Goal: Task Accomplishment & Management: Use online tool/utility

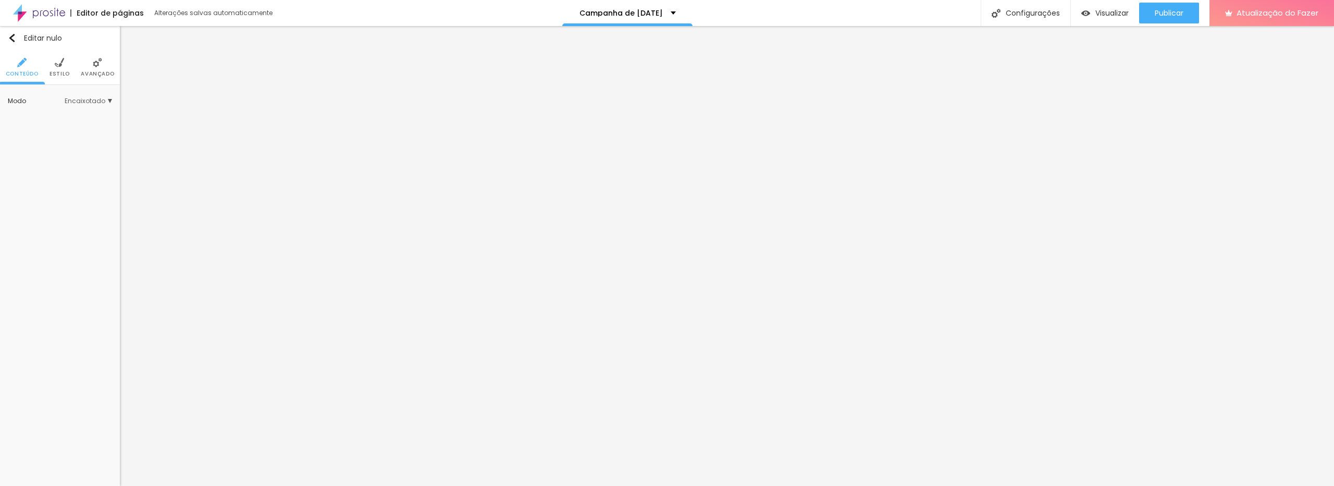
click at [10, 50] on li "Conteúdo" at bounding box center [22, 67] width 33 height 34
click at [17, 38] on div "Editar nulo" at bounding box center [35, 38] width 54 height 8
click at [66, 49] on input "679967716056" at bounding box center [60, 43] width 104 height 19
drag, startPoint x: 66, startPoint y: 49, endPoint x: 66, endPoint y: 41, distance: 7.8
click at [66, 49] on input "679967716056" at bounding box center [60, 43] width 104 height 19
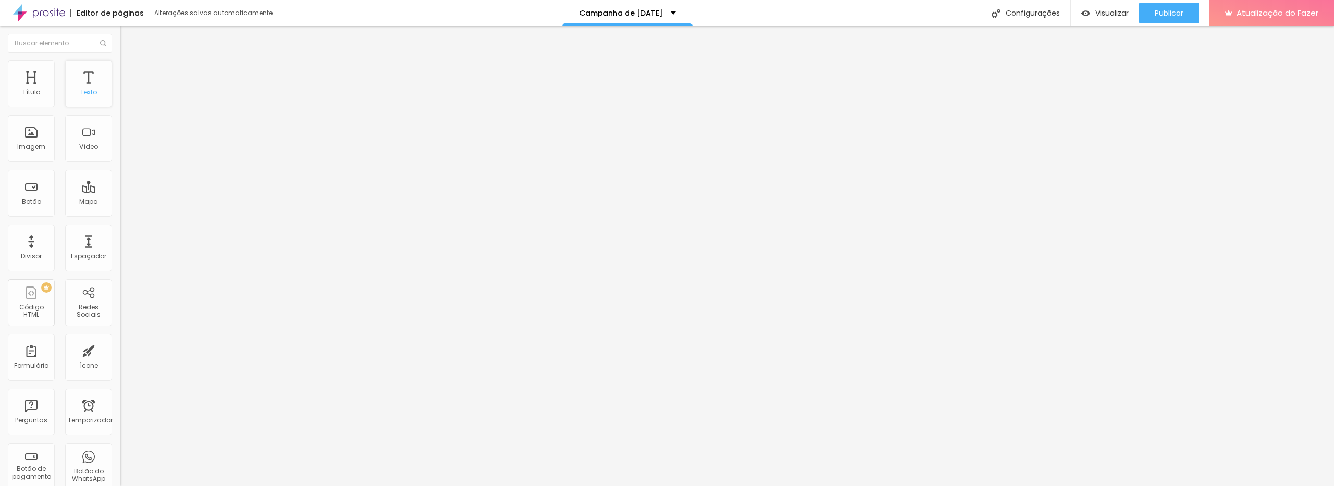
click at [84, 85] on div "Texto" at bounding box center [88, 83] width 47 height 47
click at [95, 94] on font "Texto" at bounding box center [88, 92] width 17 height 9
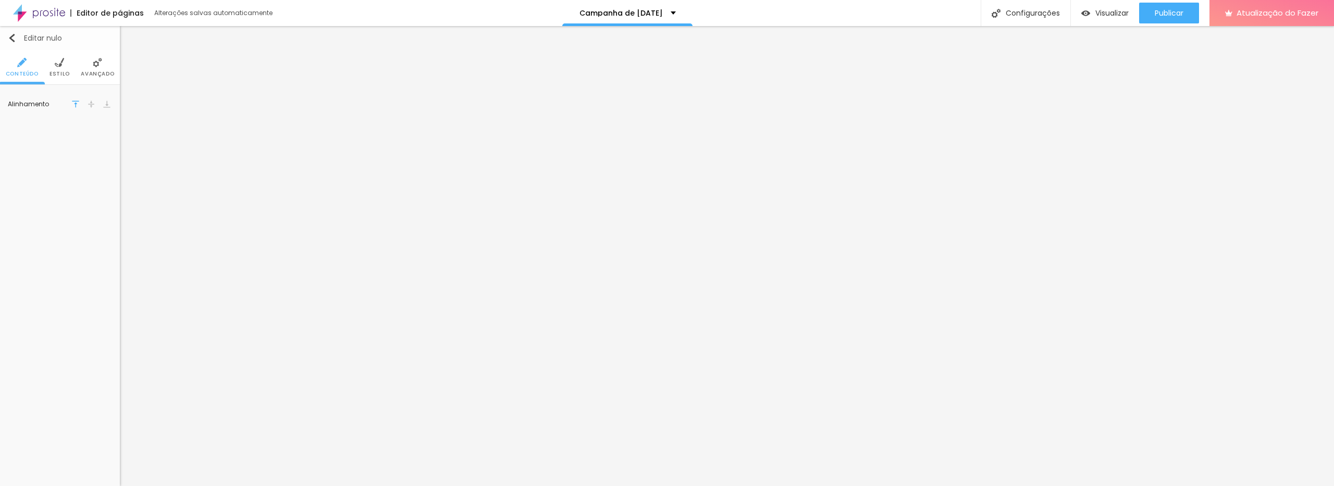
click at [18, 34] on div "Editar nulo" at bounding box center [35, 38] width 54 height 8
click at [83, 72] on font "Avançado" at bounding box center [86, 74] width 33 height 8
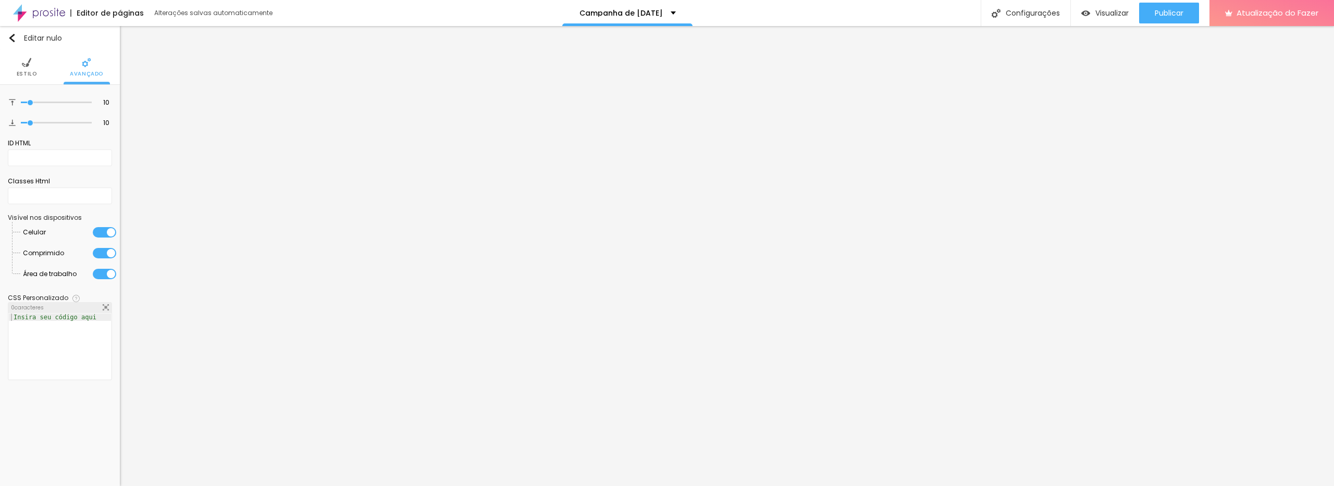
click at [26, 77] on font "Estilo" at bounding box center [27, 74] width 20 height 8
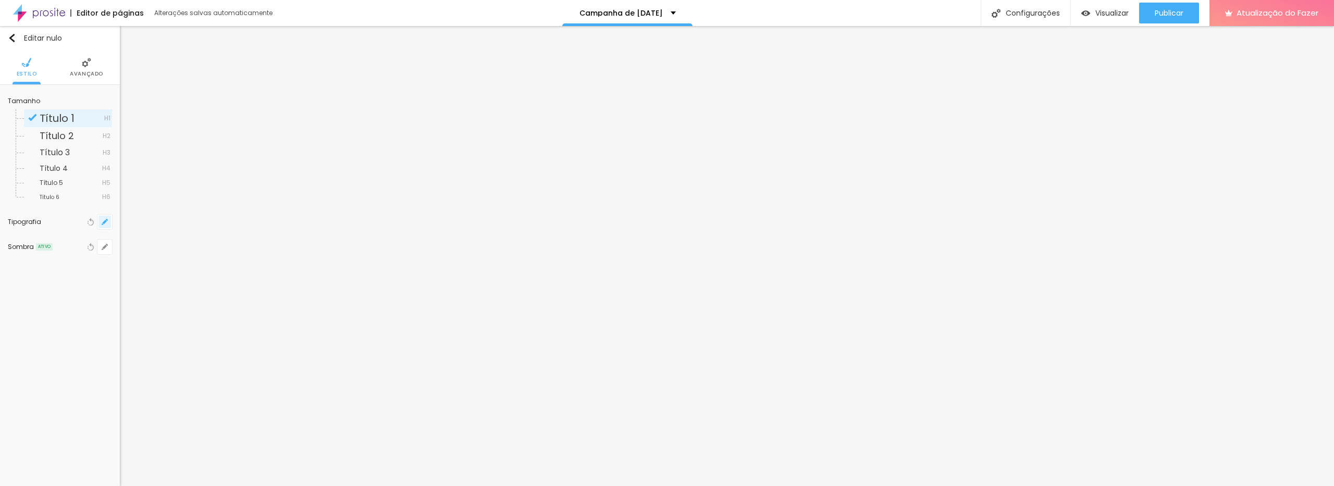
click at [104, 222] on icon "button" at bounding box center [105, 222] width 4 height 4
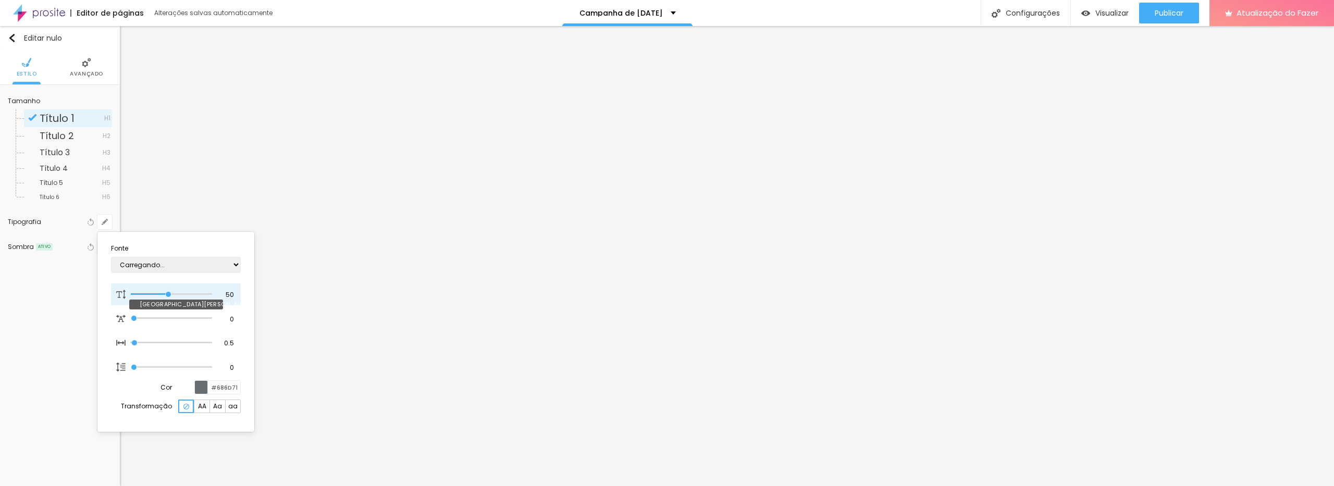
type input "1"
type input "0.5"
type input "47"
type input "1"
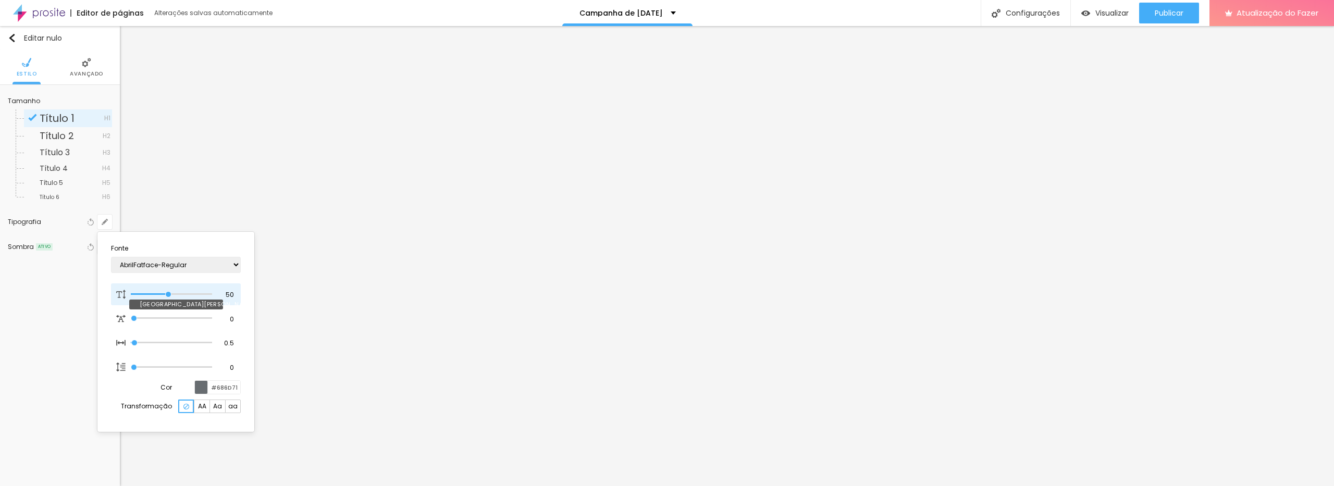
type input "0.5"
type input "46"
type input "1"
type input "0.5"
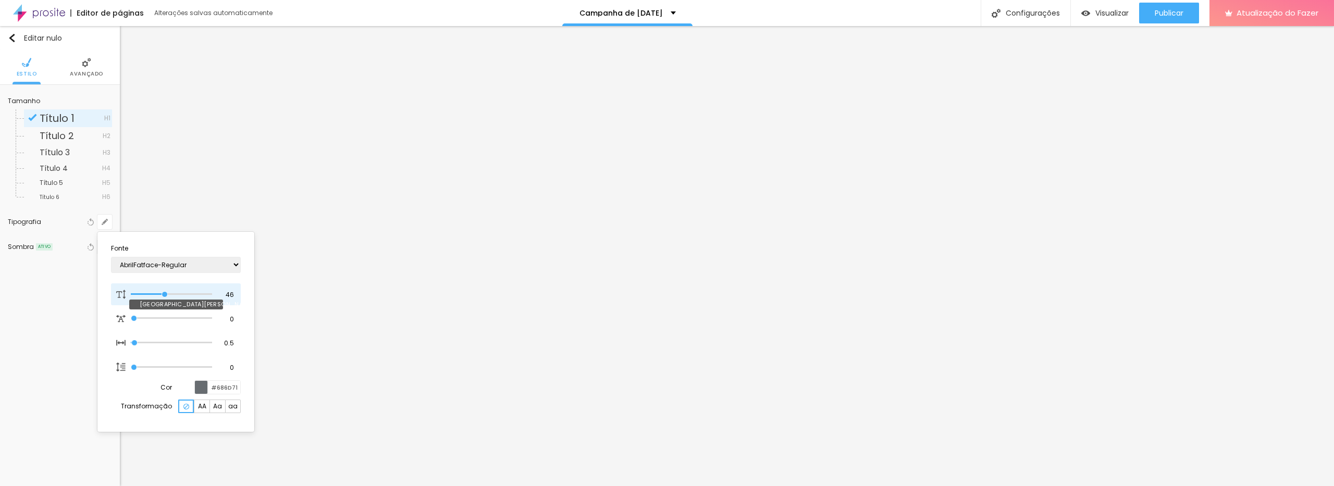
type input "45"
type input "1"
type input "0.5"
type input "44"
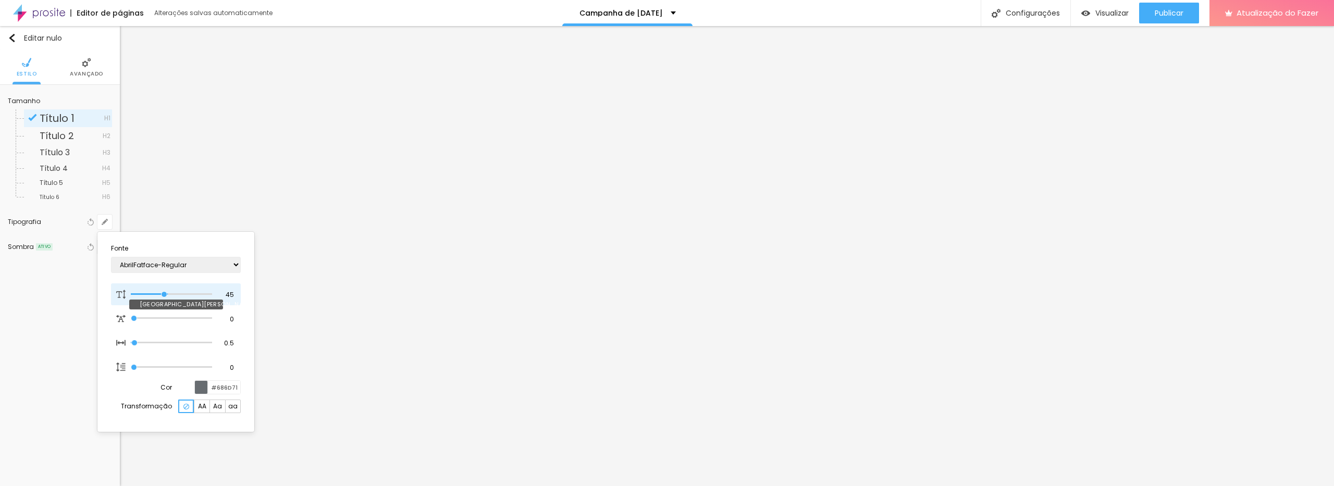
type input "44"
type input "1"
type input "0.5"
type input "42"
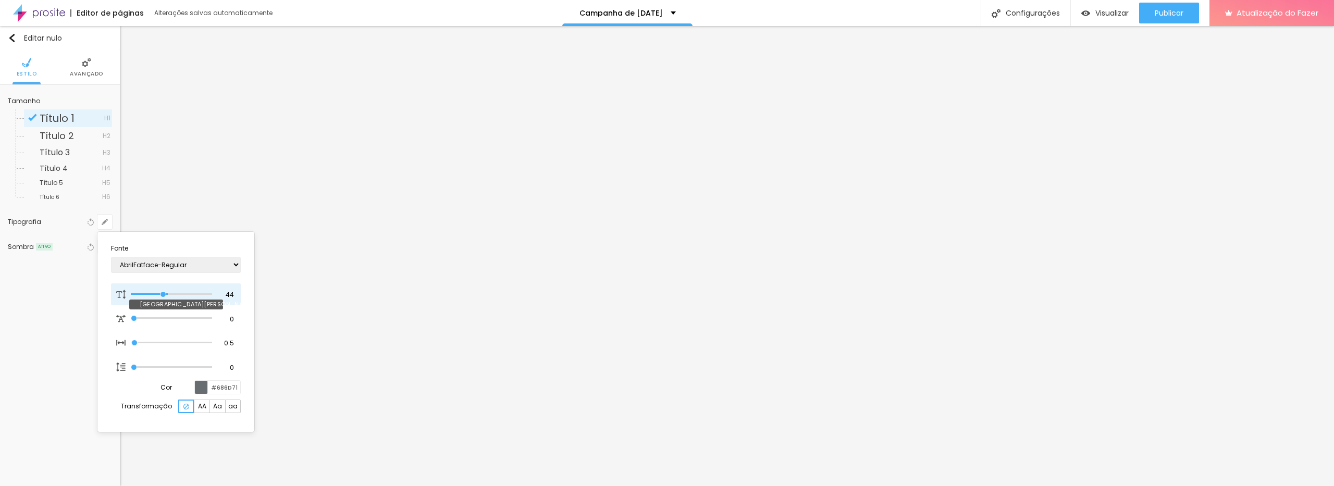
type input "1"
type input "0.5"
type input "41"
type input "1"
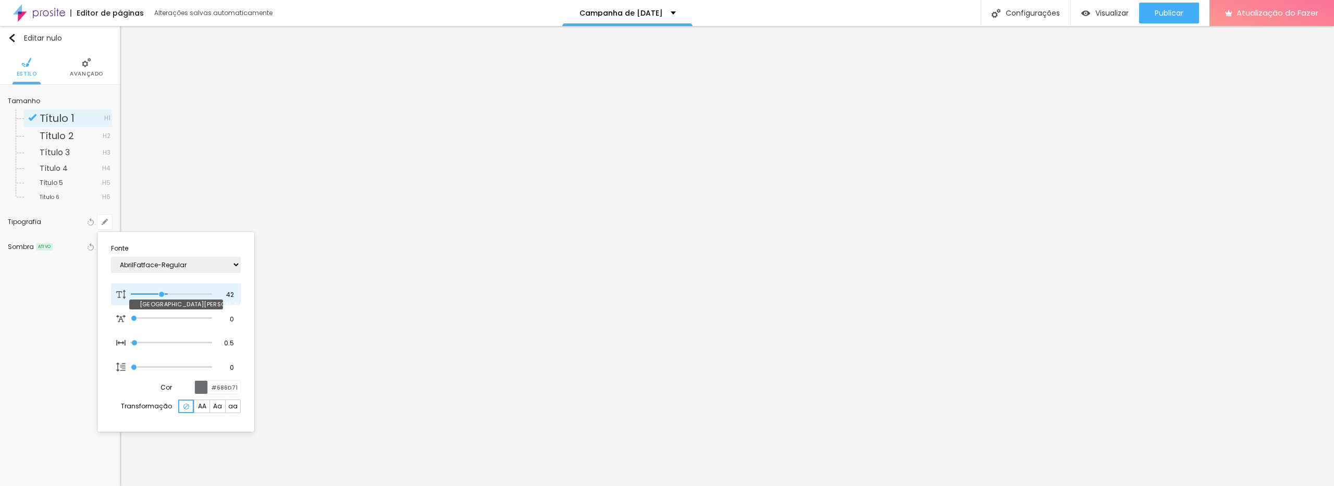
type input "0.5"
type input "40"
type input "1"
type input "0.5"
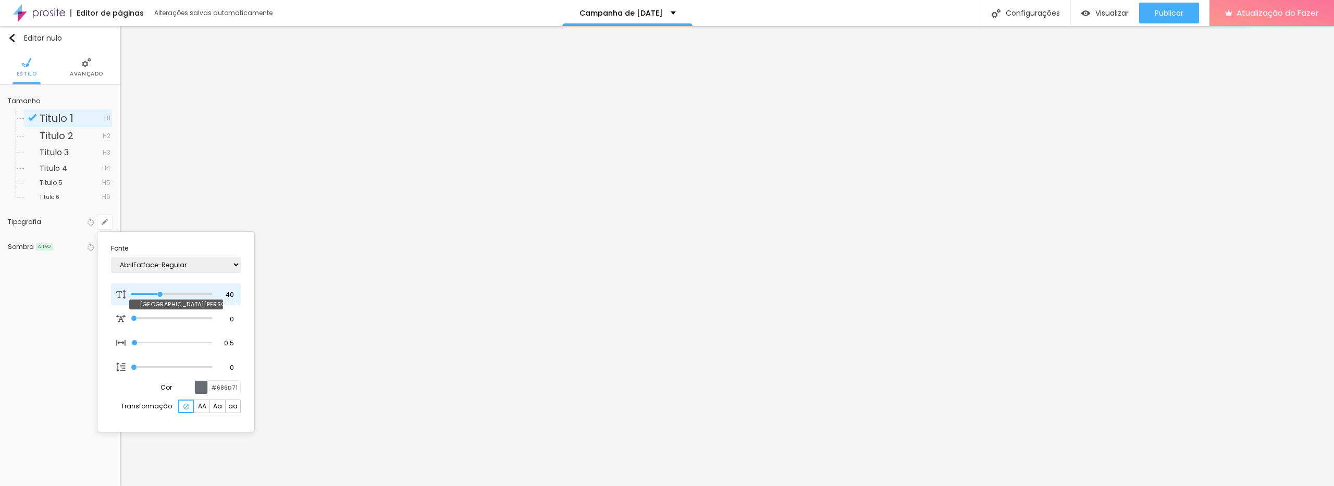
type input "39"
type input "1"
type input "0.5"
type input "38"
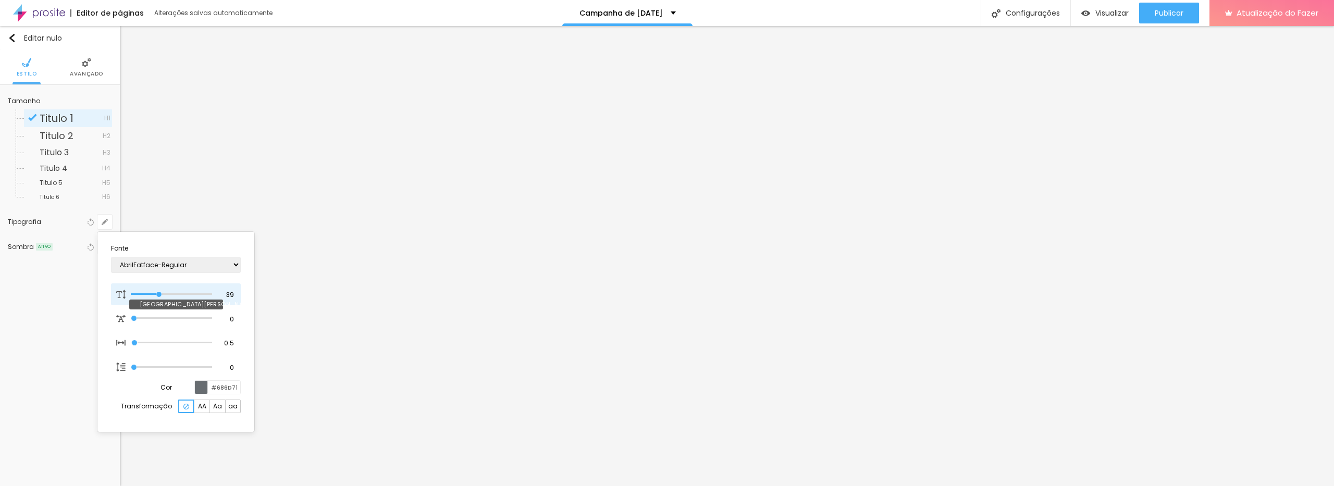
type input "38"
type input "1"
type input "0.5"
type input "37"
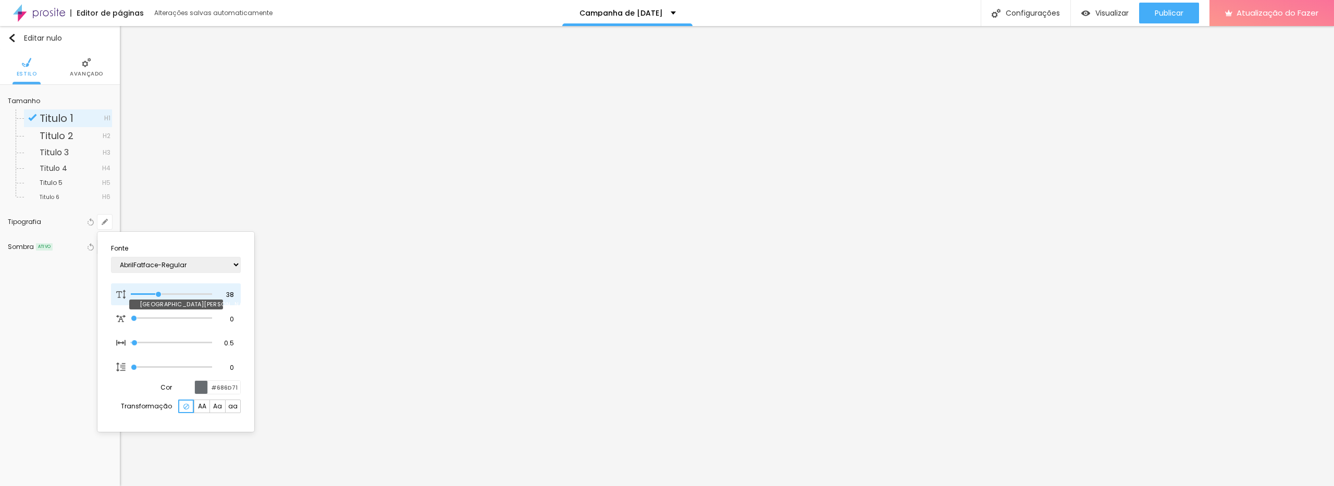
type input "1"
type input "0.5"
type input "36"
type input "1"
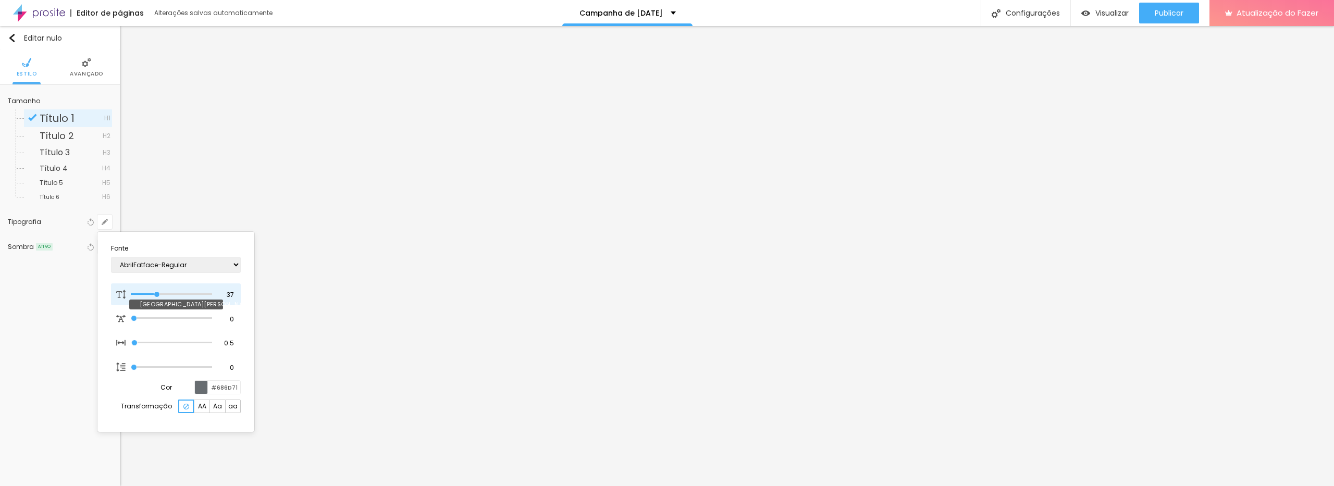
type input "0.5"
drag, startPoint x: 166, startPoint y: 295, endPoint x: 157, endPoint y: 296, distance: 8.9
type input "36"
click at [157, 296] on input "range" at bounding box center [164, 294] width 67 height 8
type input "1"
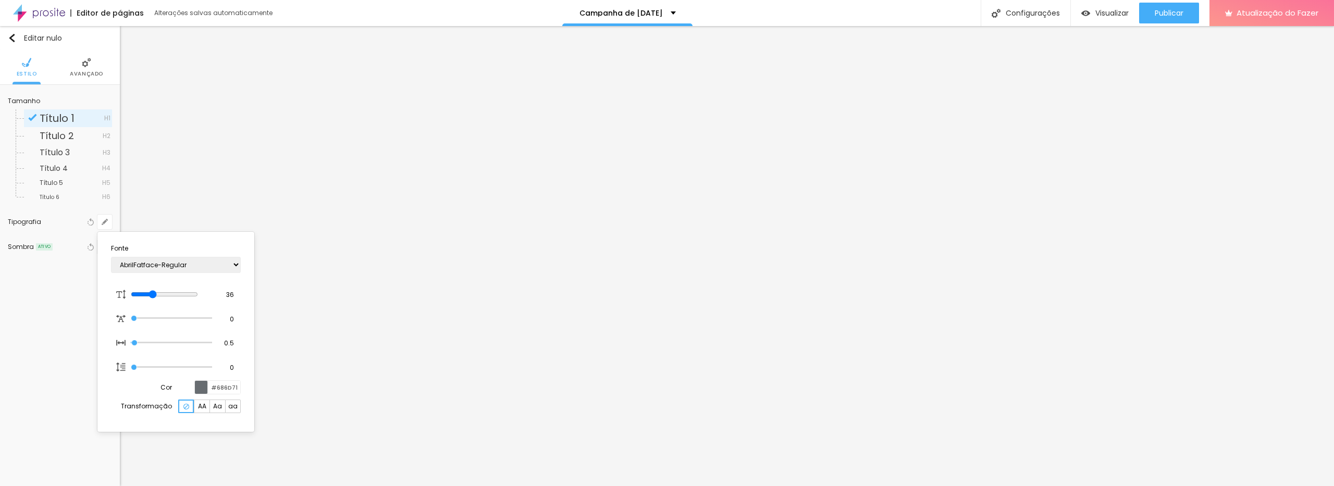
type input "0.5"
click at [760, 248] on div at bounding box center [667, 243] width 1334 height 486
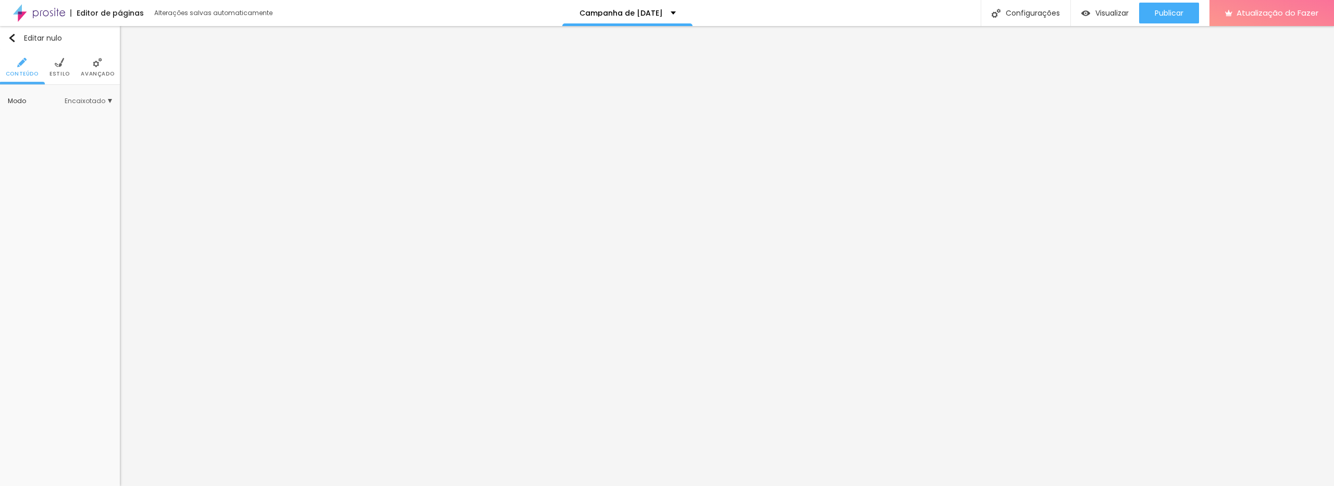
click at [52, 67] on li "Estilo" at bounding box center [59, 67] width 20 height 34
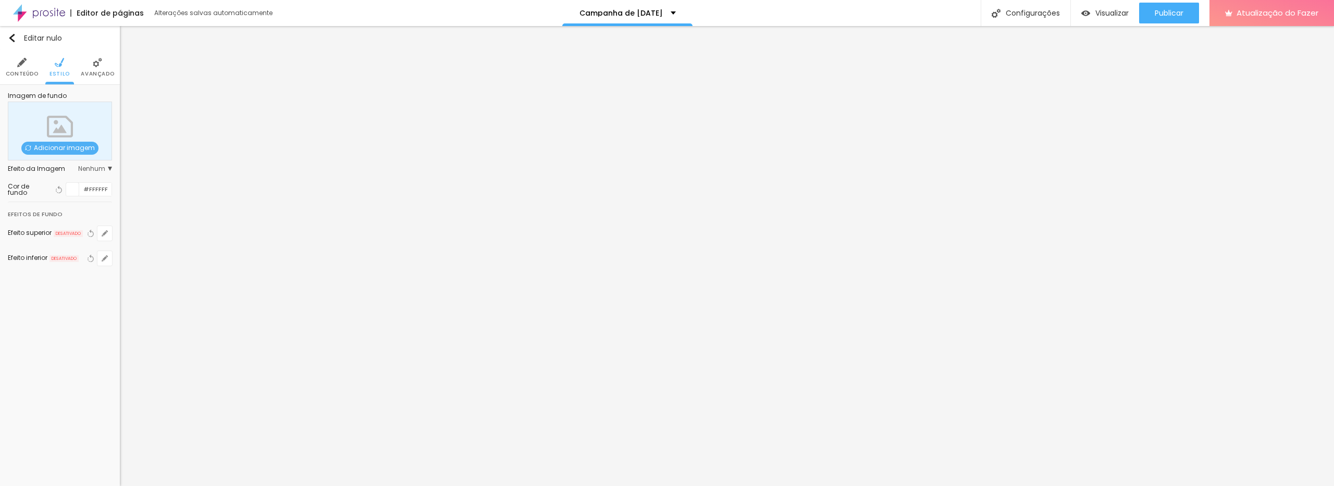
click at [92, 70] on font "Avançado" at bounding box center [97, 74] width 33 height 8
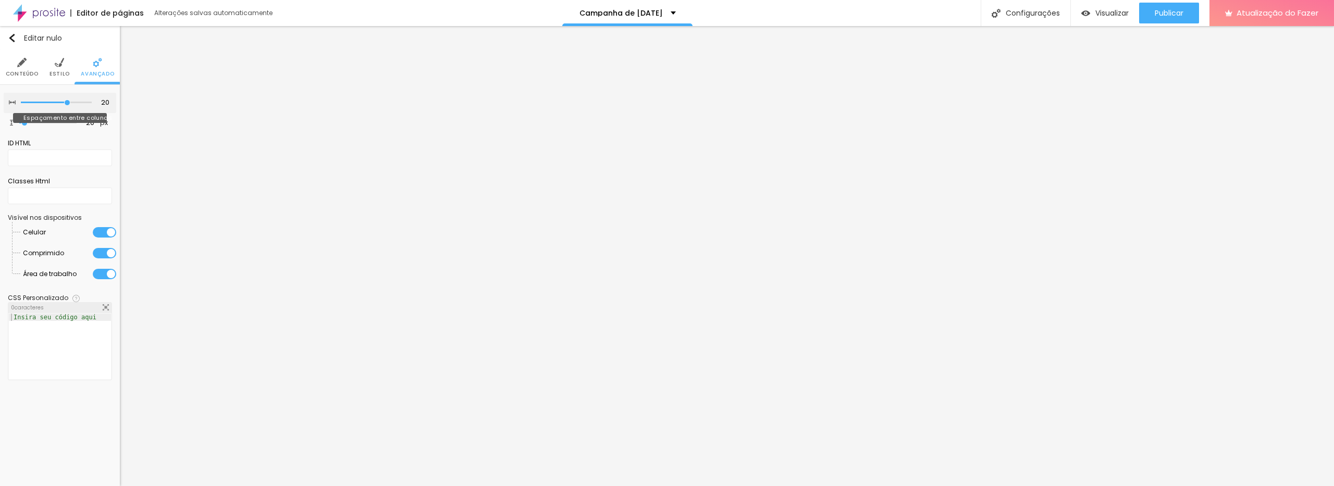
drag, startPoint x: 64, startPoint y: 101, endPoint x: 11, endPoint y: 103, distance: 52.7
click at [9, 103] on div "20 Espaçamento entre colunas" at bounding box center [60, 103] width 113 height 20
drag, startPoint x: 63, startPoint y: 101, endPoint x: 45, endPoint y: 103, distance: 17.3
click at [44, 104] on input "range" at bounding box center [56, 102] width 71 height 5
type input "5"
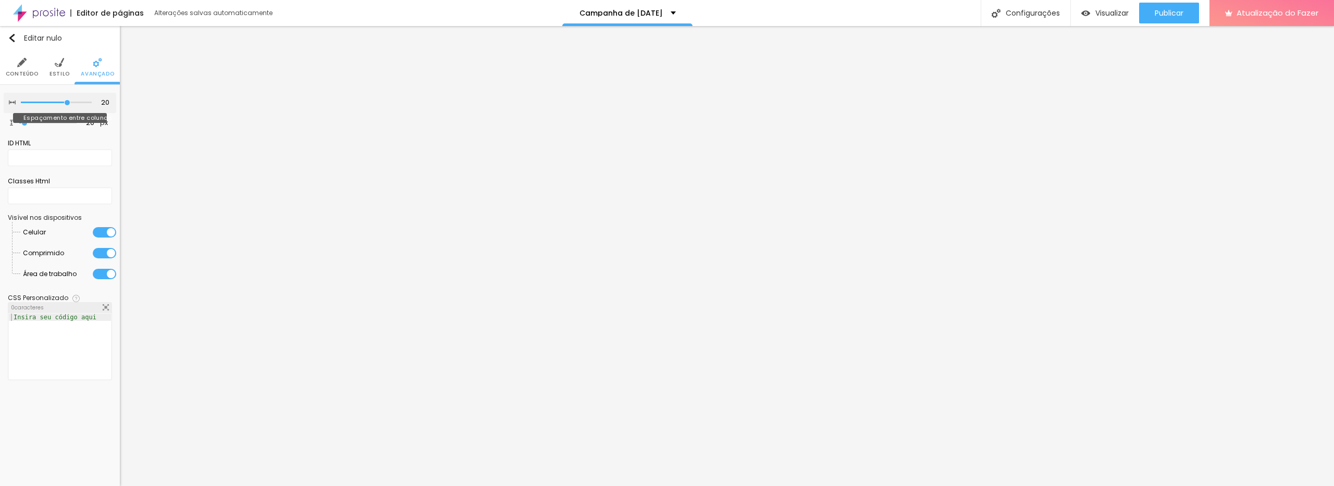
type input "5"
click at [39, 103] on input "range" at bounding box center [56, 102] width 71 height 5
type input "0"
click at [26, 101] on input "range" at bounding box center [56, 102] width 71 height 5
type input "0"
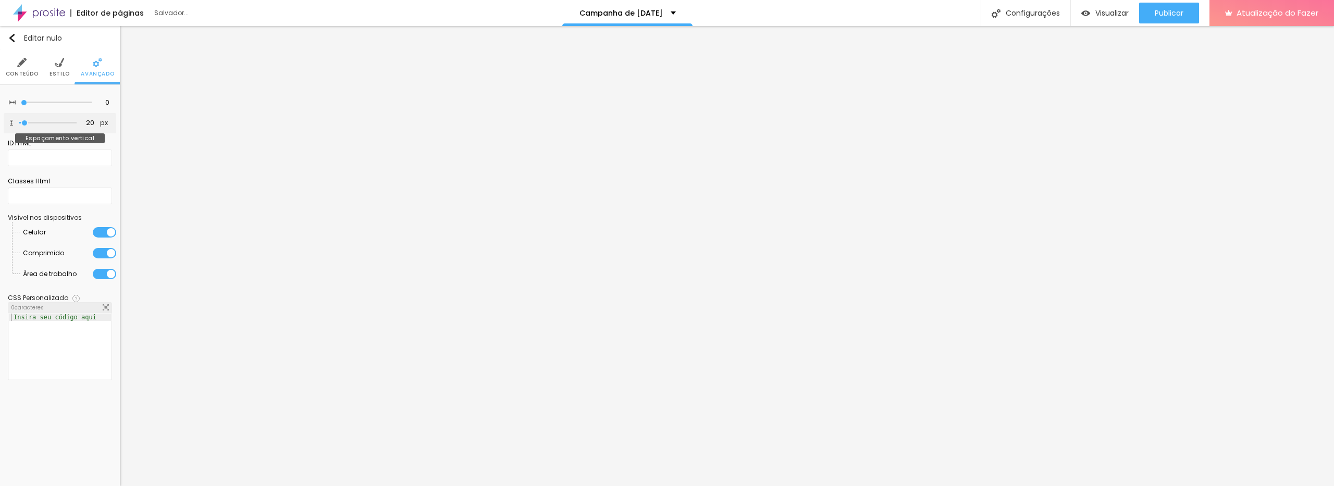
type input "0"
type input "4"
type input "22"
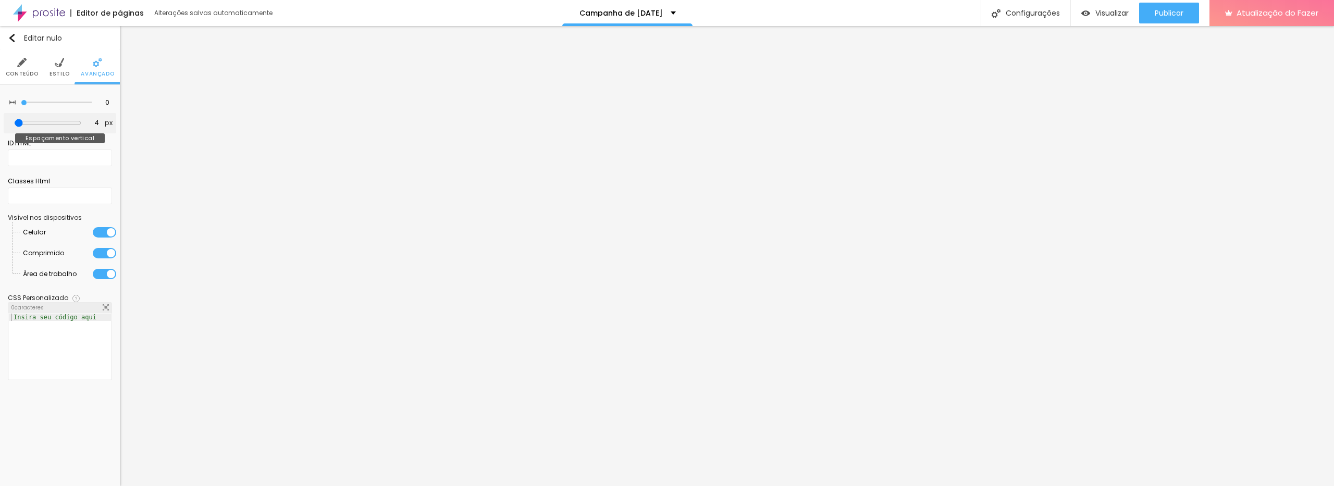
type input "22"
type input "39"
type input "62"
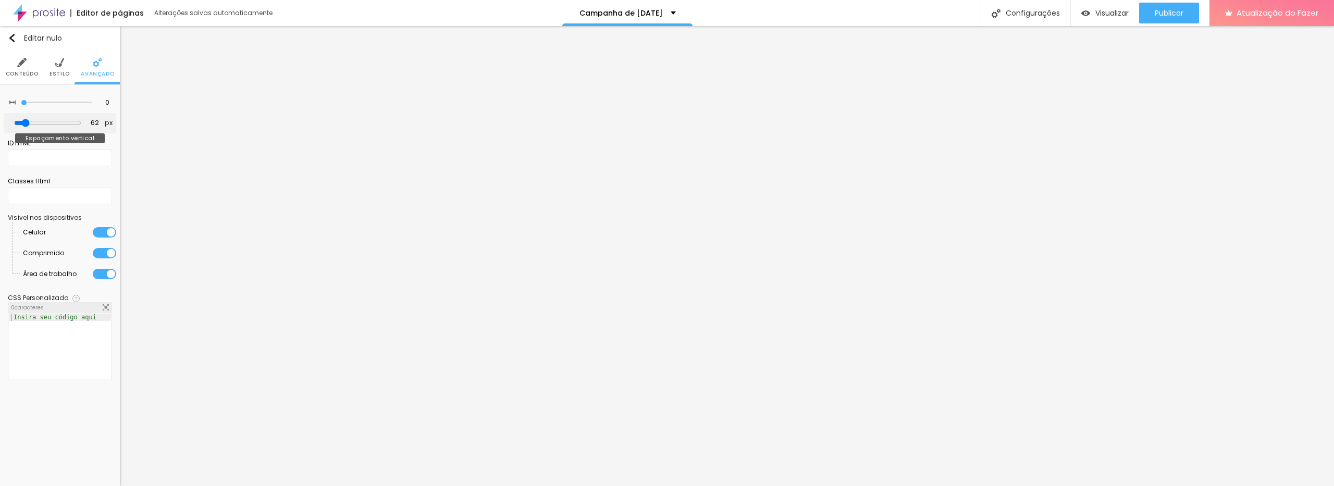
type input "92"
type input "108"
drag, startPoint x: 23, startPoint y: 123, endPoint x: 18, endPoint y: 118, distance: 7.0
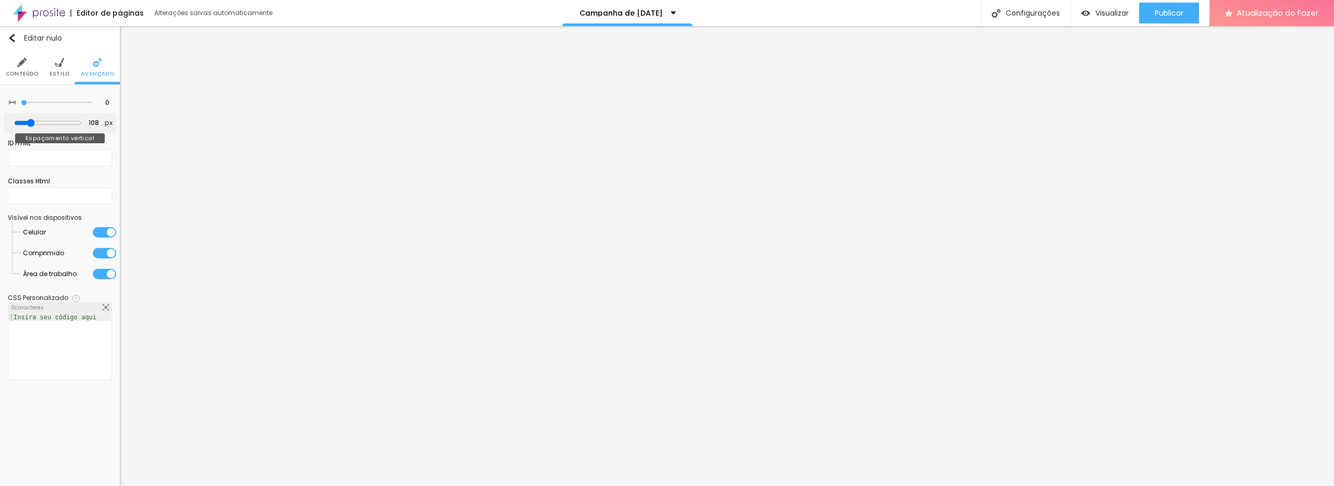
click at [13, 123] on div "108 px Espaçamento vertical" at bounding box center [60, 123] width 113 height 20
click at [16, 123] on div "108 px Espaçamento vertical" at bounding box center [60, 123] width 113 height 20
type input "77"
type input "75"
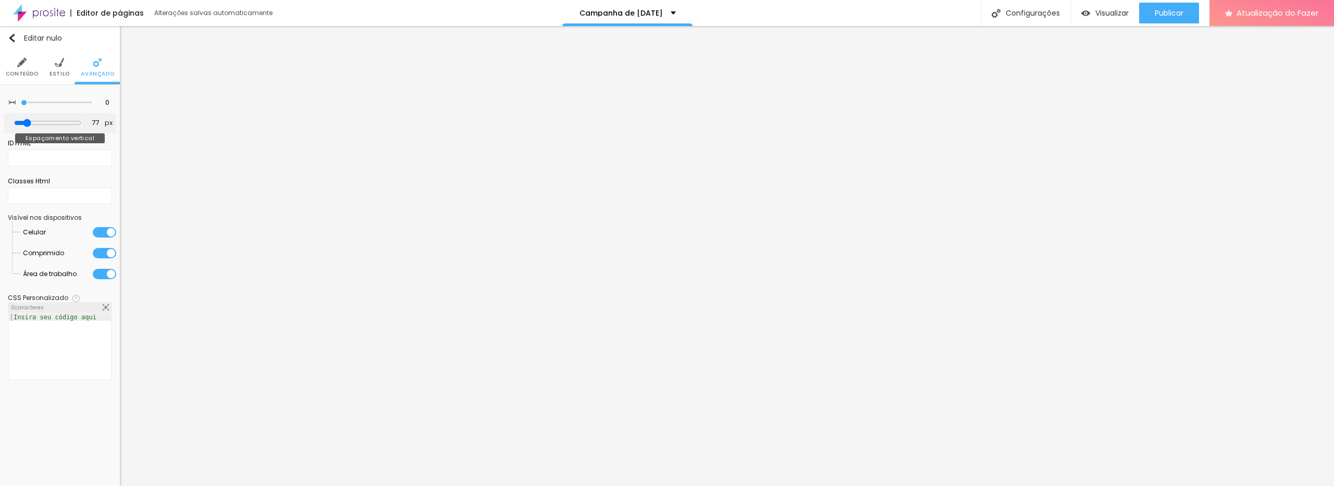
type input "75"
type input "67"
type input "58"
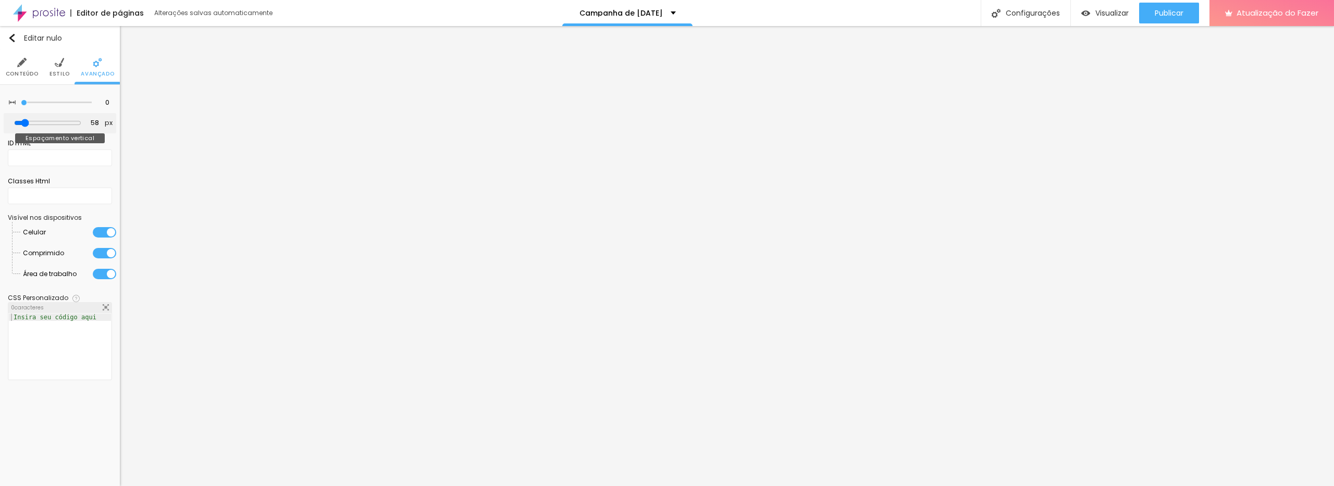
type input "42"
type input "21"
type input "0"
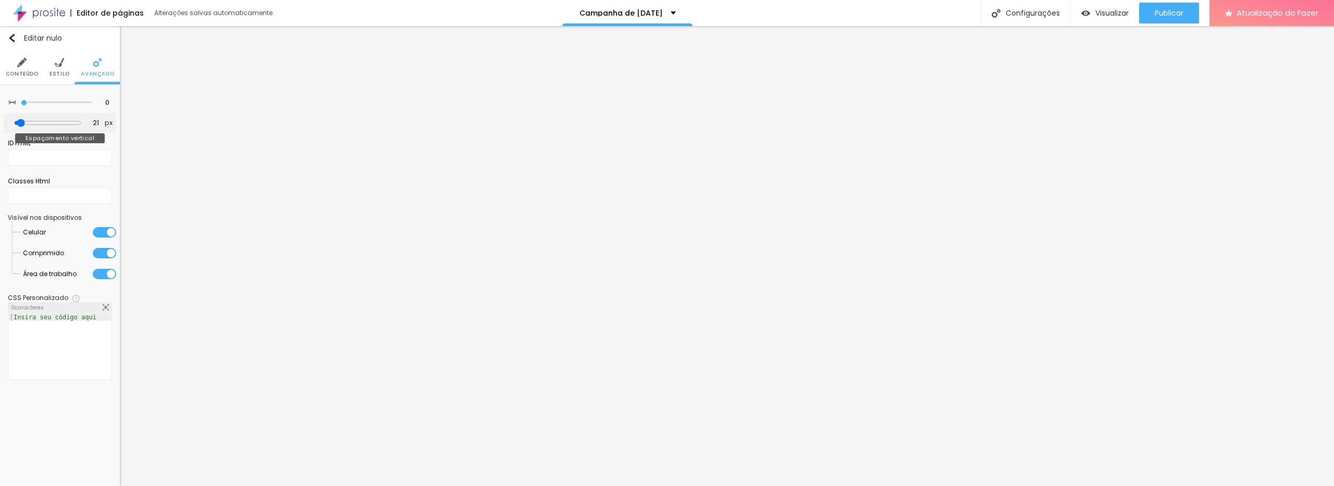
type input "0"
drag, startPoint x: 30, startPoint y: 123, endPoint x: 13, endPoint y: 119, distance: 18.2
click at [19, 122] on input "range" at bounding box center [47, 122] width 57 height 5
drag, startPoint x: 32, startPoint y: 125, endPoint x: 59, endPoint y: 127, distance: 27.7
click at [61, 127] on div at bounding box center [47, 123] width 57 height 10
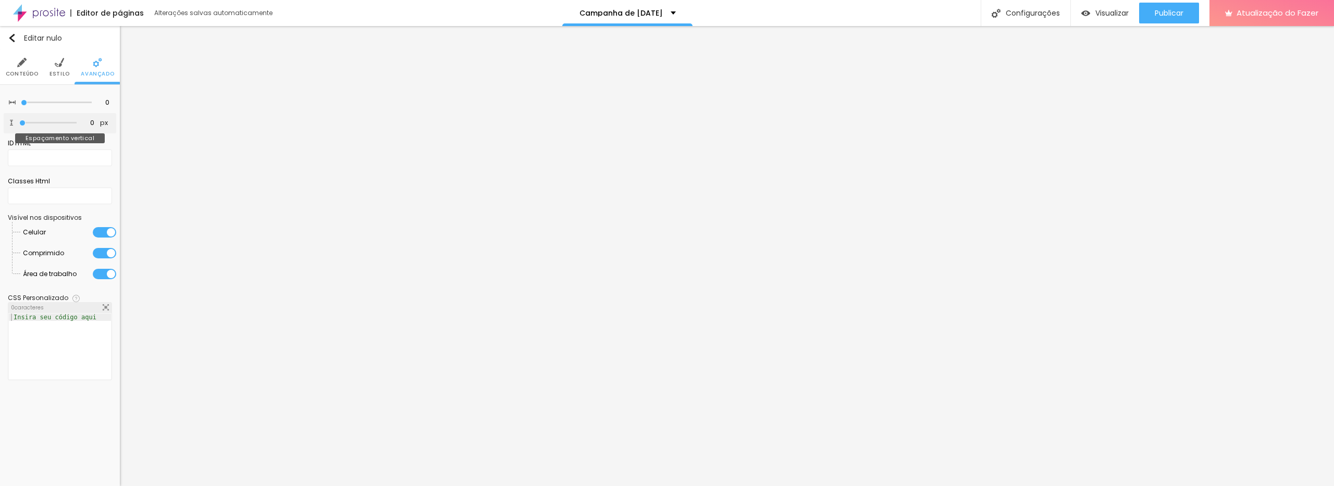
type input "220"
type input "226"
type input "236"
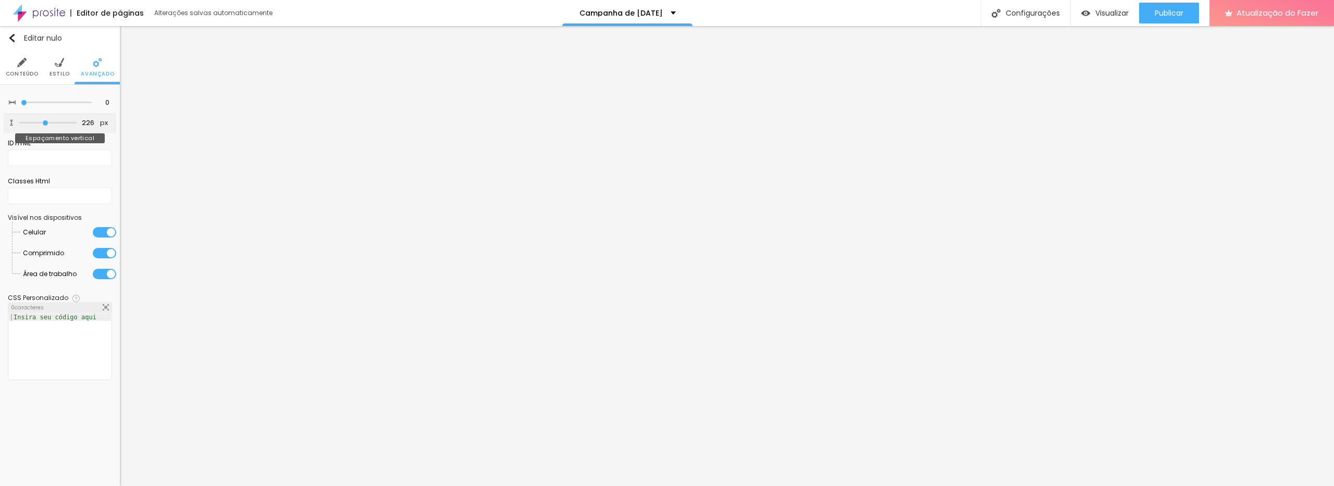
type input "236"
type input "246"
type input "256"
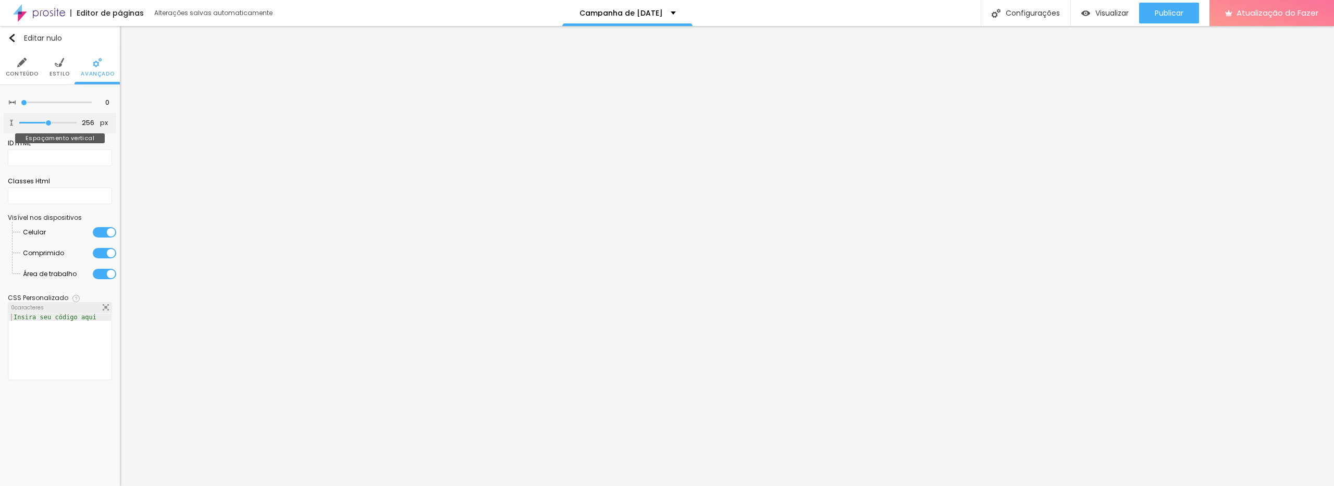
type input "271"
drag, startPoint x: 45, startPoint y: 124, endPoint x: 52, endPoint y: 125, distance: 6.9
type input "284"
click at [51, 125] on input "range" at bounding box center [47, 122] width 57 height 5
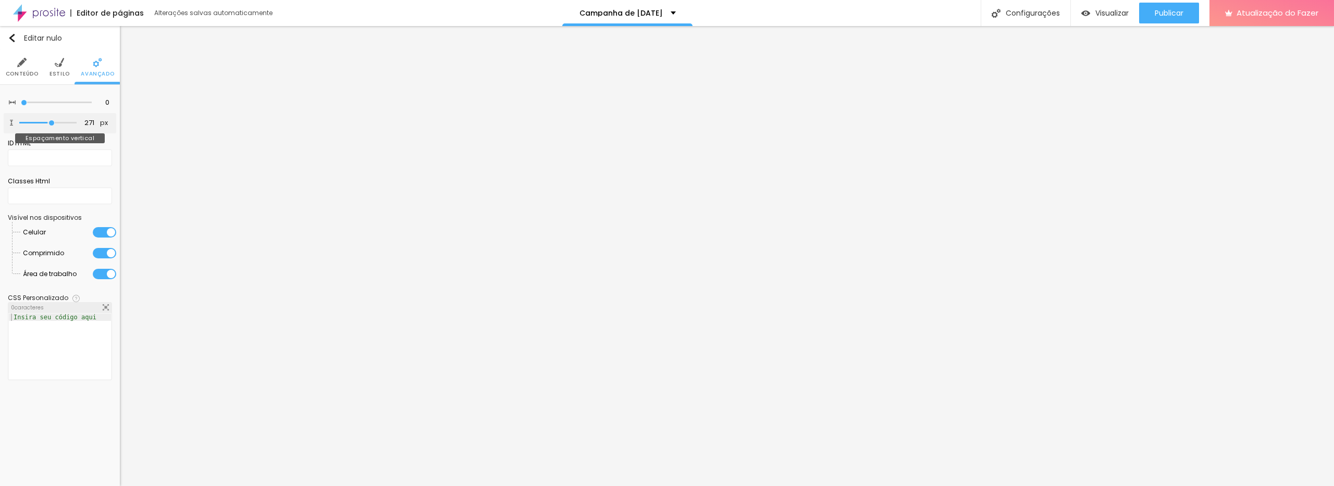
type input "284"
type input "292"
type input "280"
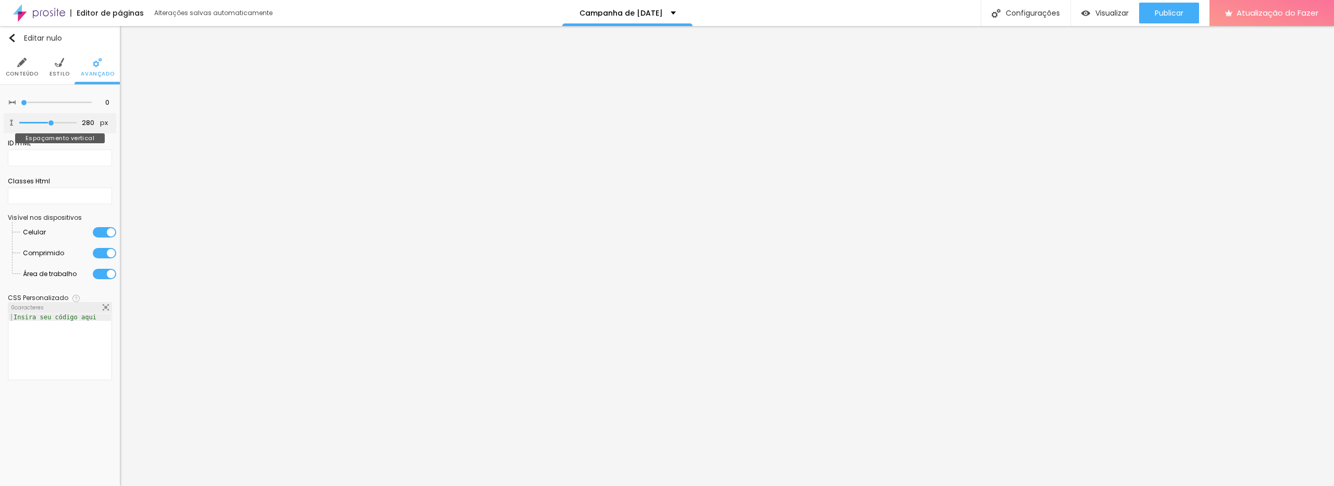
type input "267"
type input "250"
type input "231"
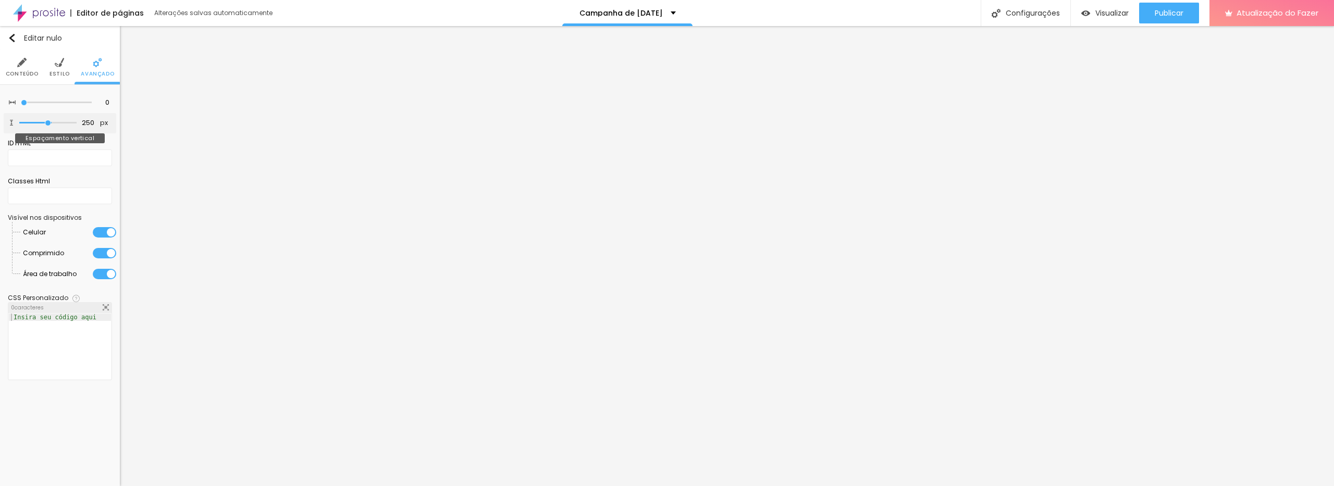
type input "231"
type input "203"
type input "184"
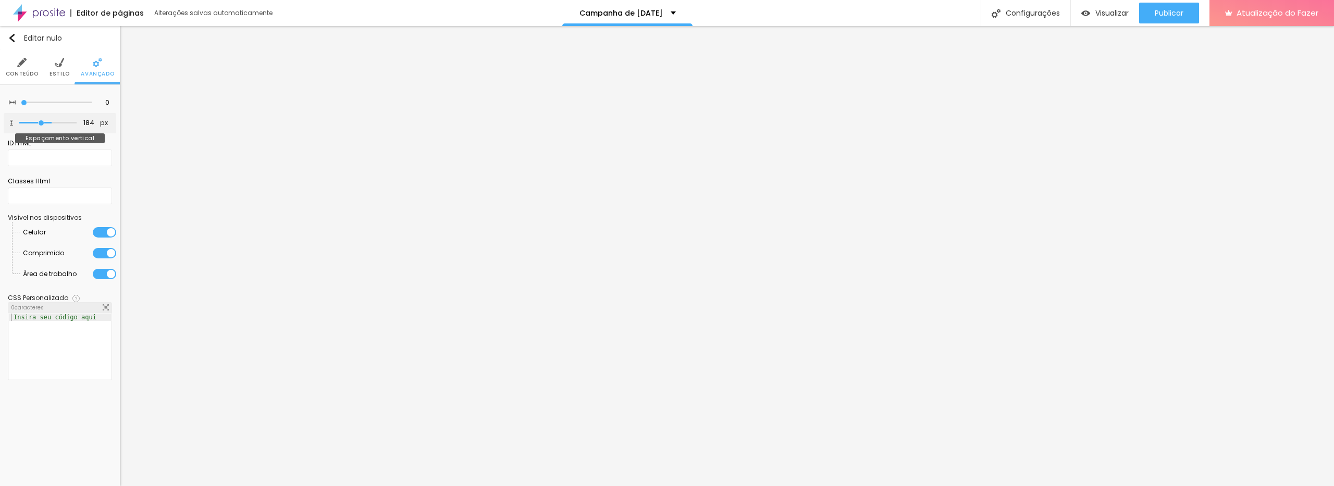
type input "166"
type input "147"
type input "131"
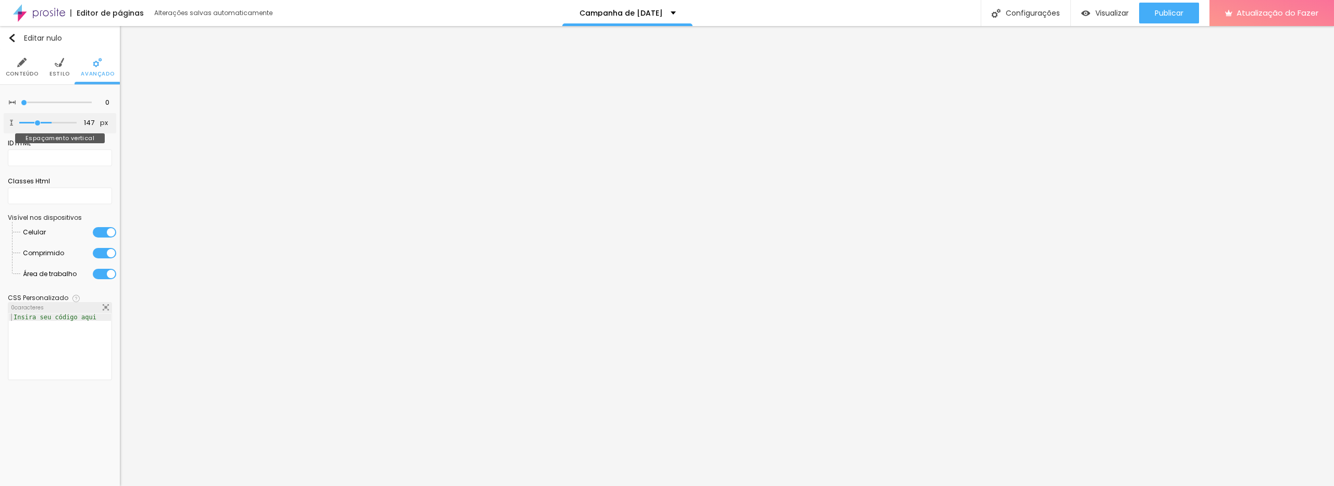
type input "131"
type input "117"
type input "116"
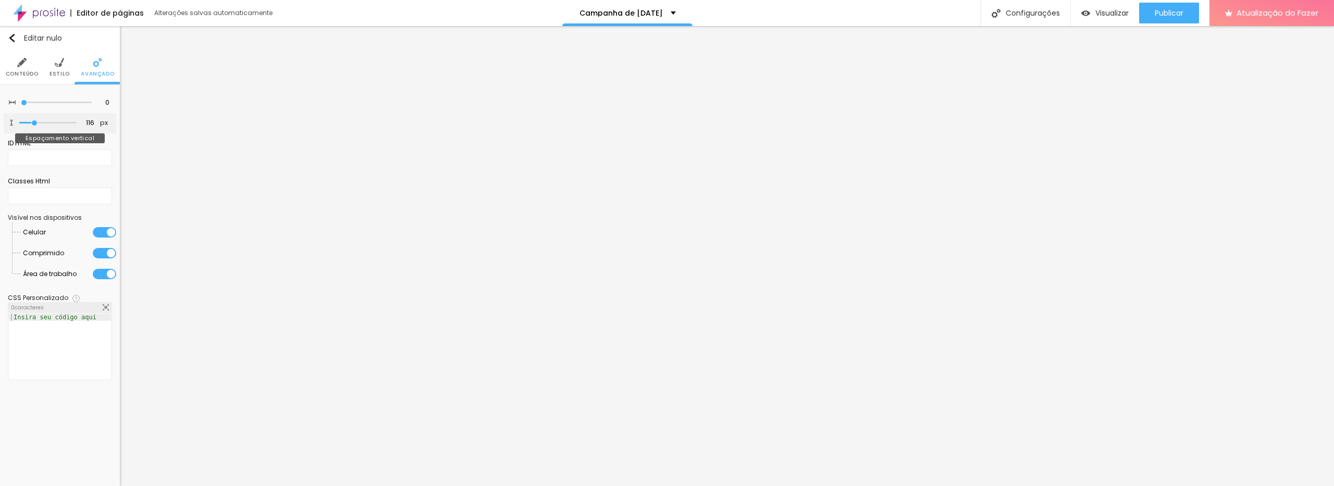
type input "107"
type input "104"
type input "100"
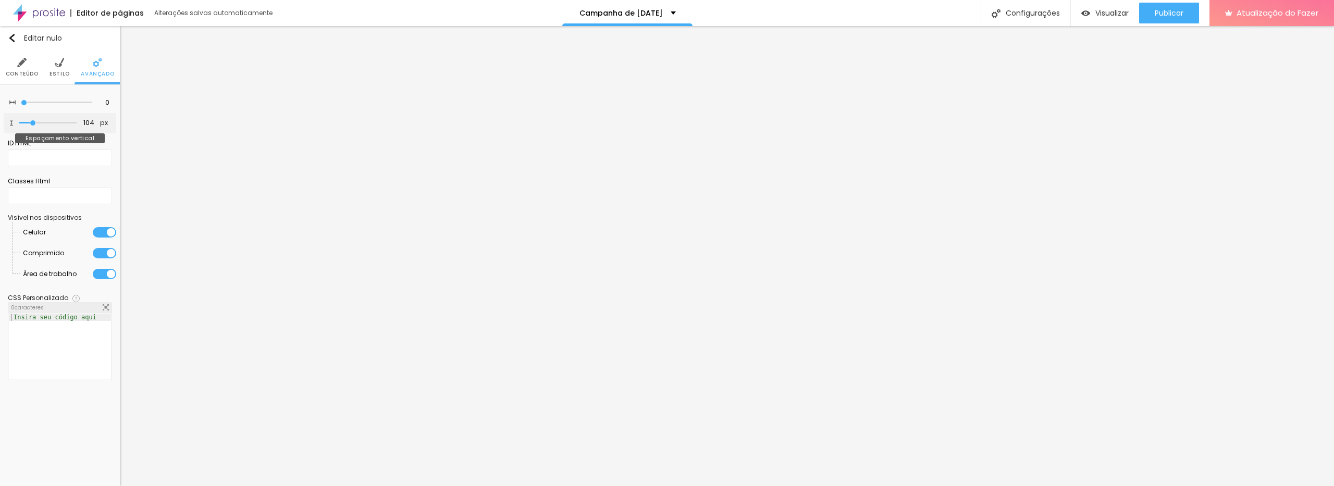
type input "100"
type input "92"
type input "86"
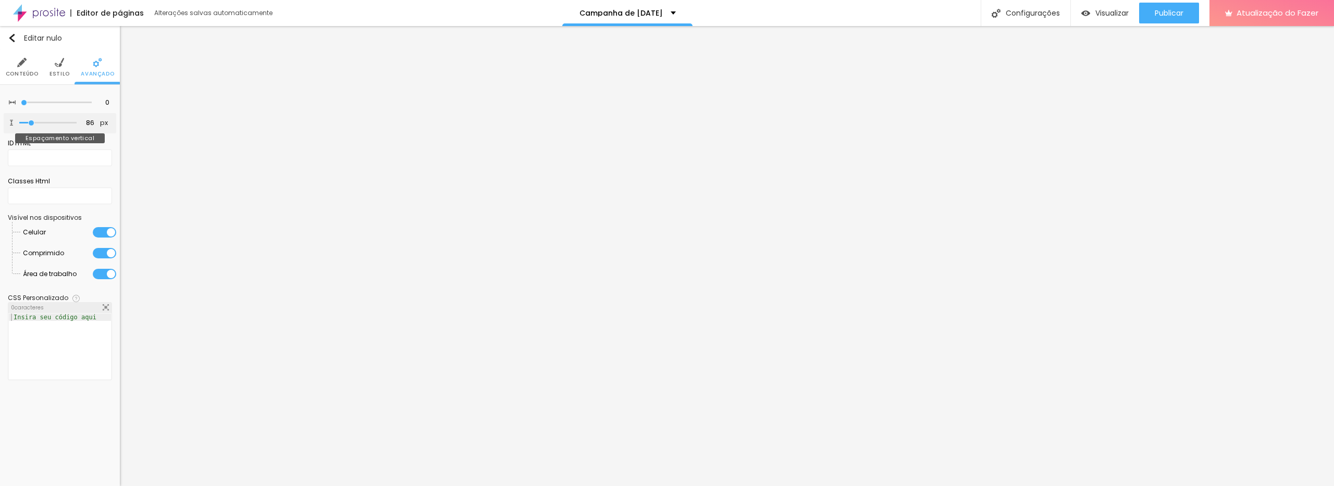
type input "80"
type input "72"
type input "67"
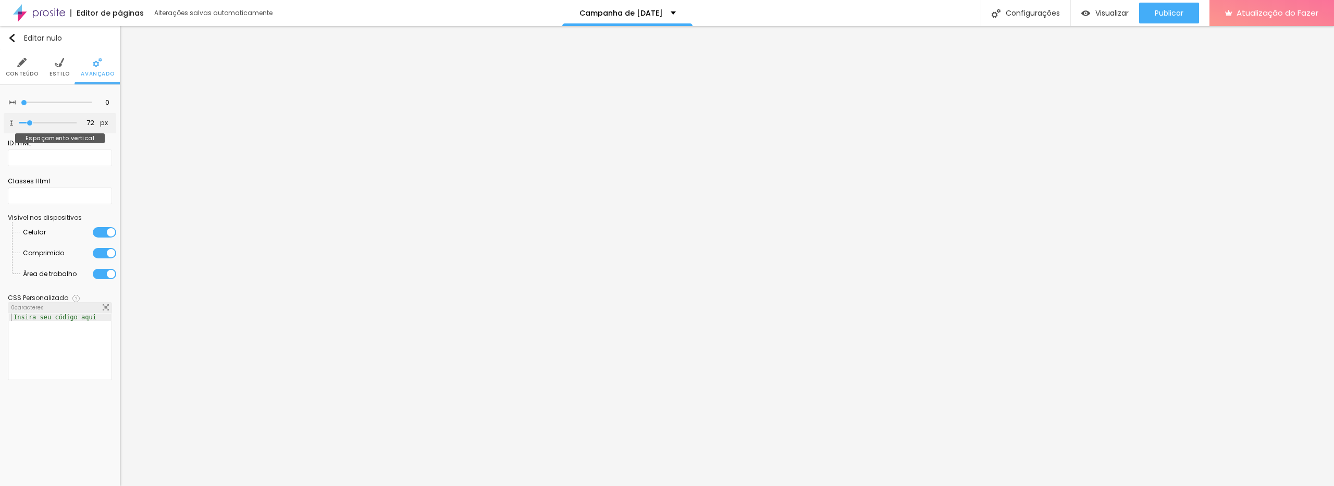
type input "67"
type input "65"
type input "64"
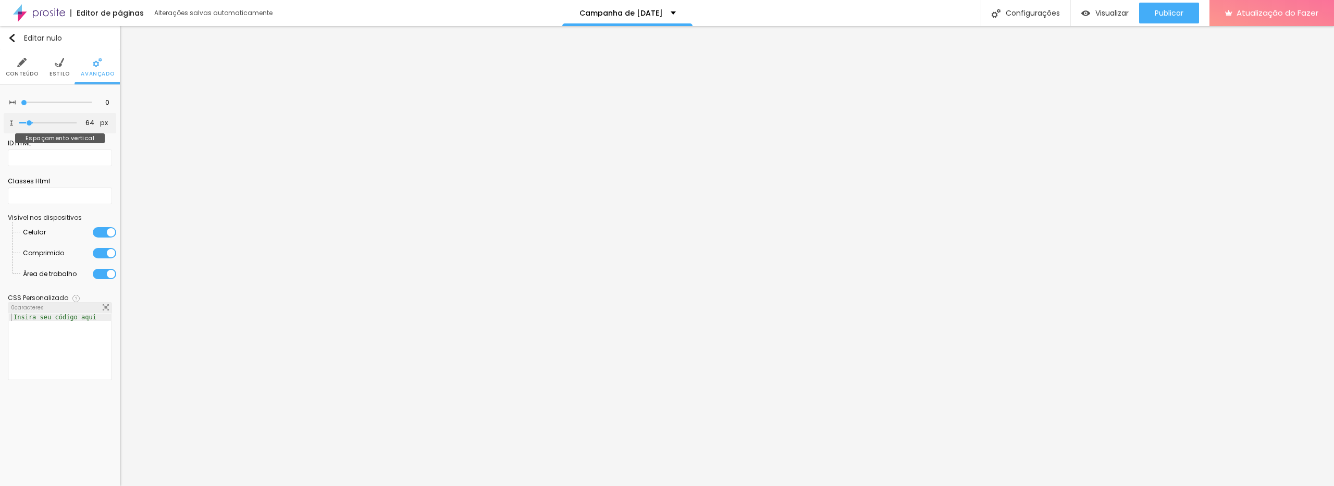
type input "62"
type input "65"
type input "70"
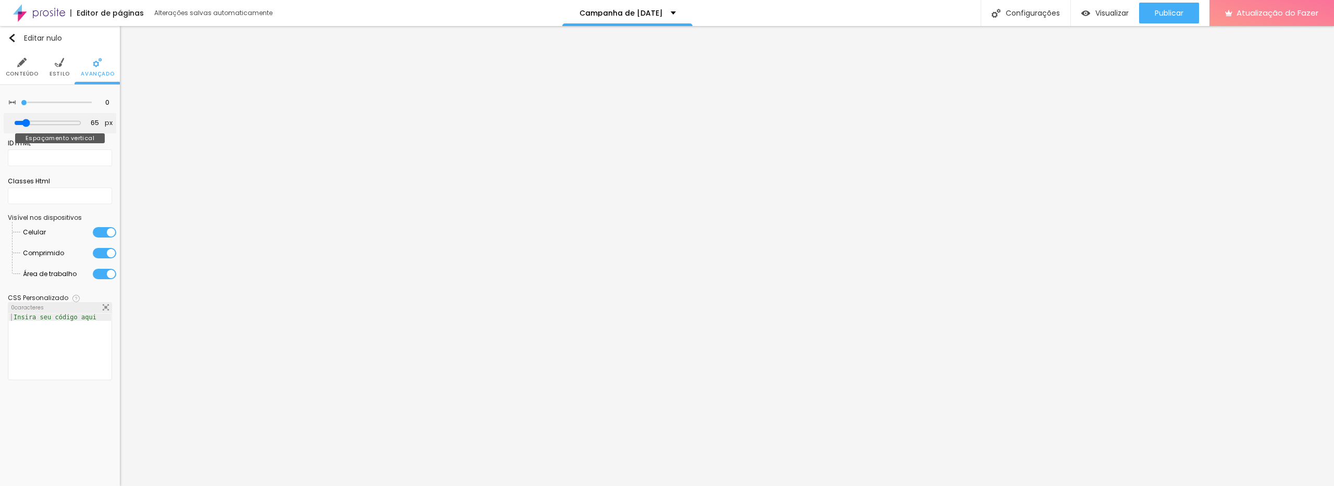
type input "70"
type input "75"
type input "76"
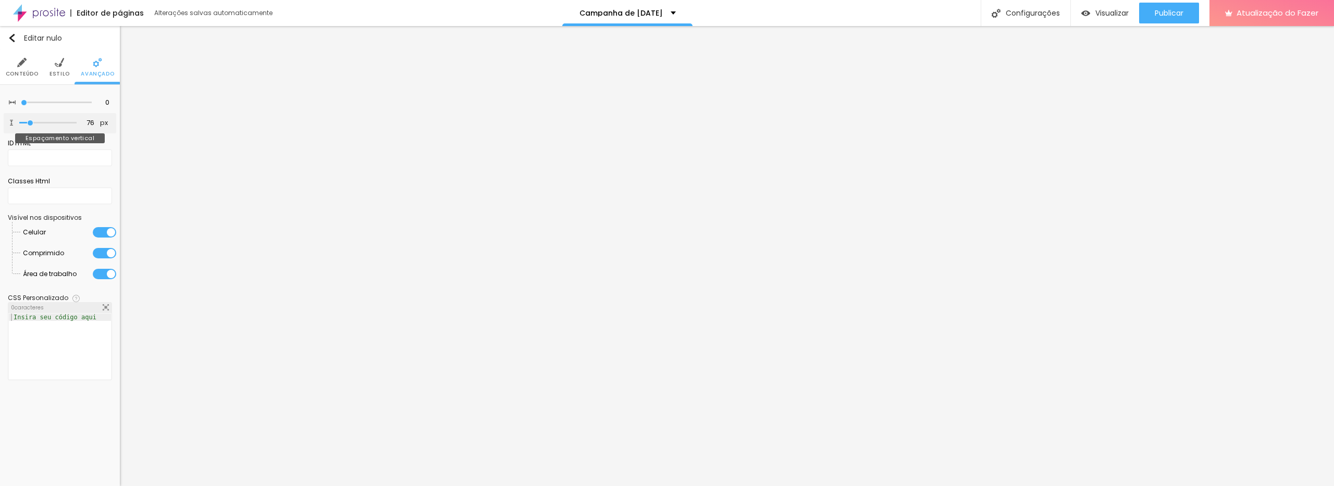
type input "82"
type input "83"
type input "85"
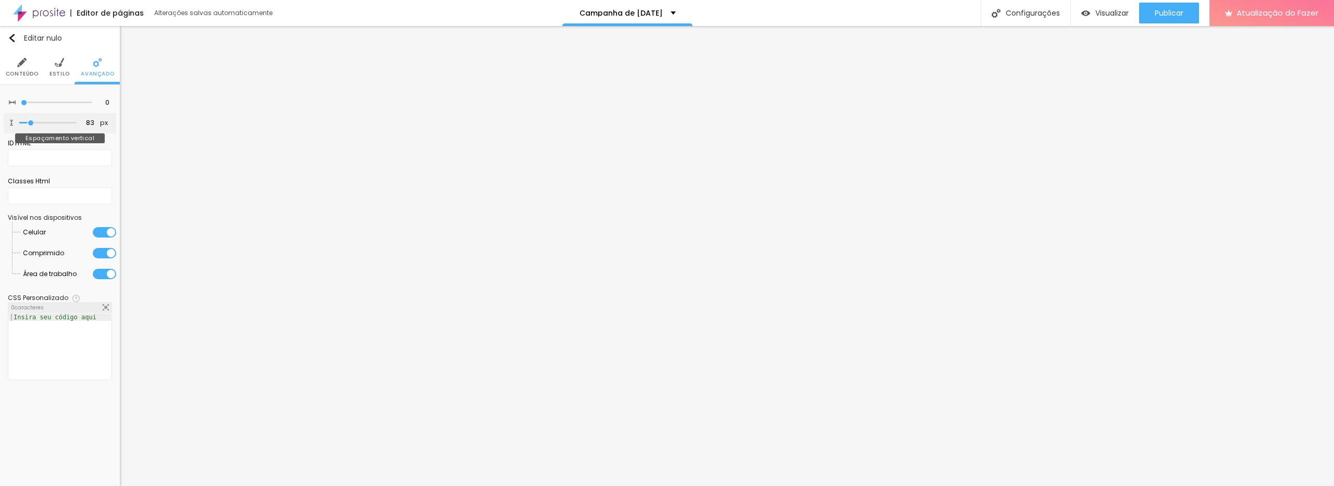
type input "85"
type input "89"
type input "91"
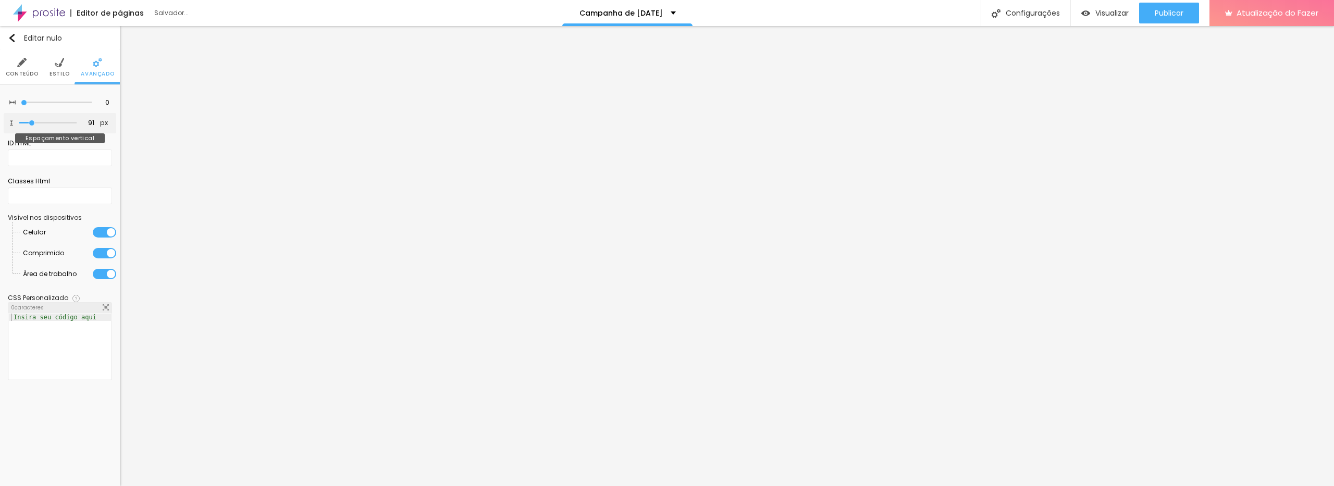
drag, startPoint x: 51, startPoint y: 121, endPoint x: 32, endPoint y: 126, distance: 19.3
type input "91"
click at [32, 126] on input "range" at bounding box center [47, 122] width 57 height 5
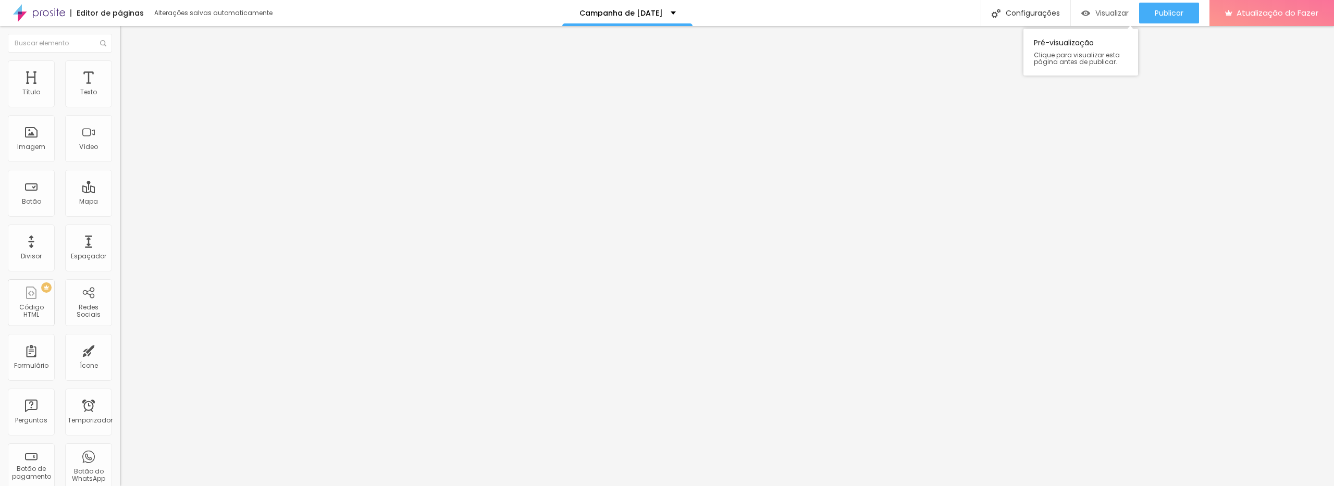
click at [1103, 17] on font "Visualizar" at bounding box center [1111, 13] width 33 height 10
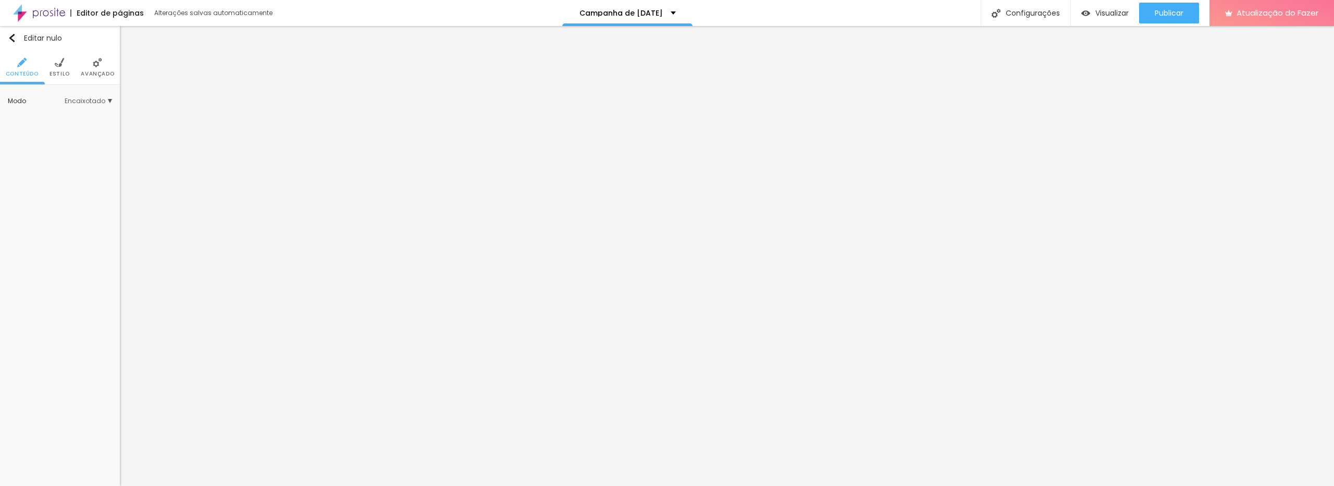
click at [61, 67] on img at bounding box center [59, 62] width 9 height 9
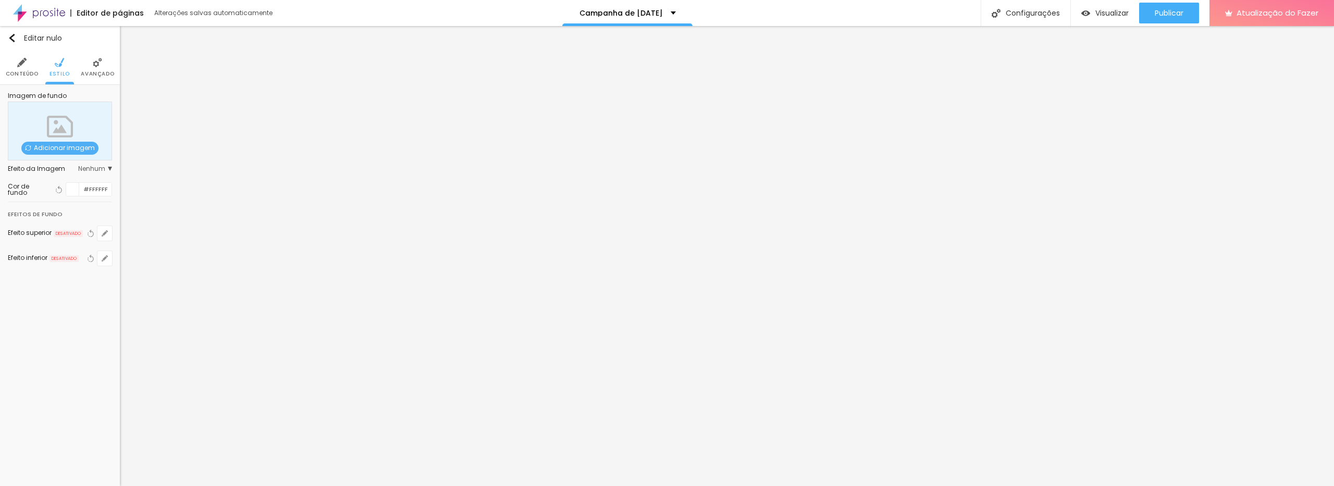
click at [96, 65] on img at bounding box center [97, 62] width 9 height 9
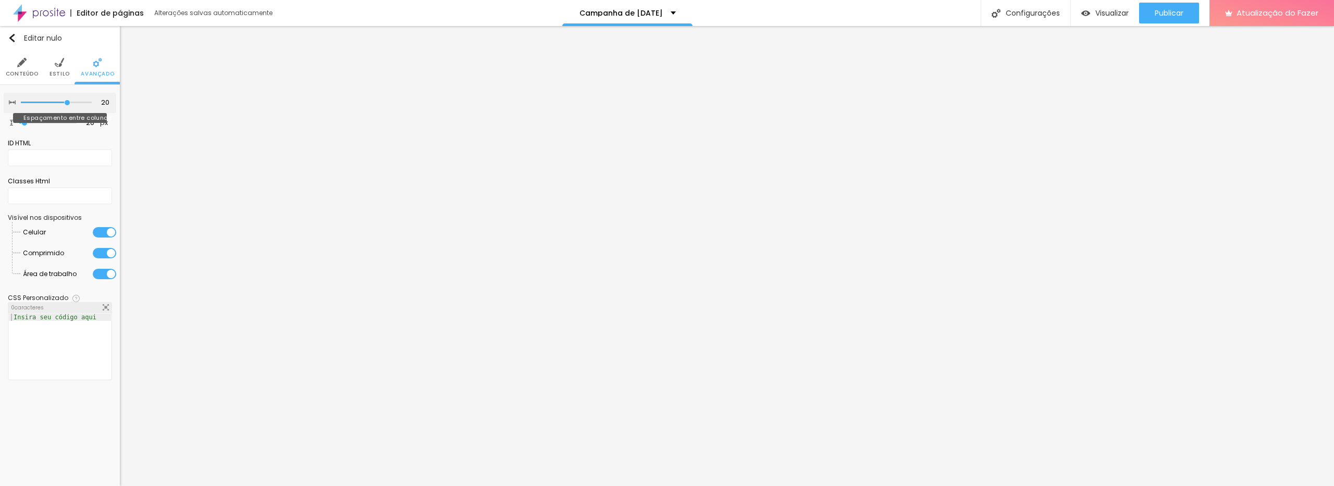
drag, startPoint x: 65, startPoint y: 100, endPoint x: 71, endPoint y: 102, distance: 6.4
click at [77, 101] on input "range" at bounding box center [56, 102] width 71 height 5
type input "25"
drag, startPoint x: 73, startPoint y: 101, endPoint x: 83, endPoint y: 101, distance: 9.4
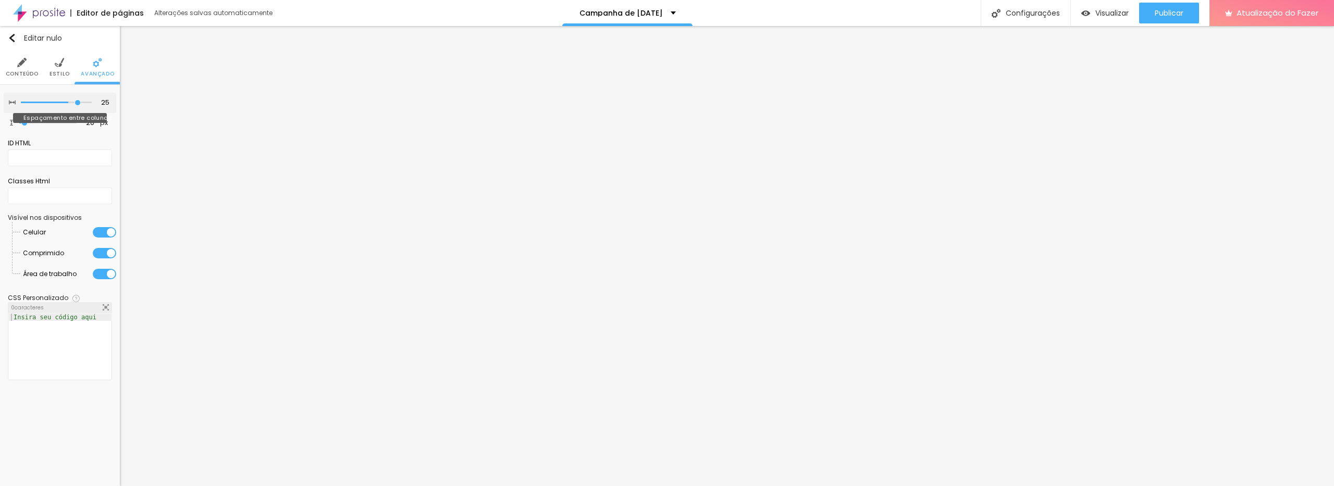
click at [79, 100] on input "range" at bounding box center [56, 102] width 71 height 5
type input "30"
click at [89, 100] on input "range" at bounding box center [56, 102] width 71 height 5
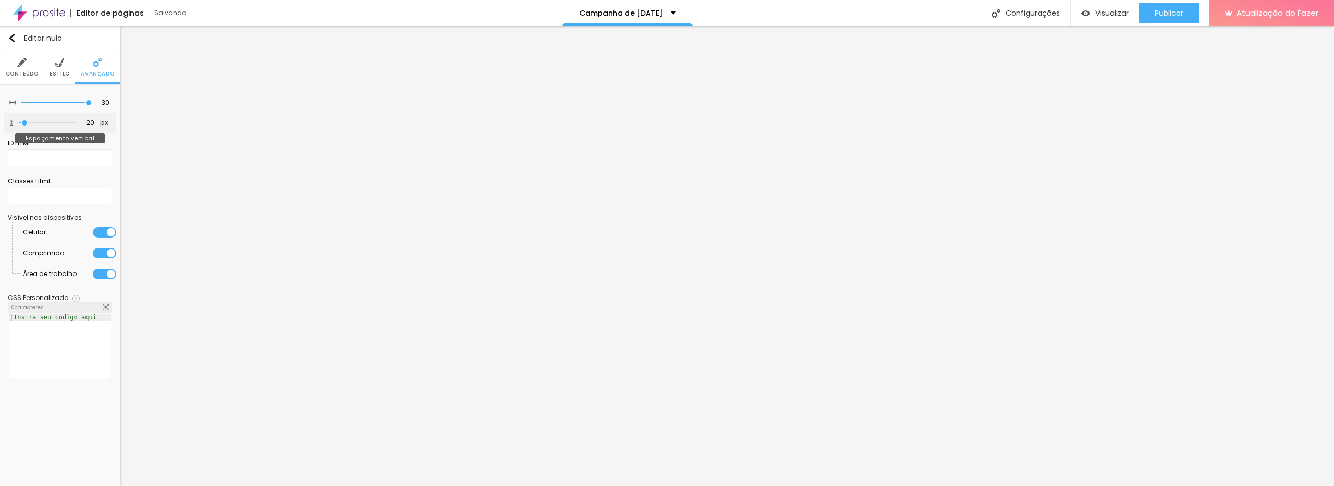
type input "223"
click at [45, 122] on input "range" at bounding box center [47, 122] width 57 height 5
type input "223"
type input "103"
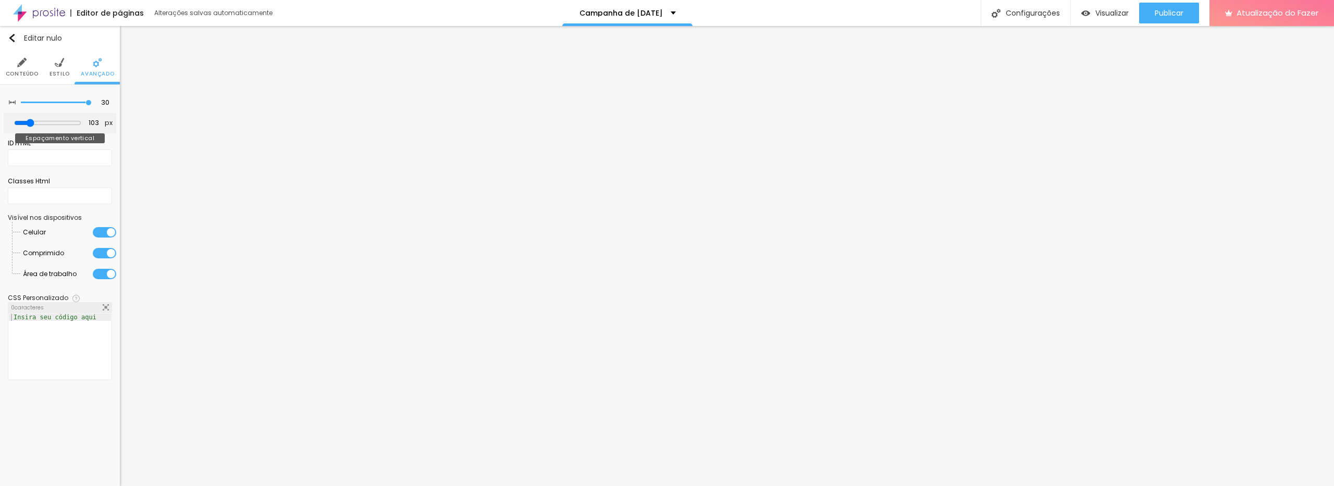
type input "105"
click at [33, 121] on input "range" at bounding box center [47, 123] width 67 height 8
type input "105"
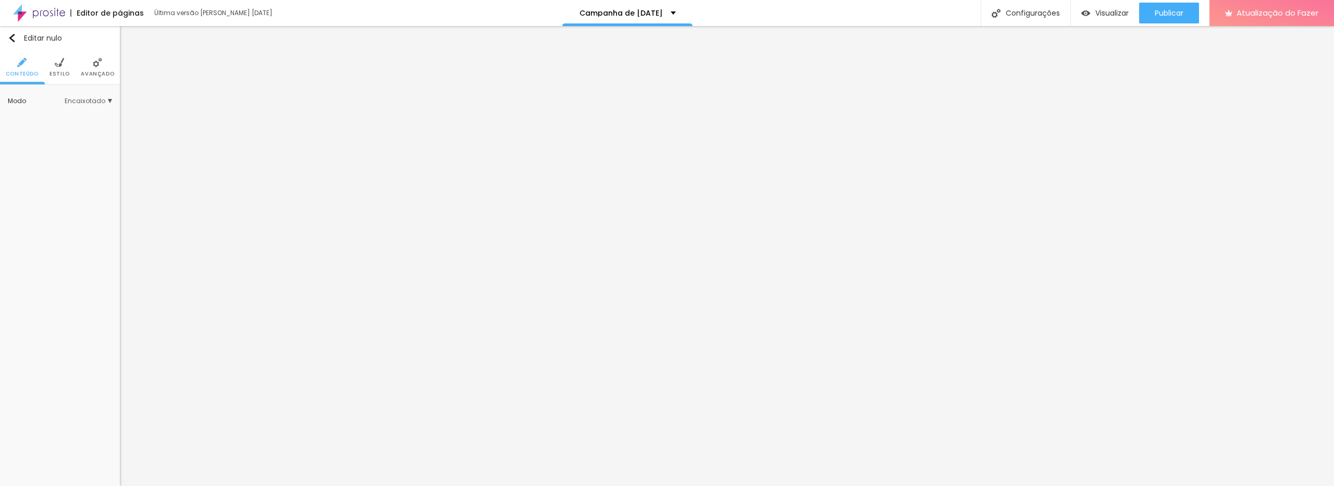
click at [96, 65] on img at bounding box center [97, 62] width 9 height 9
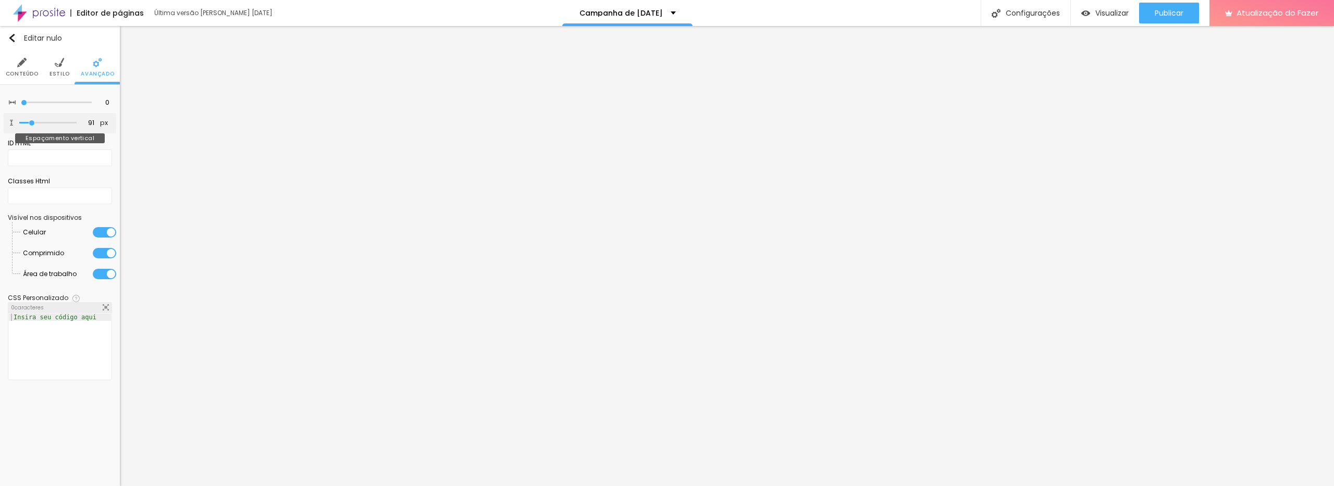
type input "23"
type input "20"
click at [24, 121] on input "range" at bounding box center [47, 122] width 57 height 5
type input "20"
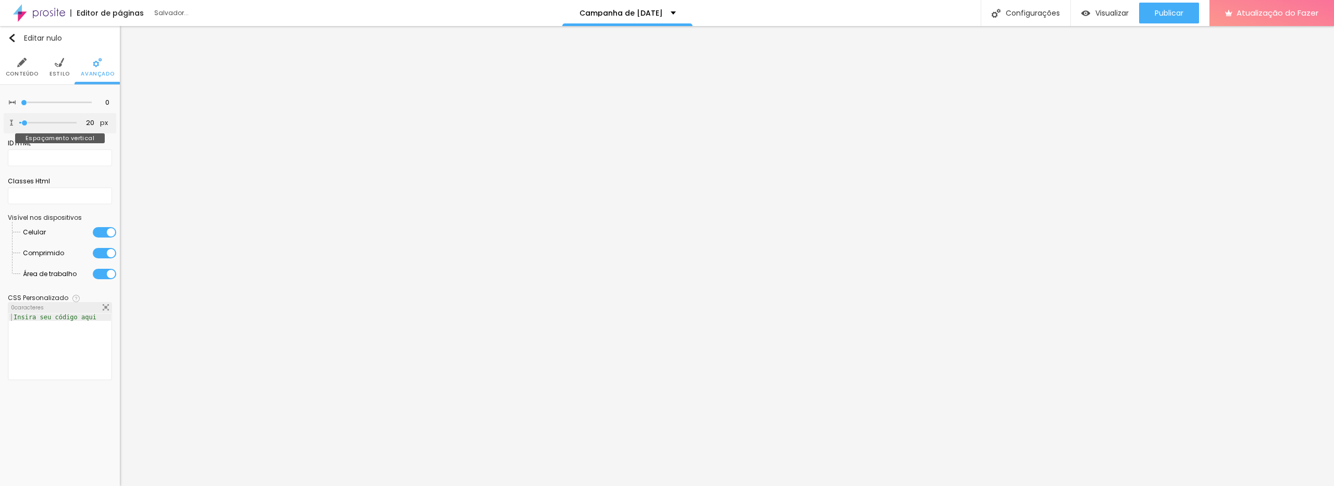
type input "12"
type input "13"
click at [24, 121] on input "range" at bounding box center [47, 122] width 57 height 5
type input "13"
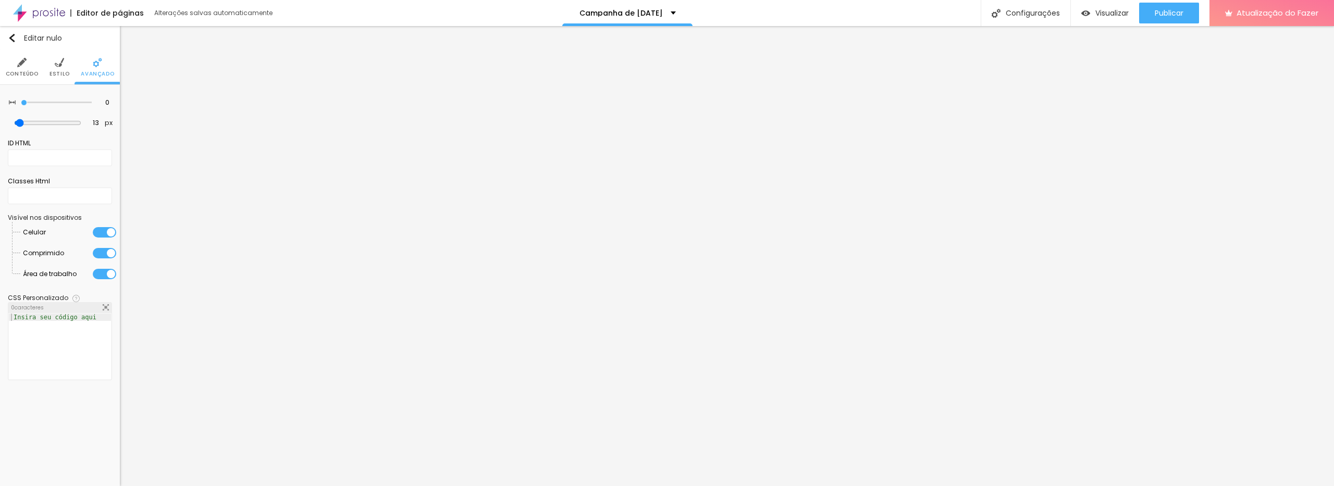
click at [21, 63] on img at bounding box center [21, 62] width 9 height 9
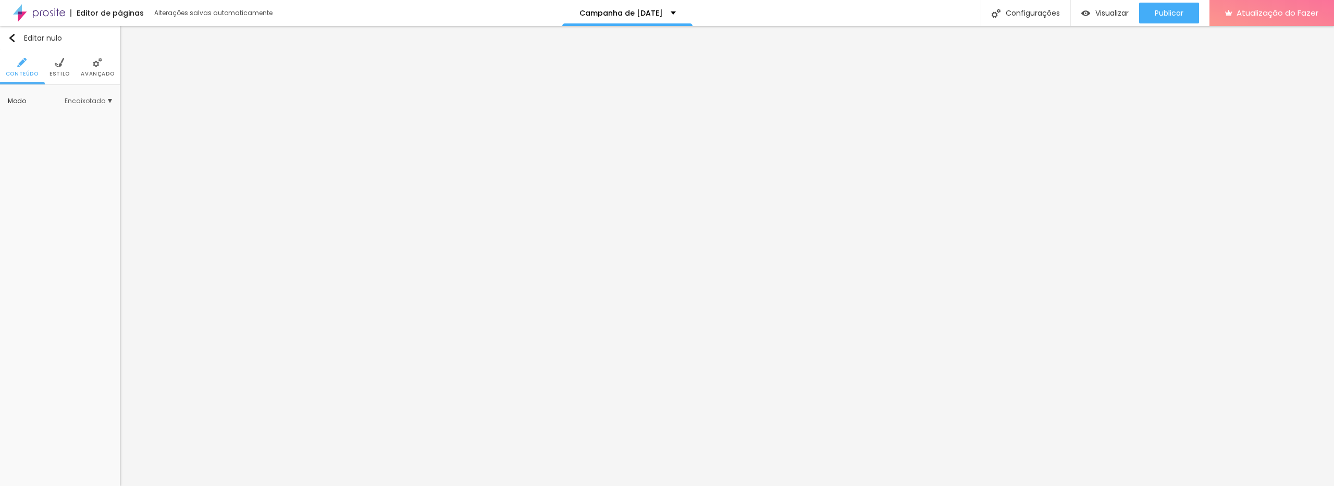
click at [54, 71] on font "Estilo" at bounding box center [59, 74] width 20 height 8
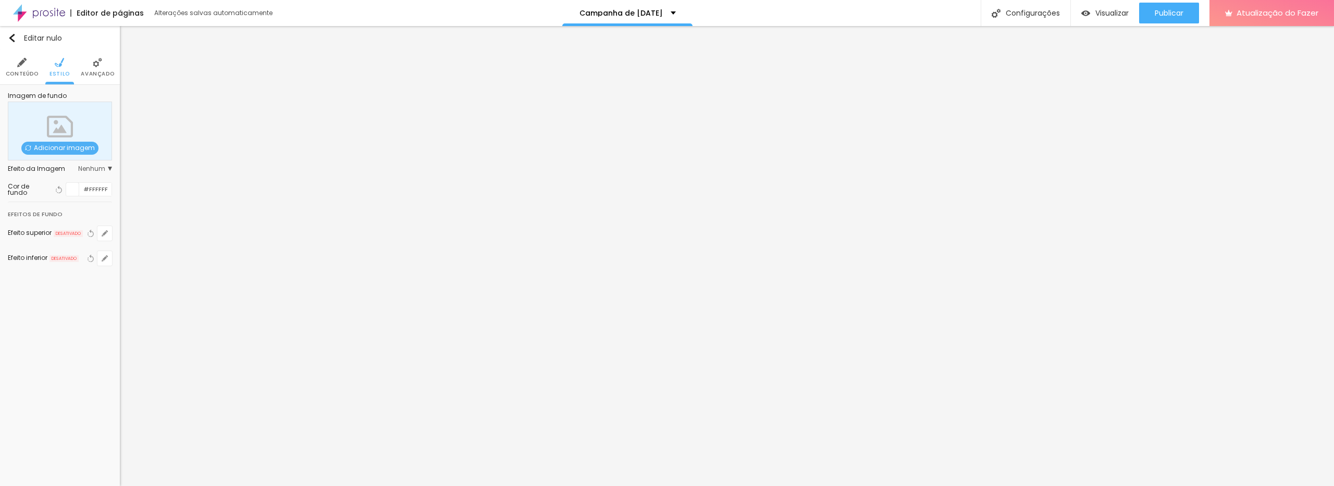
click at [89, 66] on li "Avançado" at bounding box center [97, 67] width 33 height 34
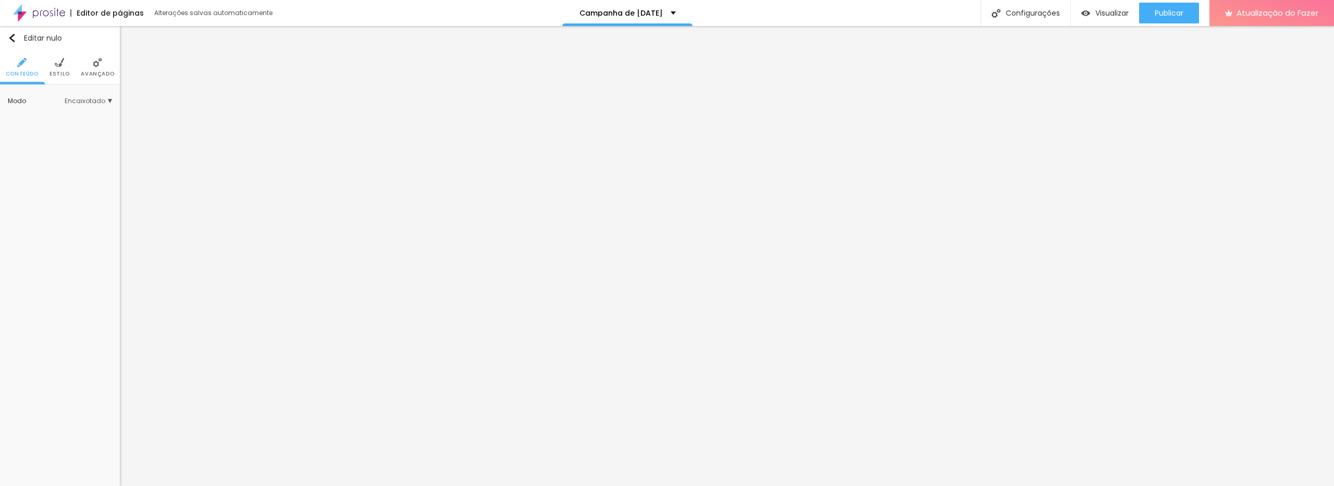
click at [98, 66] on img at bounding box center [97, 62] width 9 height 9
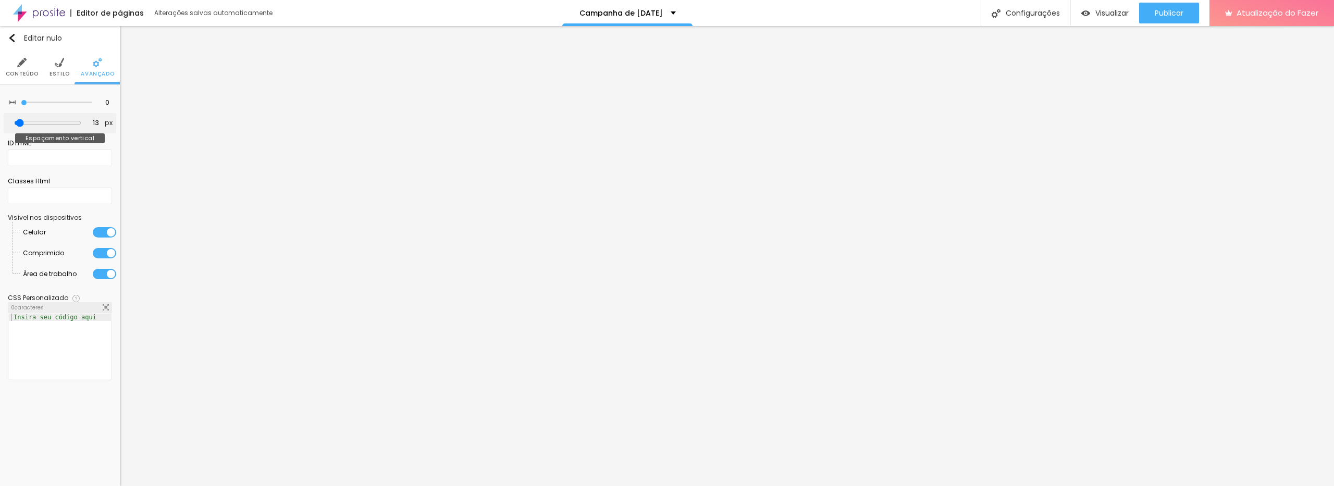
type input "61"
click at [29, 123] on input "range" at bounding box center [47, 123] width 67 height 8
click at [16, 35] on img "button" at bounding box center [12, 38] width 8 height 8
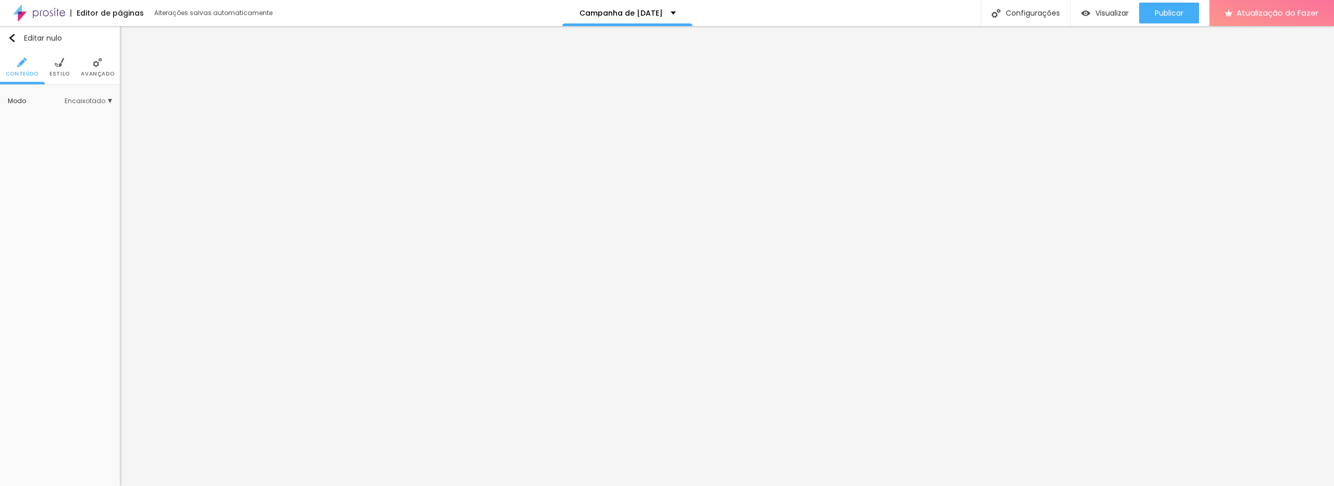
click at [96, 67] on img at bounding box center [97, 62] width 9 height 9
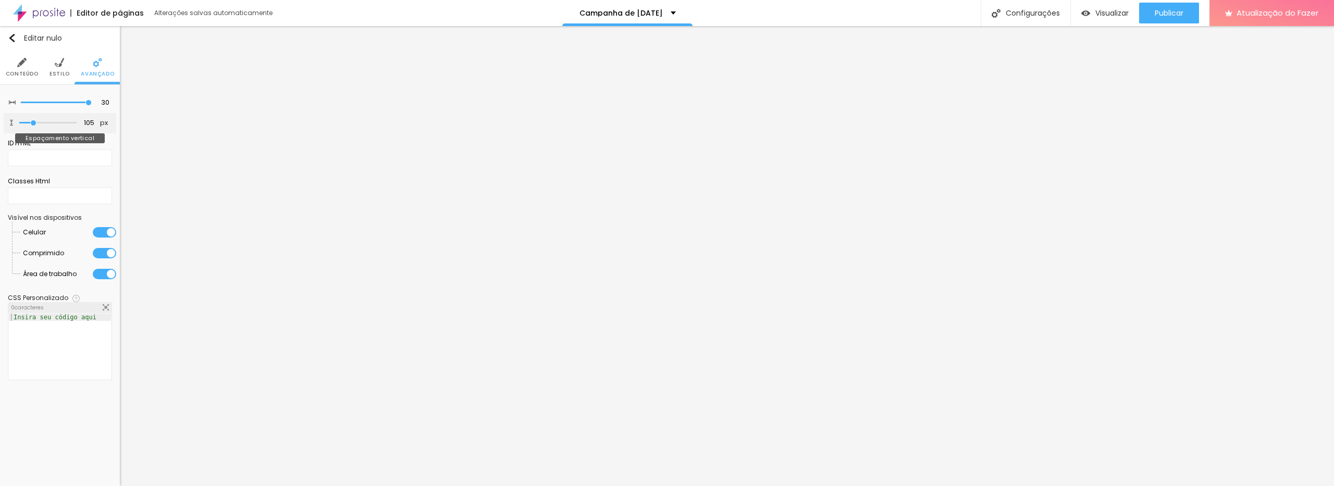
type input "32"
click at [26, 120] on input "range" at bounding box center [47, 122] width 57 height 5
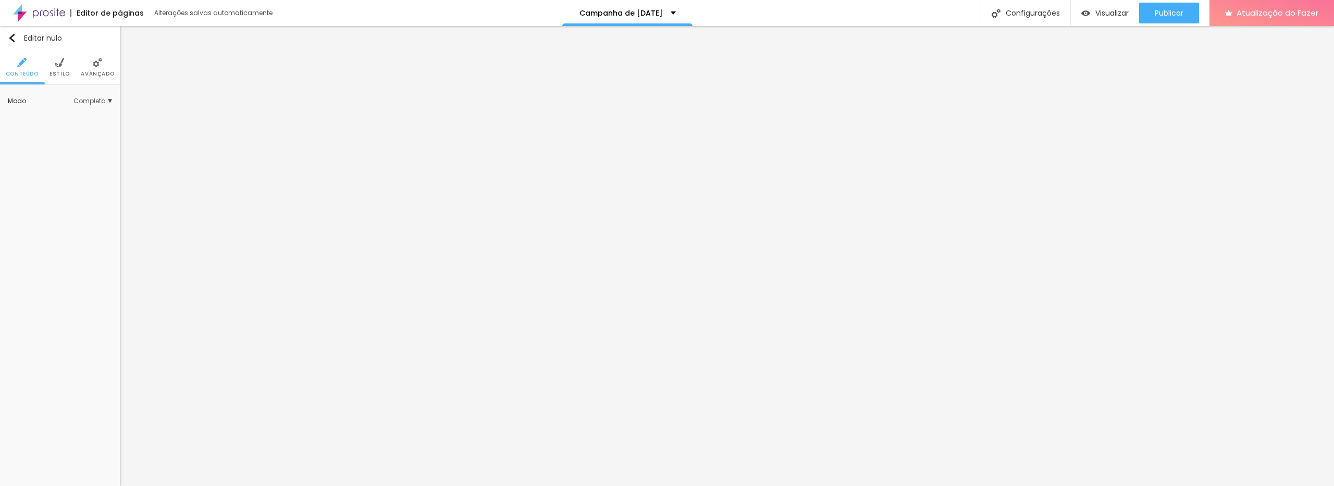
click at [57, 65] on img at bounding box center [59, 62] width 9 height 9
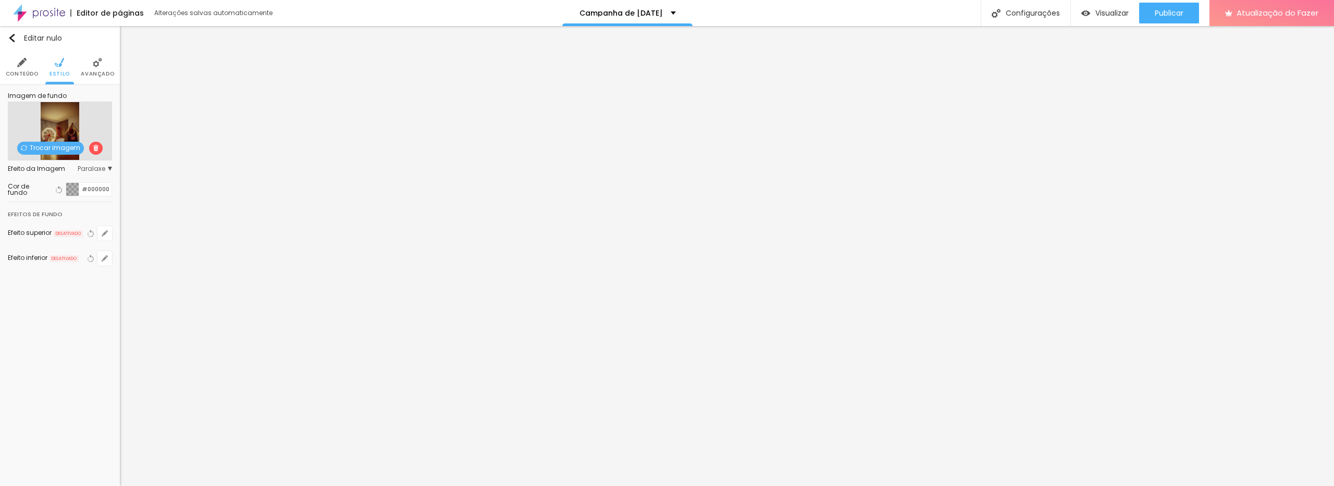
click at [61, 144] on font "Trocar imagem" at bounding box center [55, 147] width 51 height 9
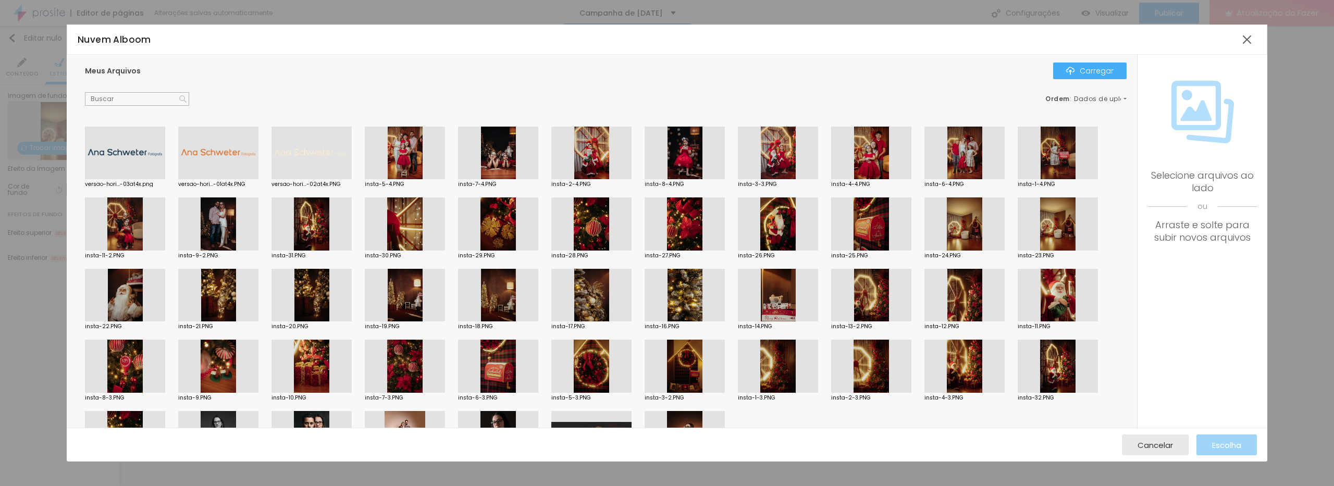
click at [781, 233] on div at bounding box center [778, 223] width 80 height 53
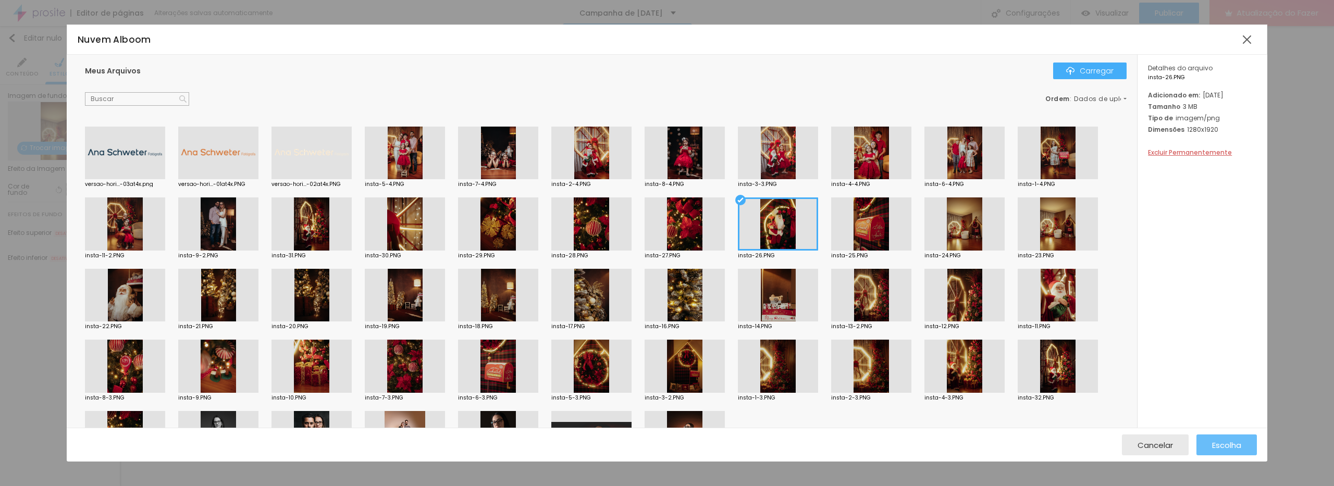
click at [1231, 446] on font "Escolha" at bounding box center [1226, 445] width 29 height 11
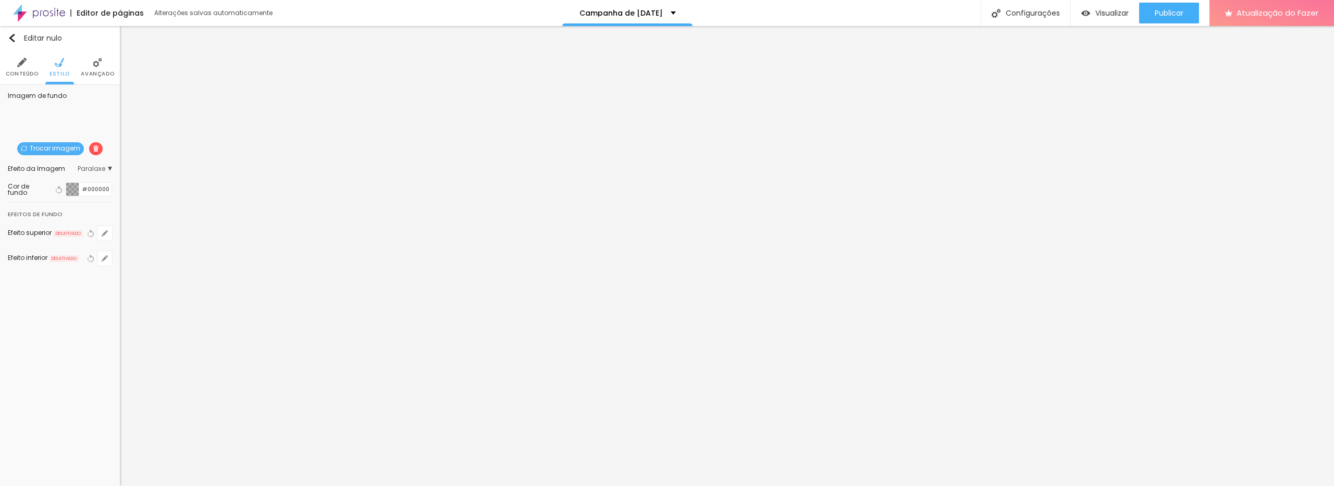
click at [102, 164] on font "Paralaxe" at bounding box center [92, 168] width 28 height 9
click at [61, 193] on font "Paralaxe" at bounding box center [54, 197] width 28 height 9
click at [60, 160] on div "Trocar imagem" at bounding box center [60, 160] width 0 height 0
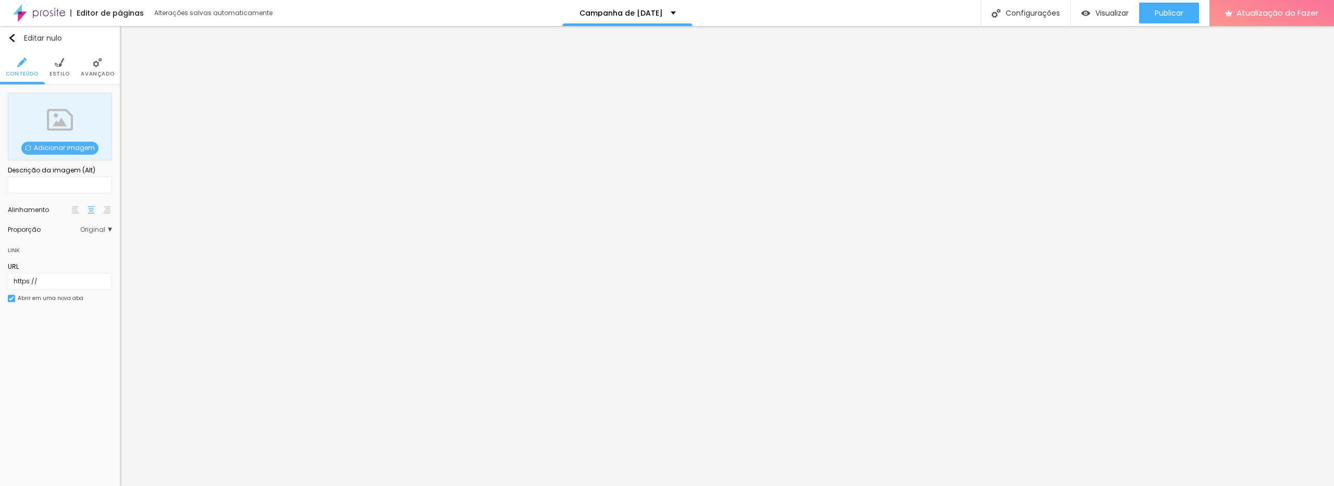
click at [56, 144] on font "Adicionar imagem" at bounding box center [64, 147] width 61 height 9
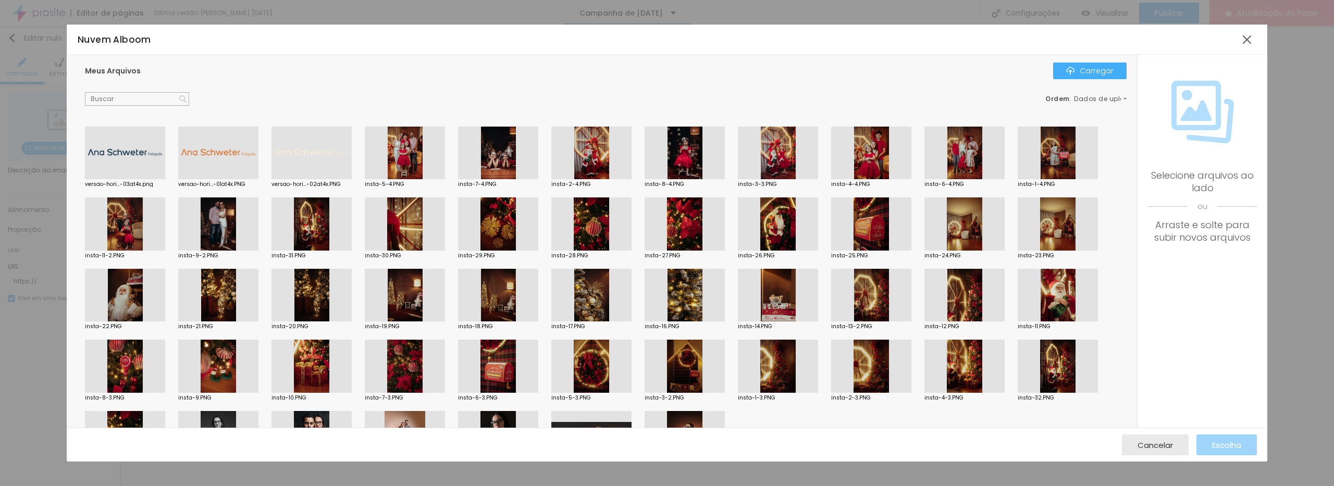
click at [134, 230] on div at bounding box center [125, 223] width 80 height 53
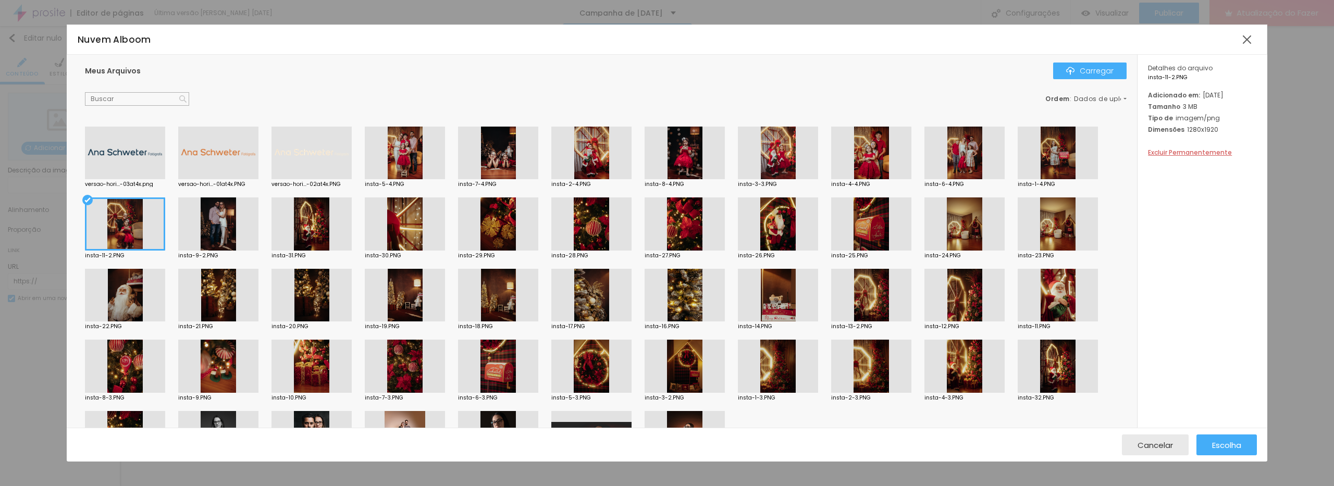
click at [866, 148] on div at bounding box center [871, 153] width 80 height 53
click at [685, 151] on div at bounding box center [684, 153] width 80 height 53
click at [1227, 445] on font "Escolha" at bounding box center [1226, 445] width 29 height 11
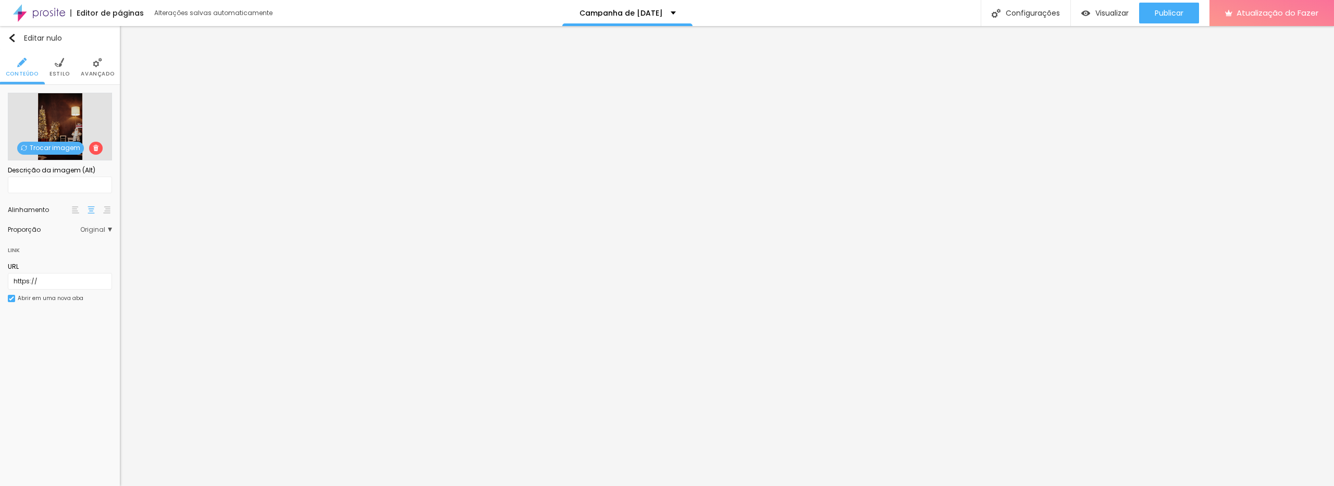
click at [63, 145] on font "Trocar imagem" at bounding box center [55, 147] width 51 height 9
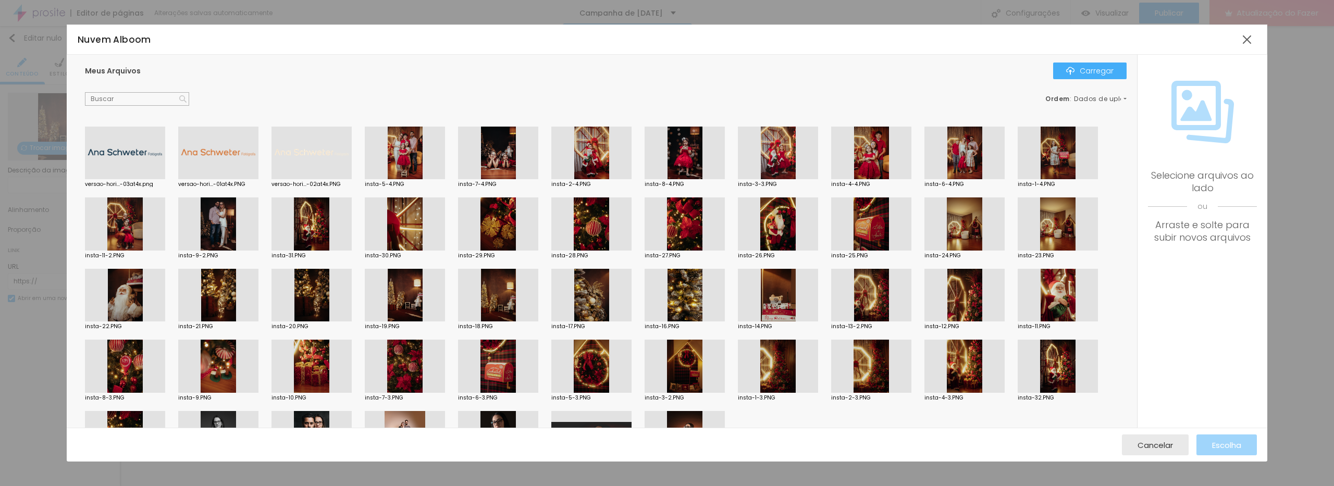
click at [1038, 155] on div at bounding box center [1057, 153] width 80 height 53
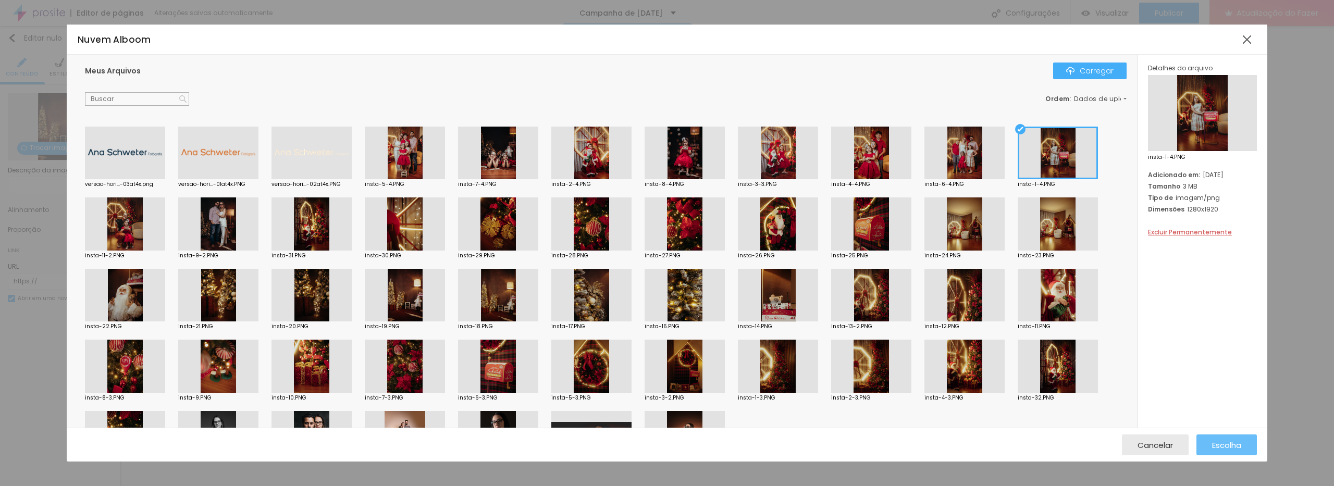
click at [1227, 451] on div "Escolha" at bounding box center [1226, 444] width 29 height 21
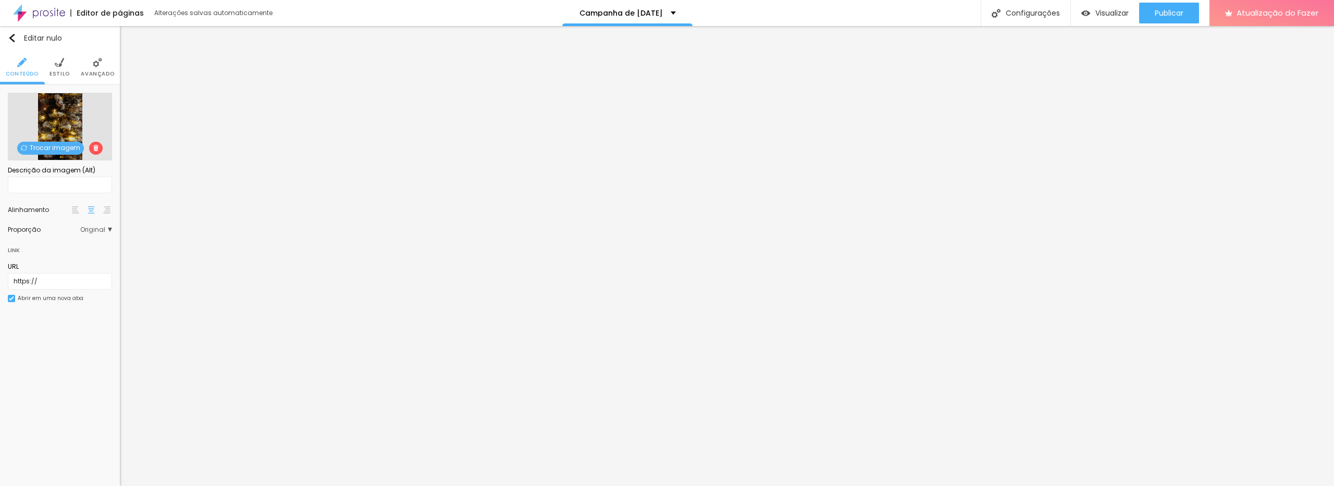
click at [60, 146] on font "Trocar imagem" at bounding box center [55, 147] width 51 height 9
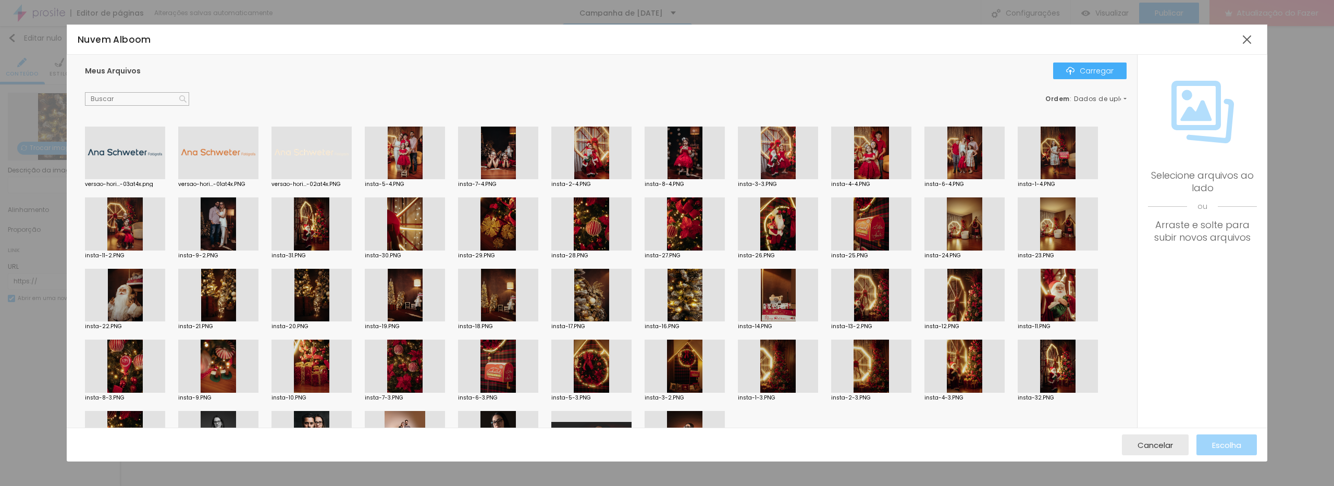
click at [964, 166] on div at bounding box center [964, 153] width 80 height 53
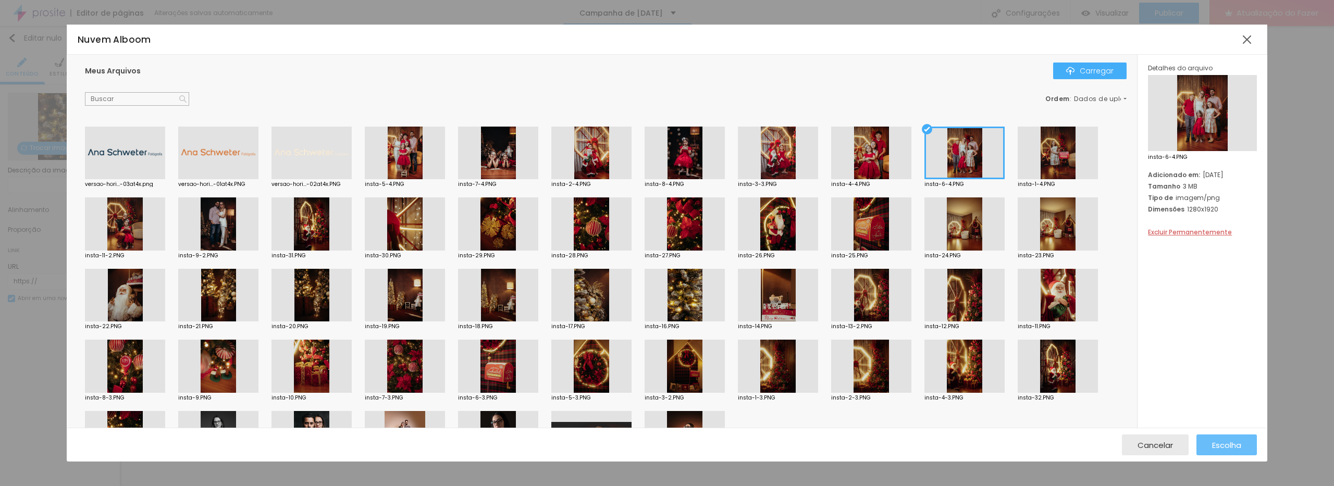
click at [1226, 443] on font "Escolha" at bounding box center [1226, 445] width 29 height 11
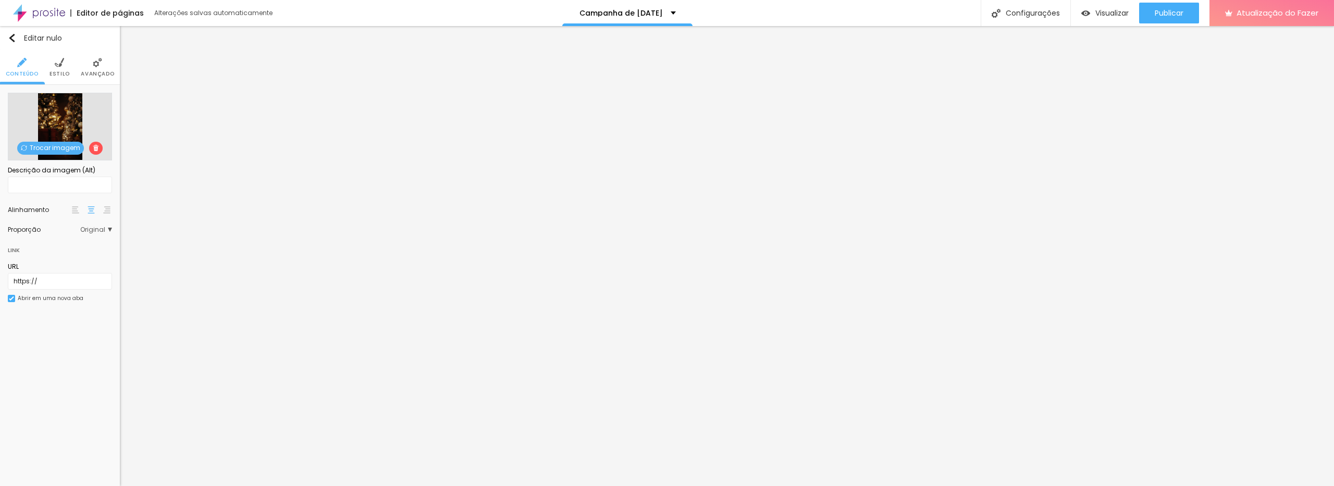
click at [36, 147] on font "Trocar imagem" at bounding box center [55, 147] width 51 height 9
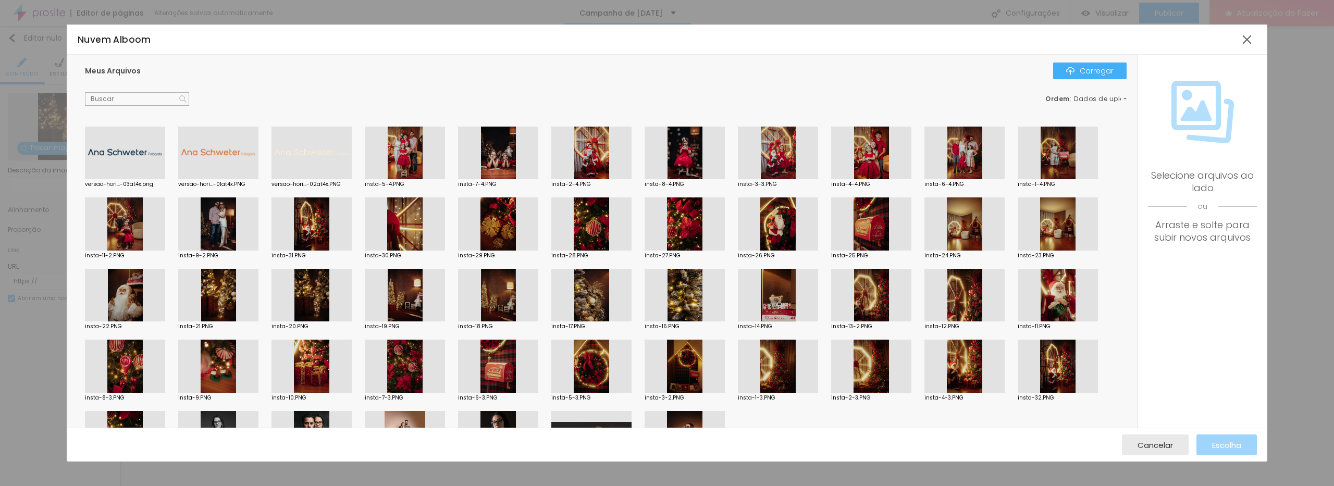
drag, startPoint x: 690, startPoint y: 153, endPoint x: 702, endPoint y: 151, distance: 12.8
click at [690, 153] on div at bounding box center [684, 153] width 80 height 53
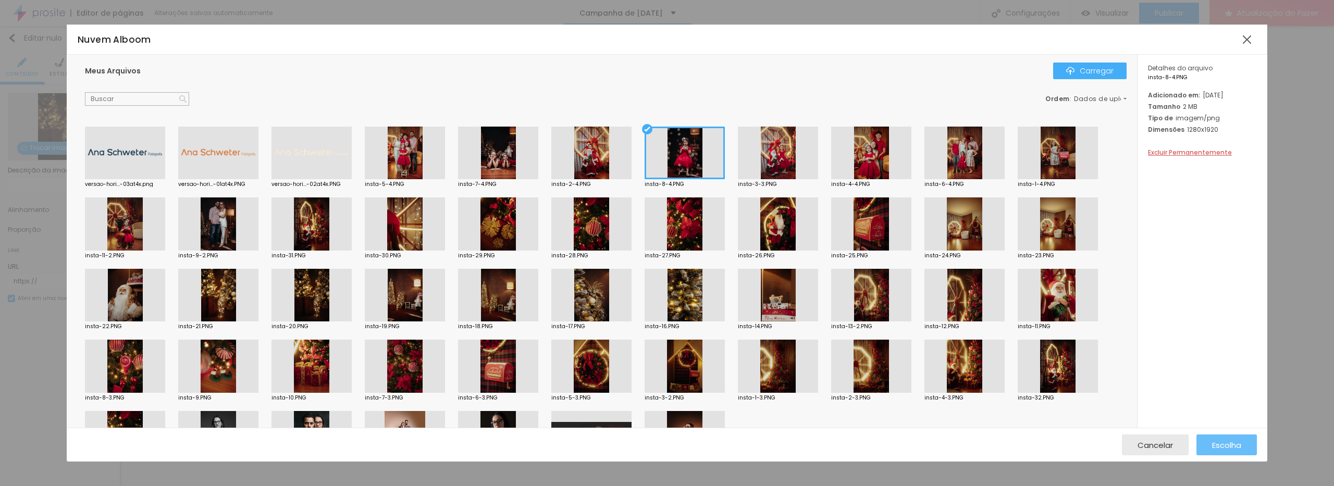
click at [1240, 444] on button "Escolha" at bounding box center [1226, 444] width 60 height 21
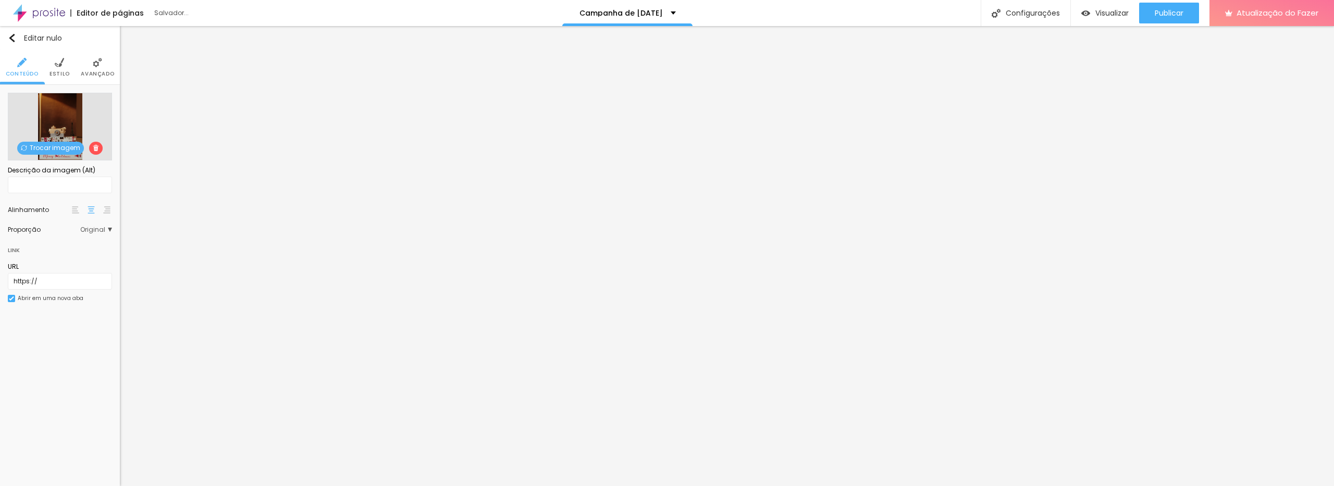
click at [72, 144] on font "Trocar imagem" at bounding box center [55, 147] width 51 height 9
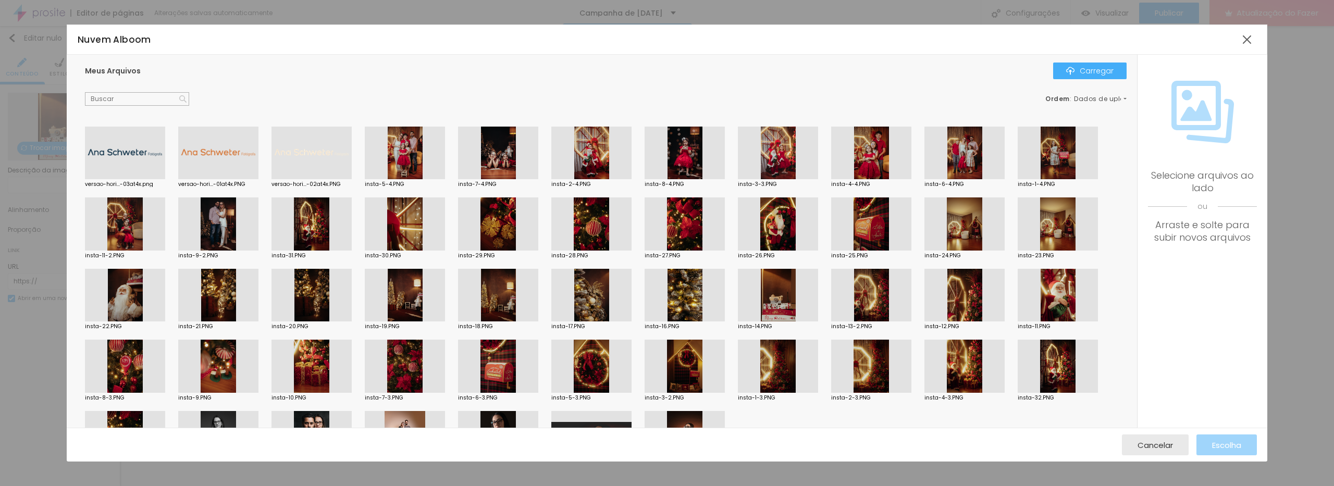
click at [499, 161] on div at bounding box center [498, 153] width 80 height 53
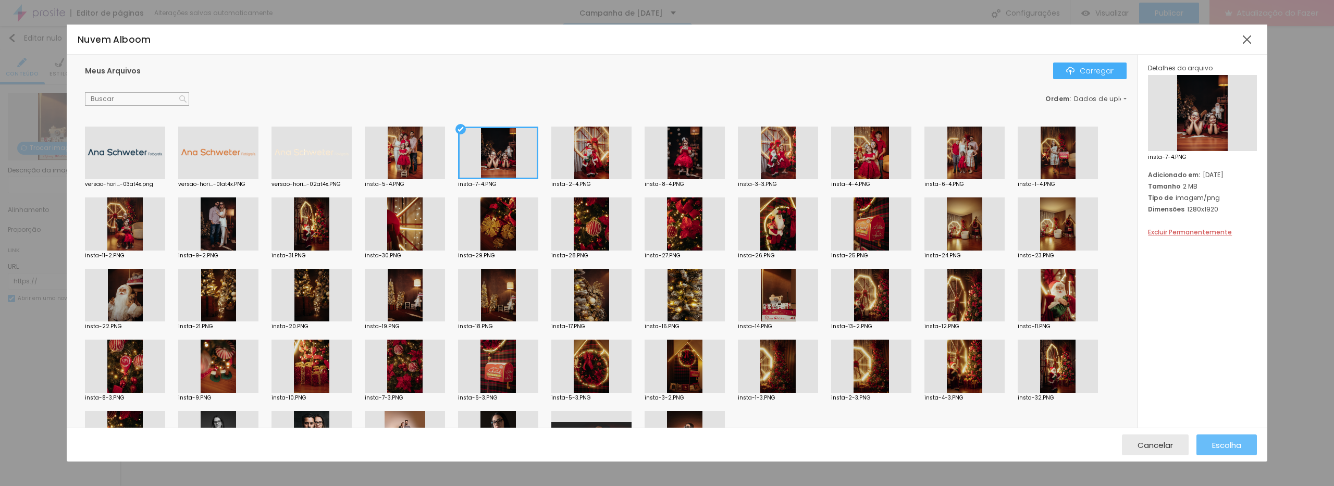
click at [1220, 437] on div "Escolha" at bounding box center [1226, 444] width 29 height 21
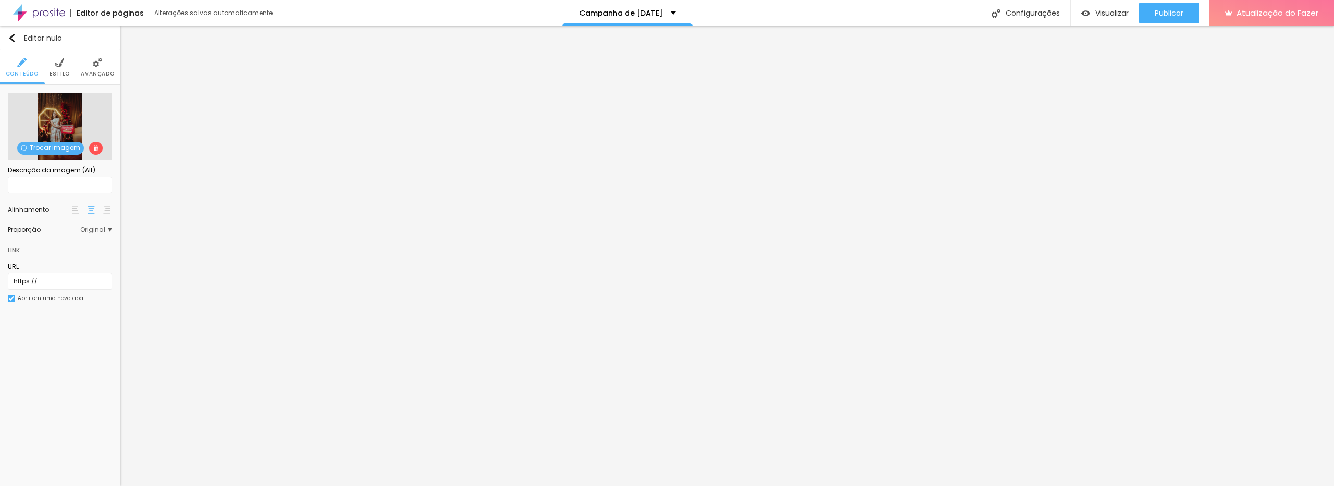
click at [61, 149] on font "Trocar imagem" at bounding box center [55, 147] width 51 height 9
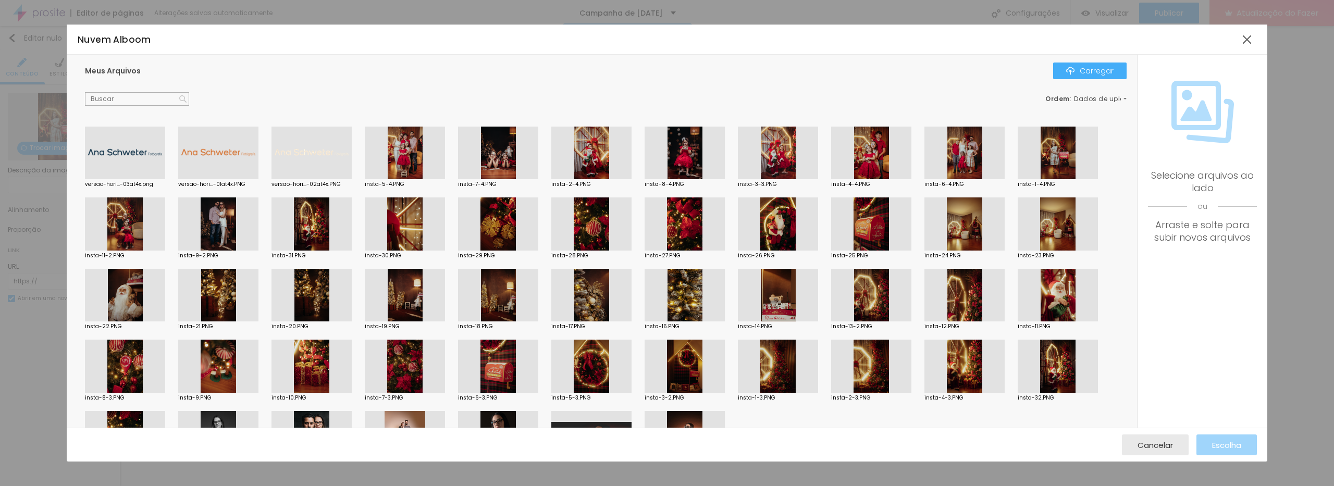
click at [603, 156] on div at bounding box center [591, 153] width 80 height 53
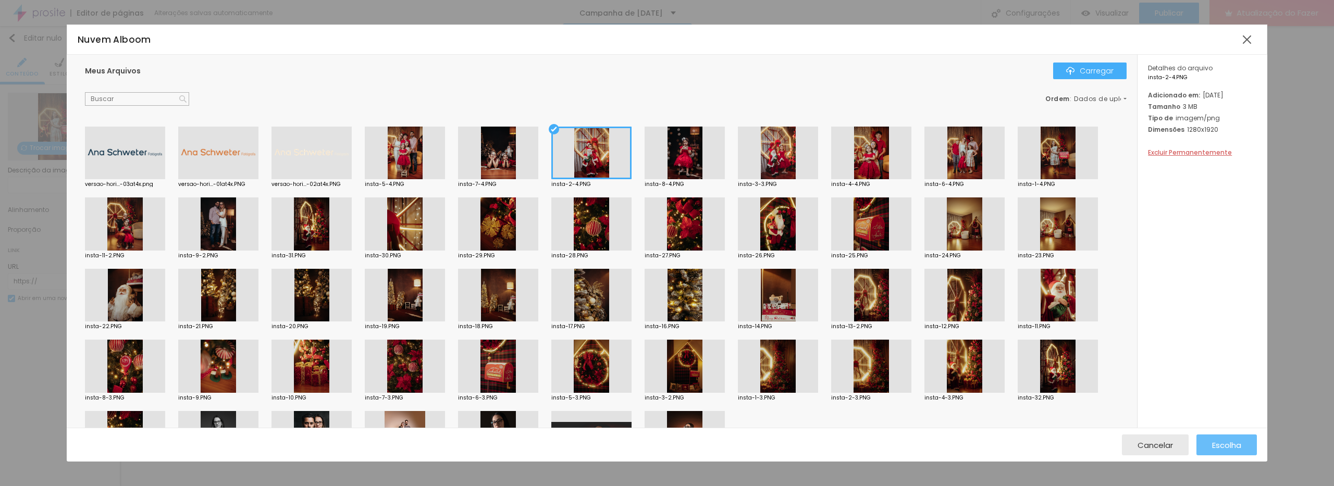
click at [1225, 443] on font "Escolha" at bounding box center [1226, 445] width 29 height 11
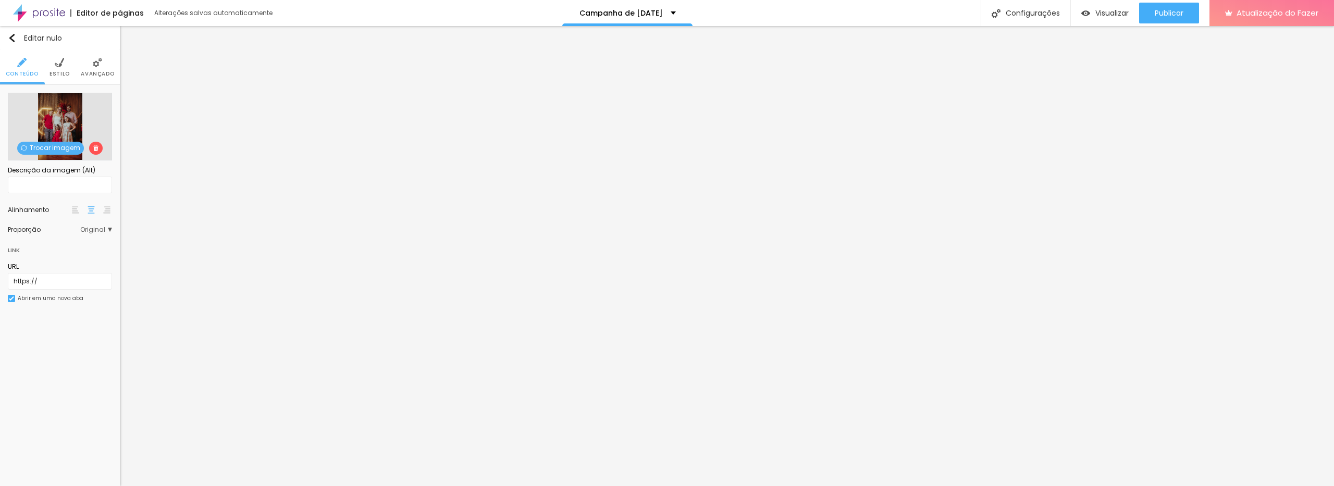
click at [53, 144] on font "Trocar imagem" at bounding box center [55, 147] width 51 height 9
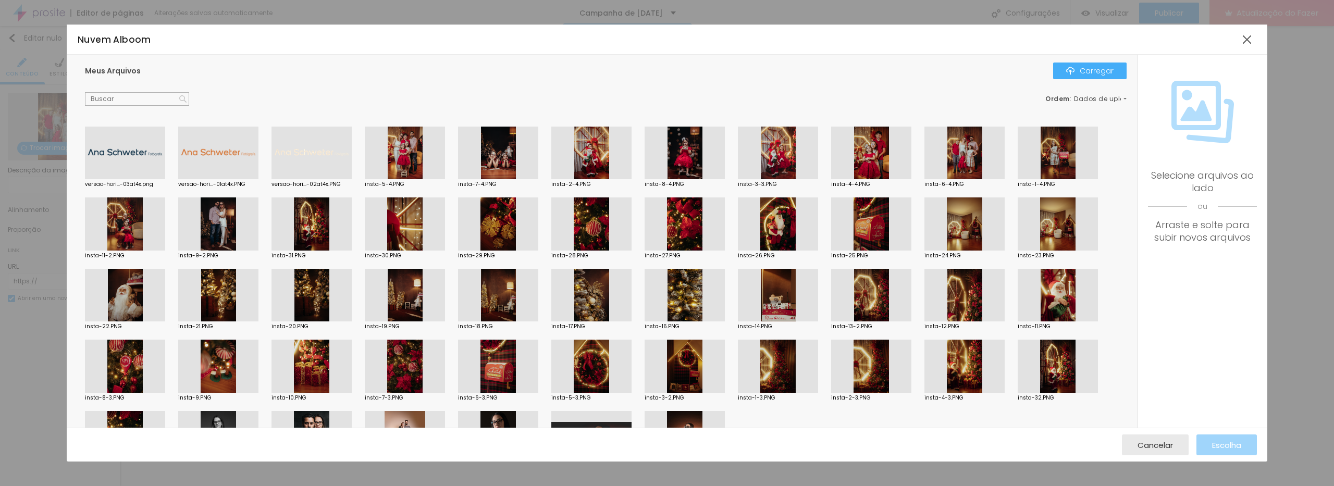
drag, startPoint x: 869, startPoint y: 160, endPoint x: 882, endPoint y: 164, distance: 13.5
click at [869, 160] on div at bounding box center [871, 153] width 80 height 53
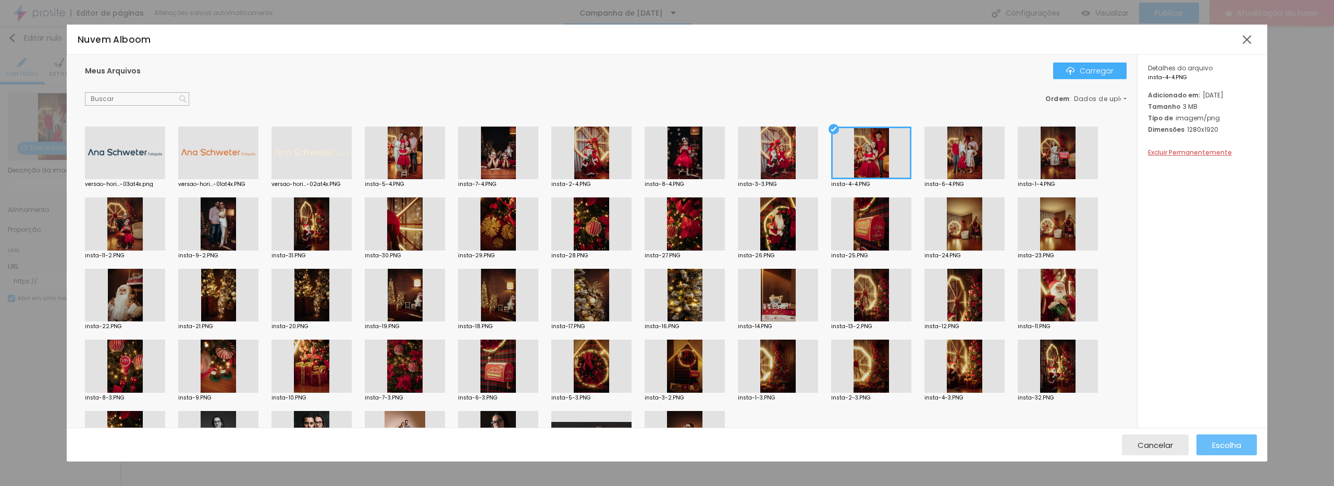
click at [1228, 444] on font "Escolha" at bounding box center [1226, 445] width 29 height 11
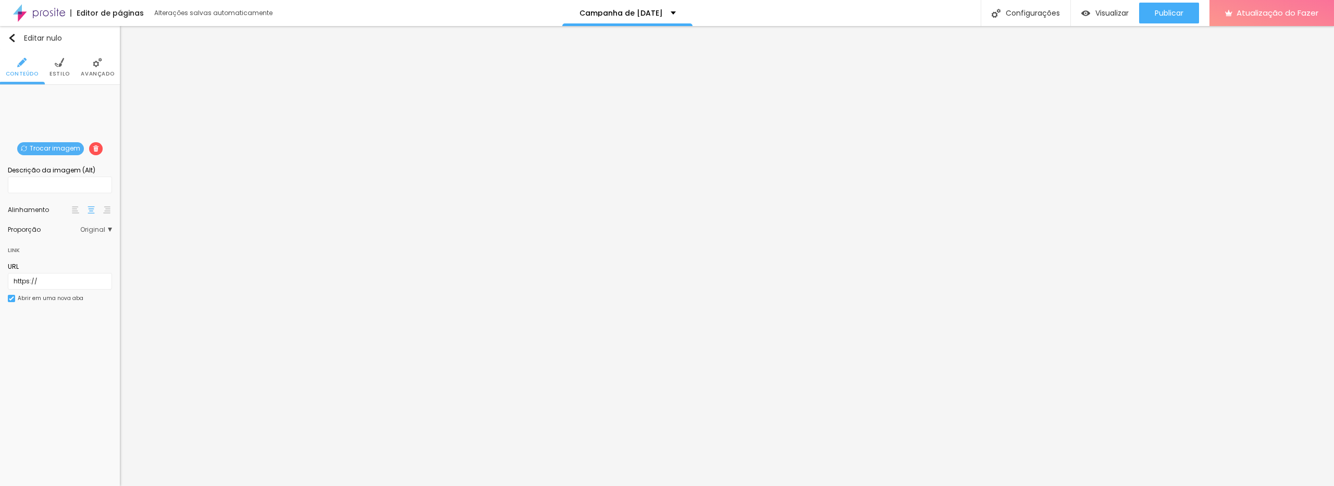
click at [56, 144] on font "Trocar imagem" at bounding box center [55, 148] width 51 height 9
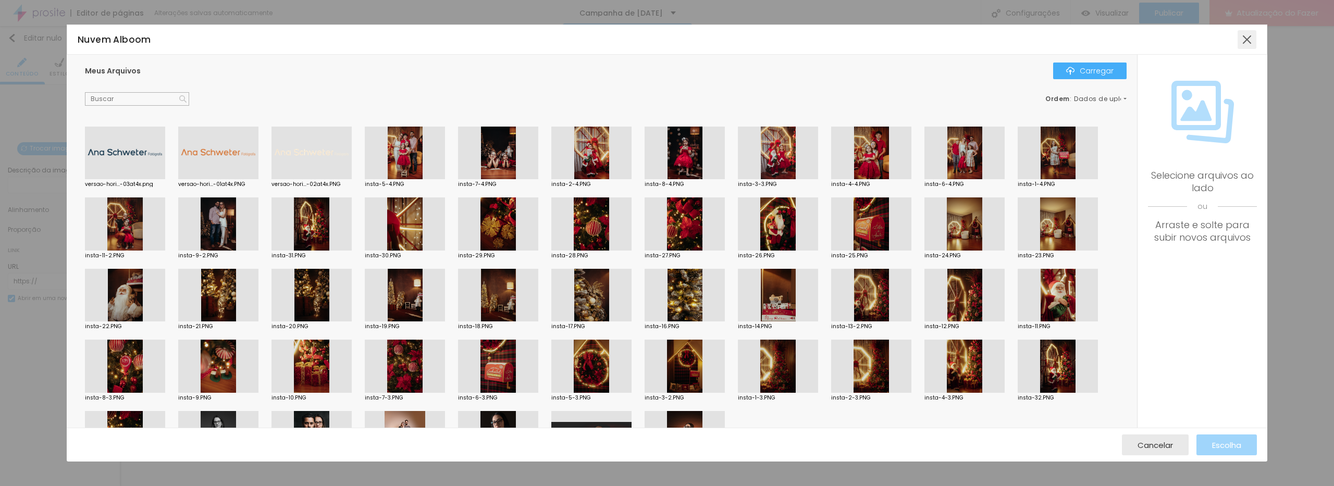
click at [1240, 44] on div at bounding box center [1246, 39] width 19 height 19
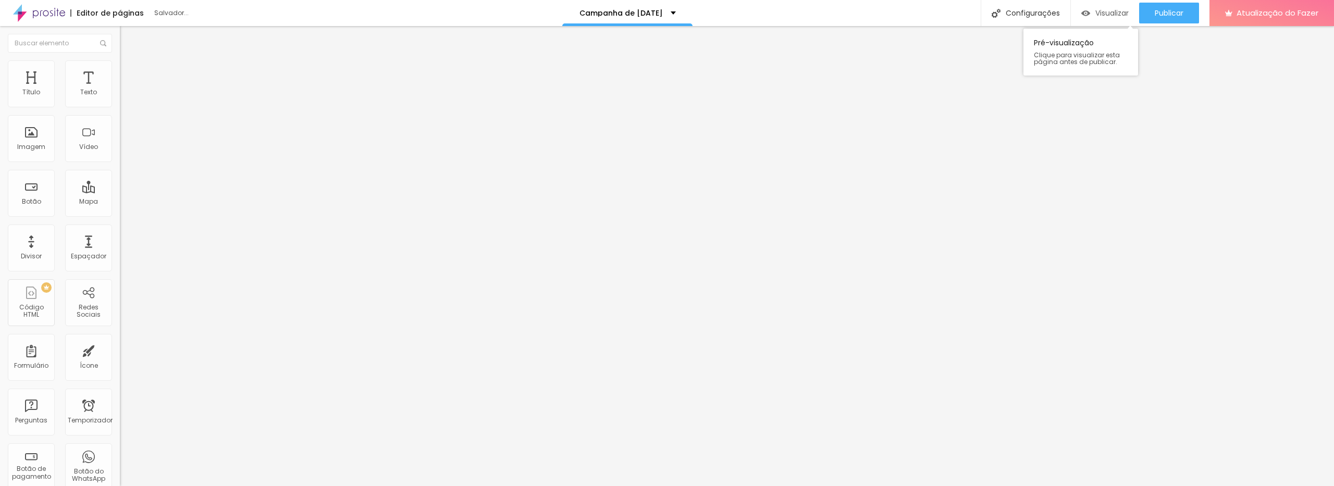
click at [1104, 11] on font "Visualizar" at bounding box center [1111, 13] width 33 height 10
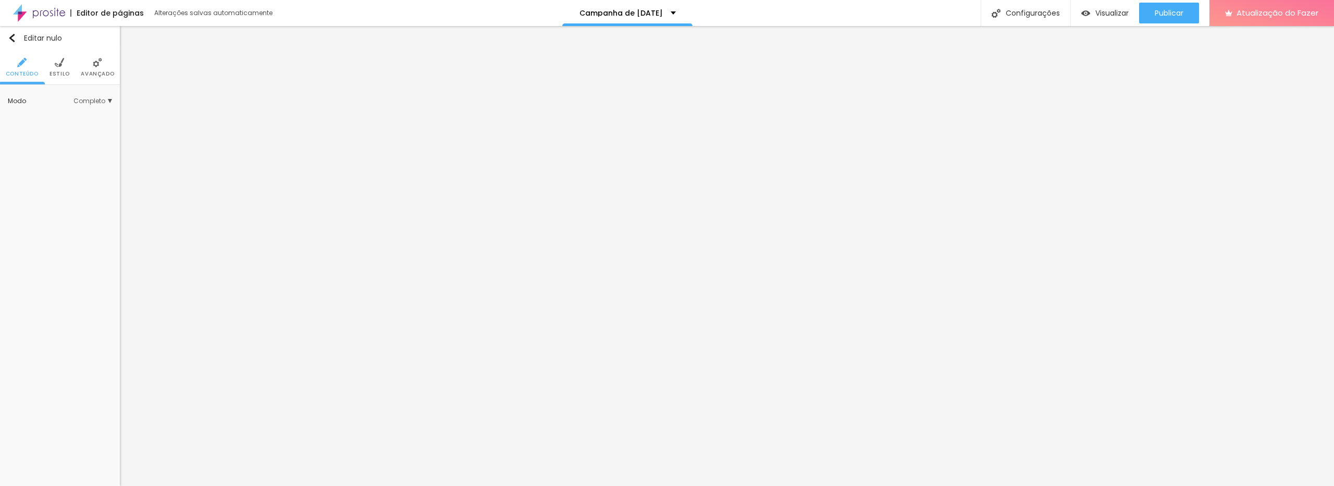
click at [86, 70] on font "Avançado" at bounding box center [97, 74] width 33 height 8
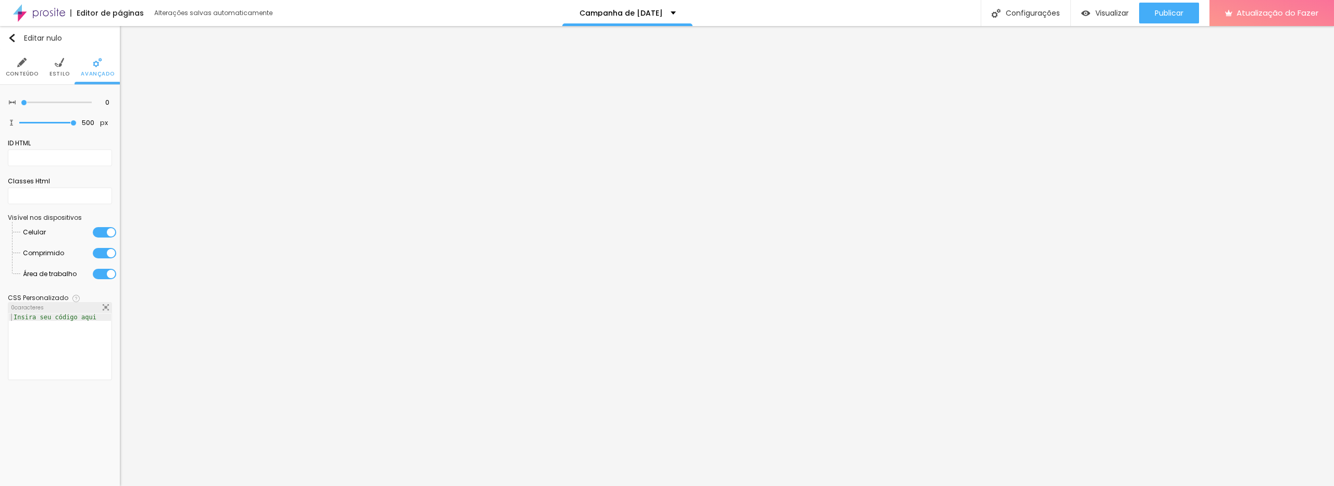
click at [49, 72] on font "Estilo" at bounding box center [59, 74] width 20 height 8
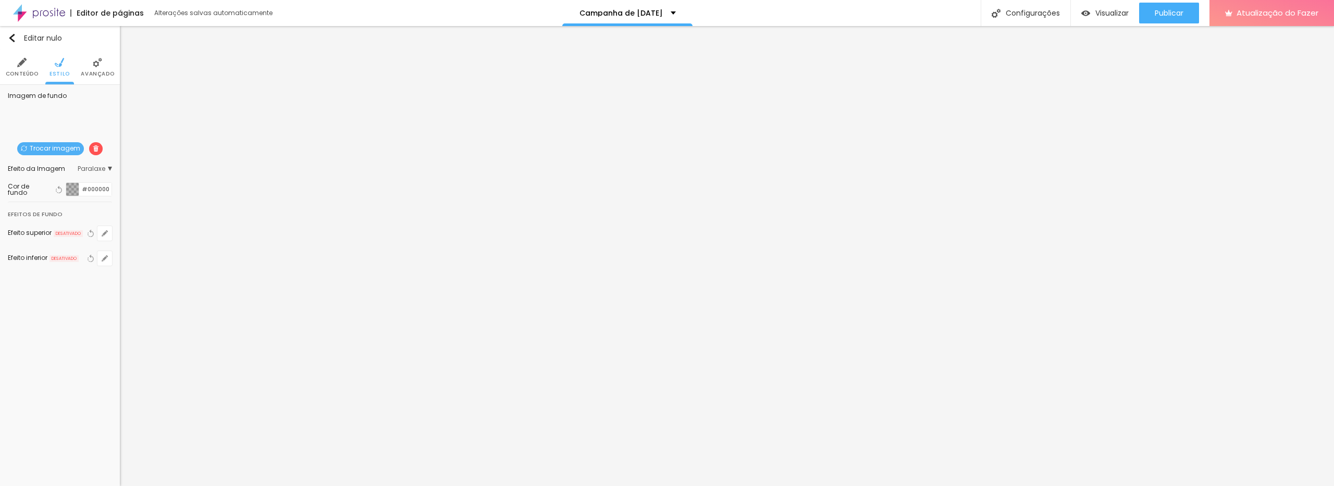
click at [51, 147] on font "Trocar imagem" at bounding box center [55, 148] width 51 height 9
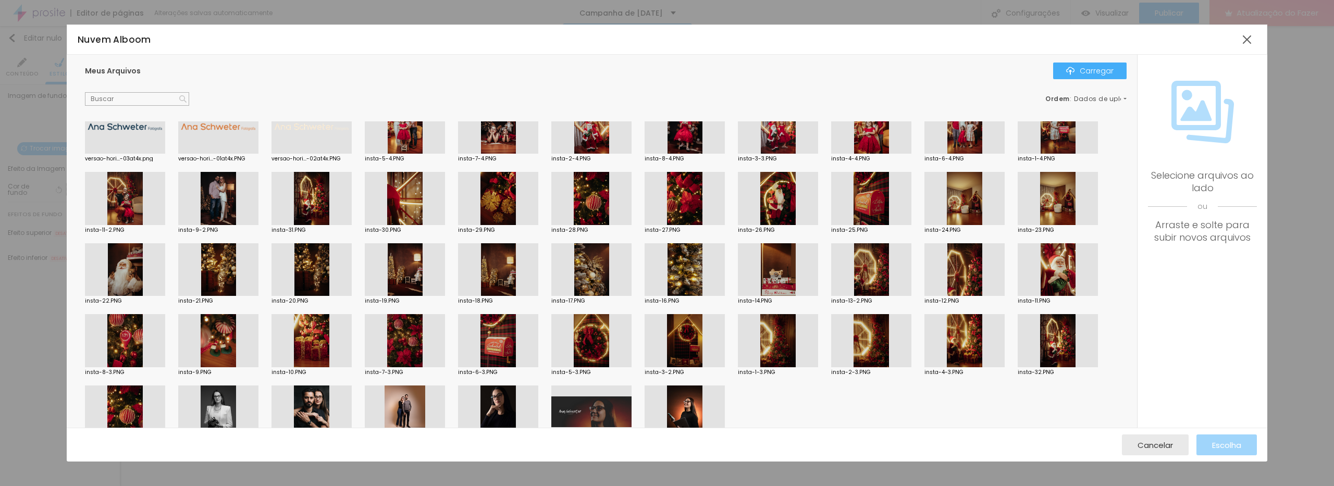
scroll to position [26, 0]
click at [138, 195] on div at bounding box center [125, 197] width 80 height 53
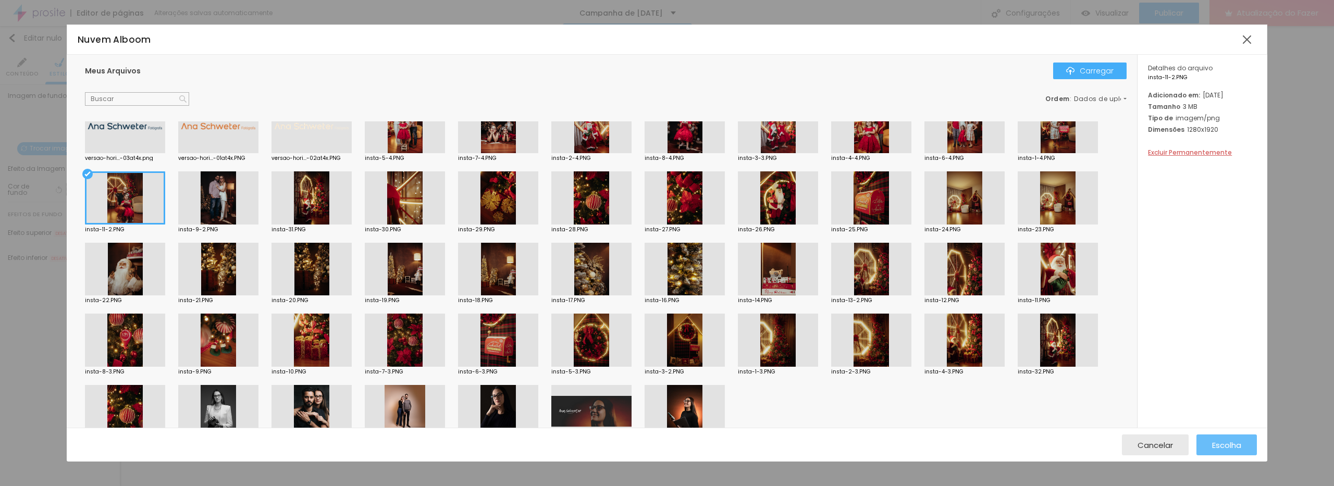
click at [1237, 447] on font "Escolha" at bounding box center [1226, 445] width 29 height 11
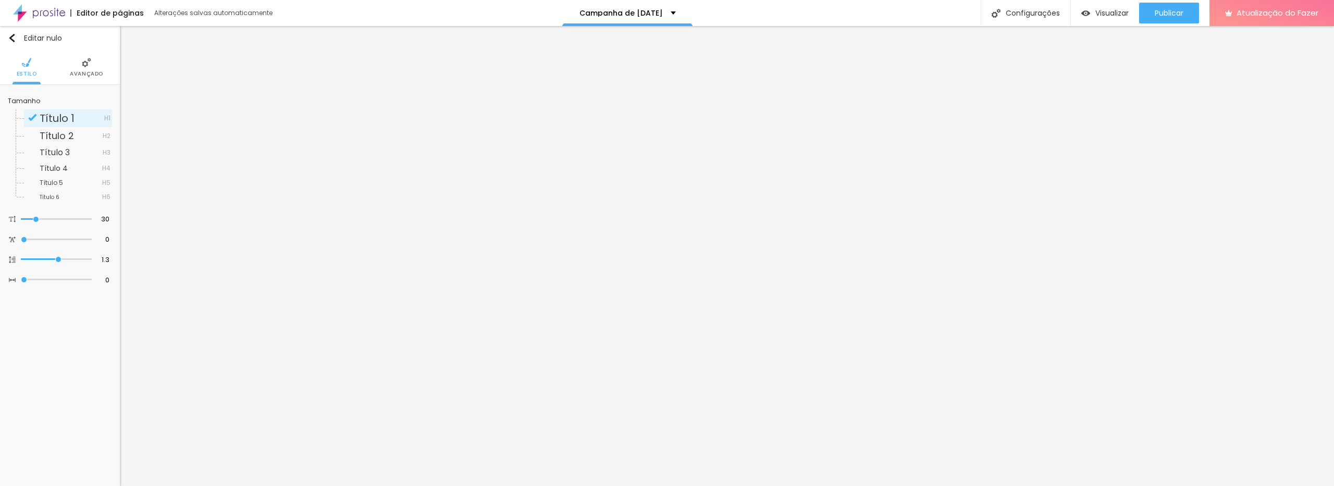
click at [81, 70] on font "Avançado" at bounding box center [86, 74] width 33 height 8
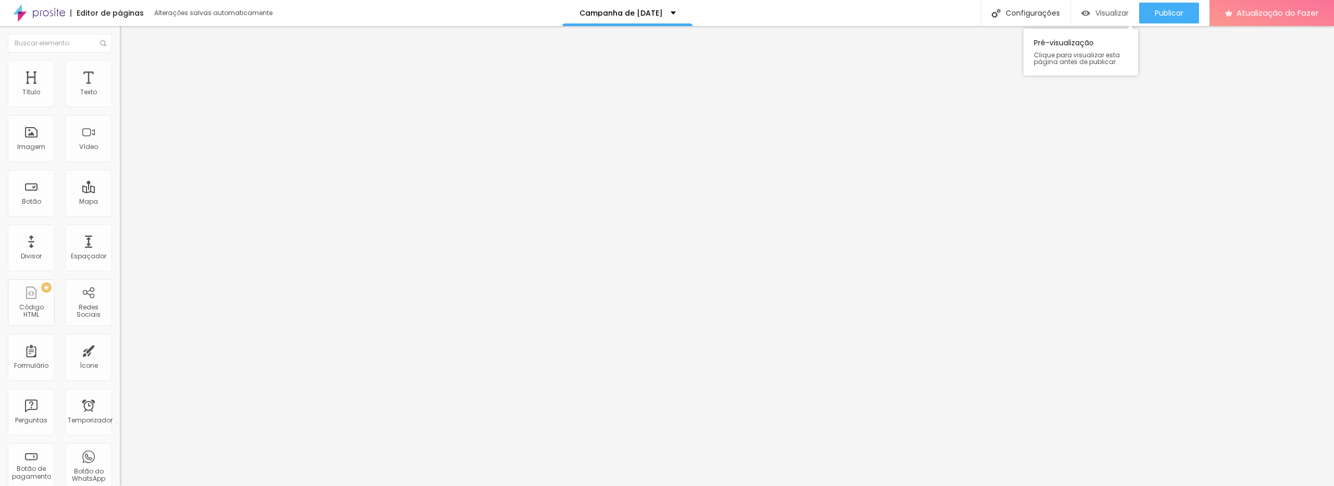
click at [1110, 19] on div "Visualizar" at bounding box center [1104, 13] width 47 height 21
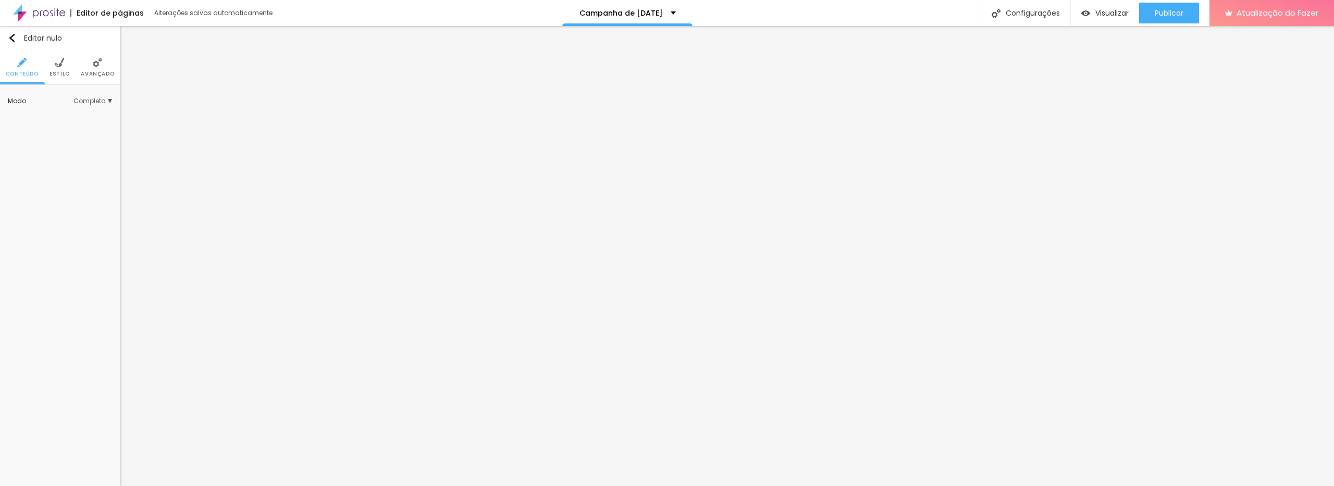
click at [56, 70] on font "Estilo" at bounding box center [59, 74] width 20 height 8
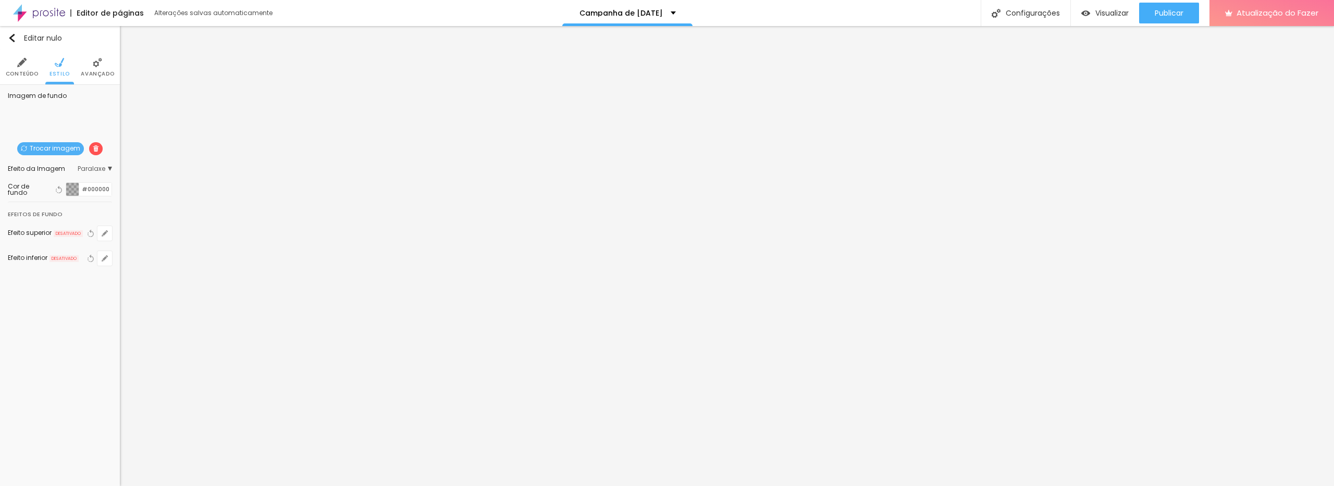
click at [50, 148] on font "Trocar imagem" at bounding box center [55, 148] width 51 height 9
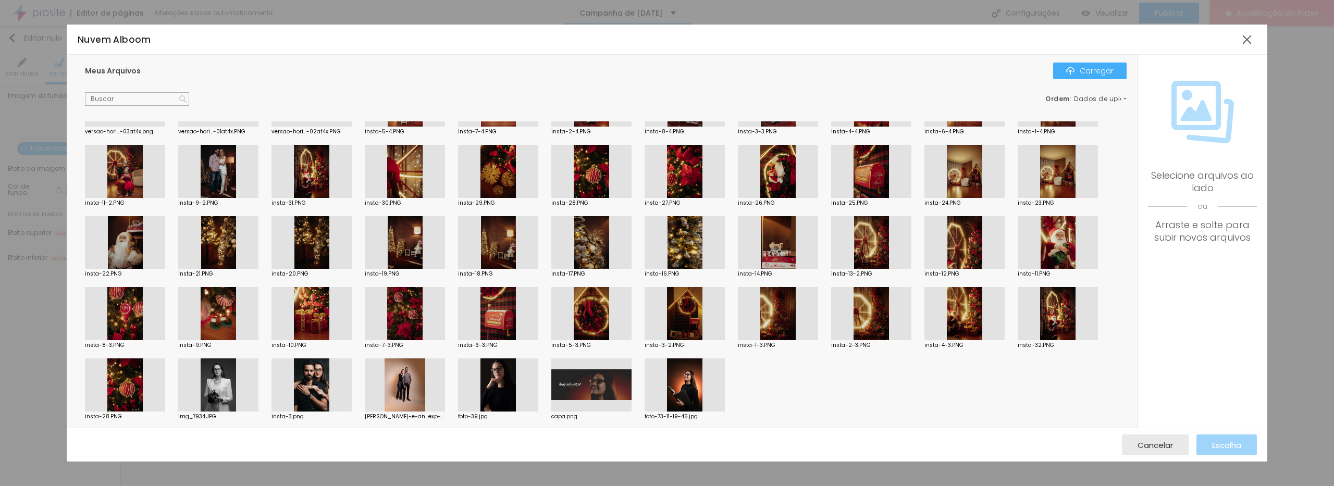
scroll to position [54, 0]
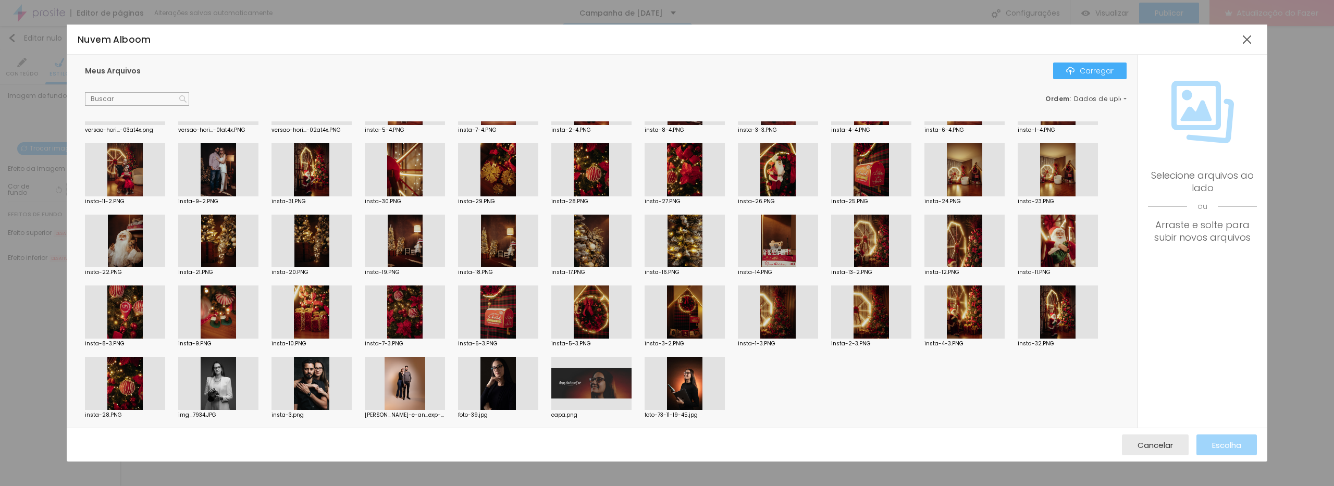
click at [145, 309] on div at bounding box center [125, 311] width 80 height 53
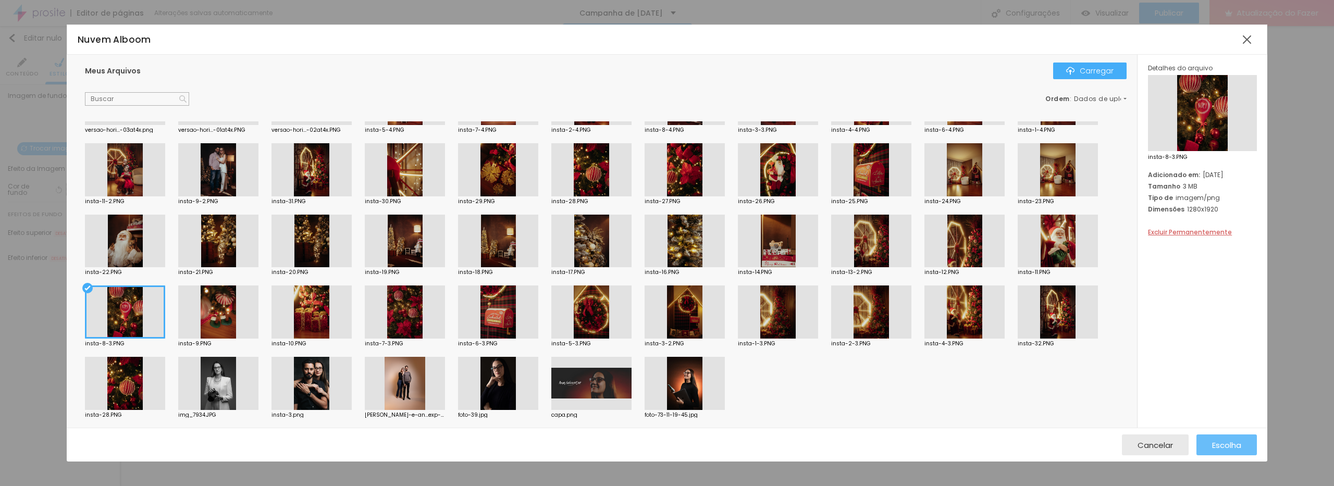
click at [1233, 443] on font "Escolha" at bounding box center [1226, 445] width 29 height 11
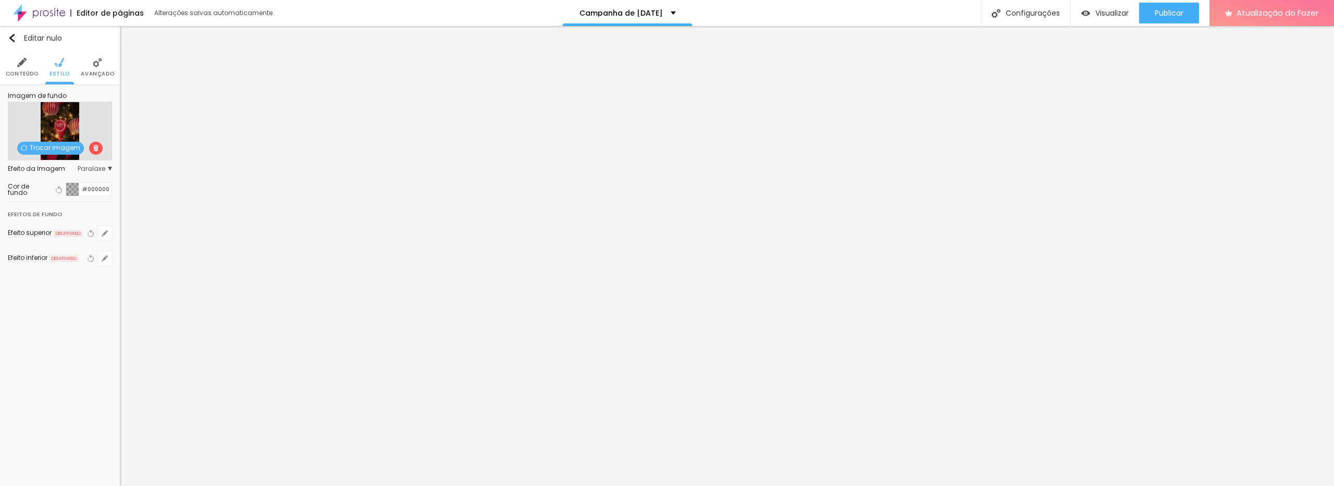
click at [65, 145] on font "Trocar imagem" at bounding box center [55, 147] width 51 height 9
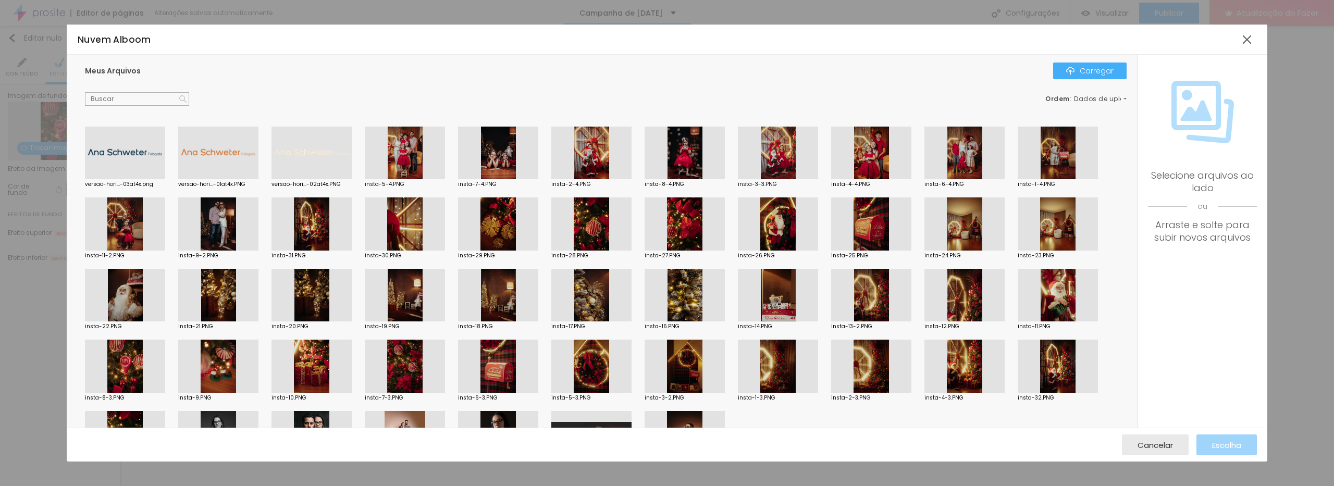
click at [766, 223] on div at bounding box center [778, 223] width 80 height 53
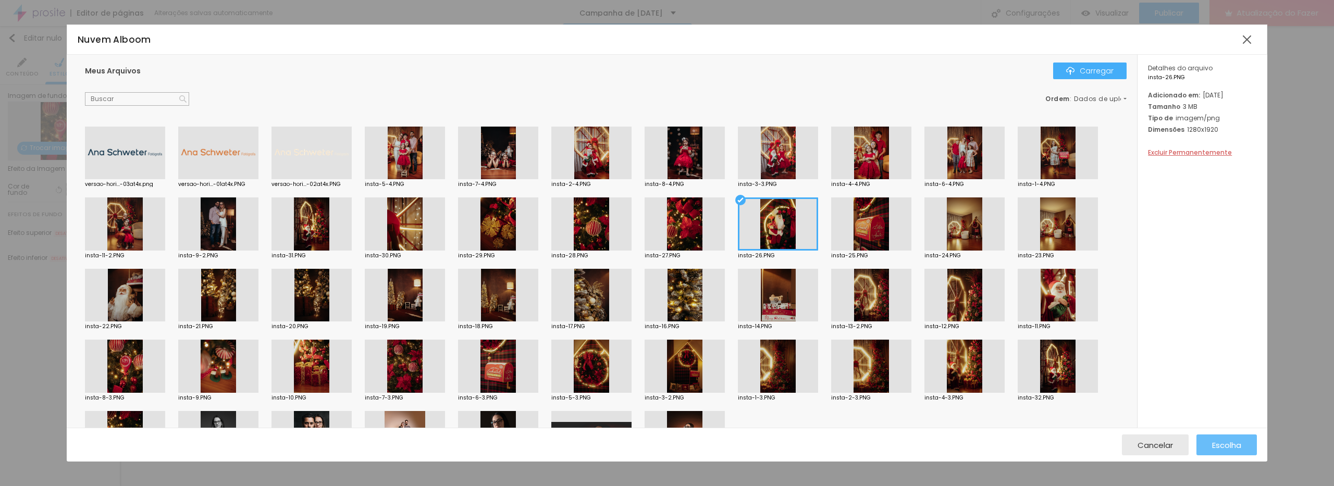
click at [1234, 448] on font "Escolha" at bounding box center [1226, 445] width 29 height 11
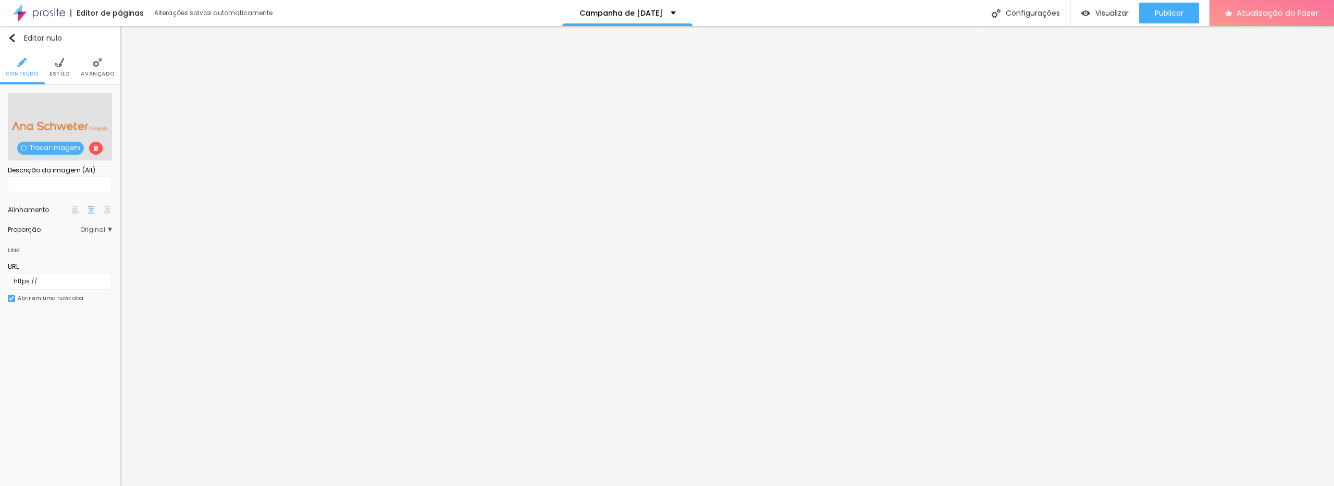
click at [62, 71] on font "Estilo" at bounding box center [59, 74] width 20 height 8
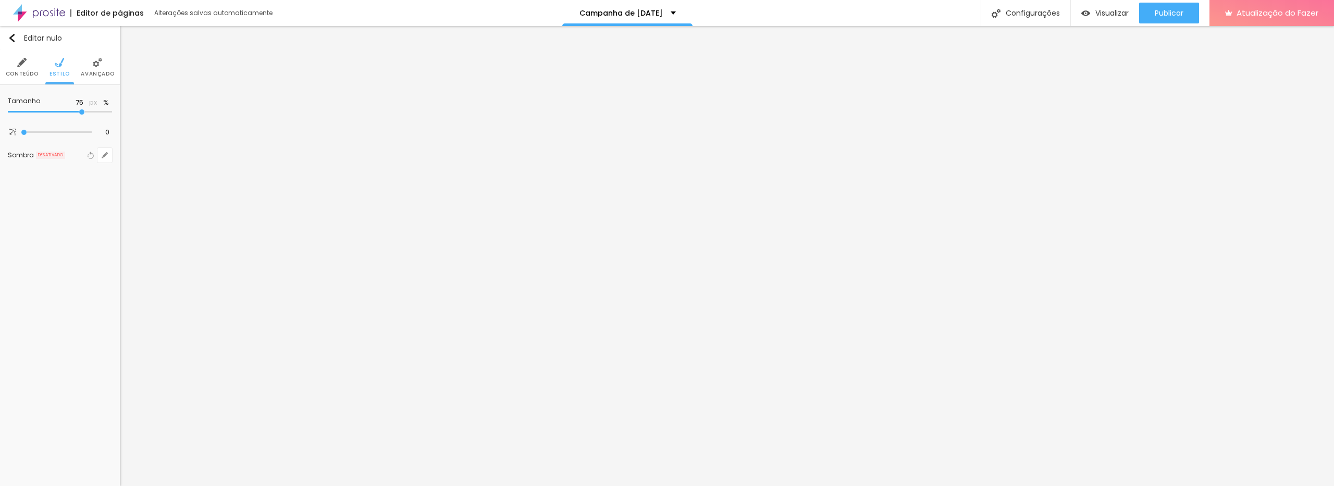
type input "95"
click at [75, 114] on input "range" at bounding box center [41, 112] width 67 height 8
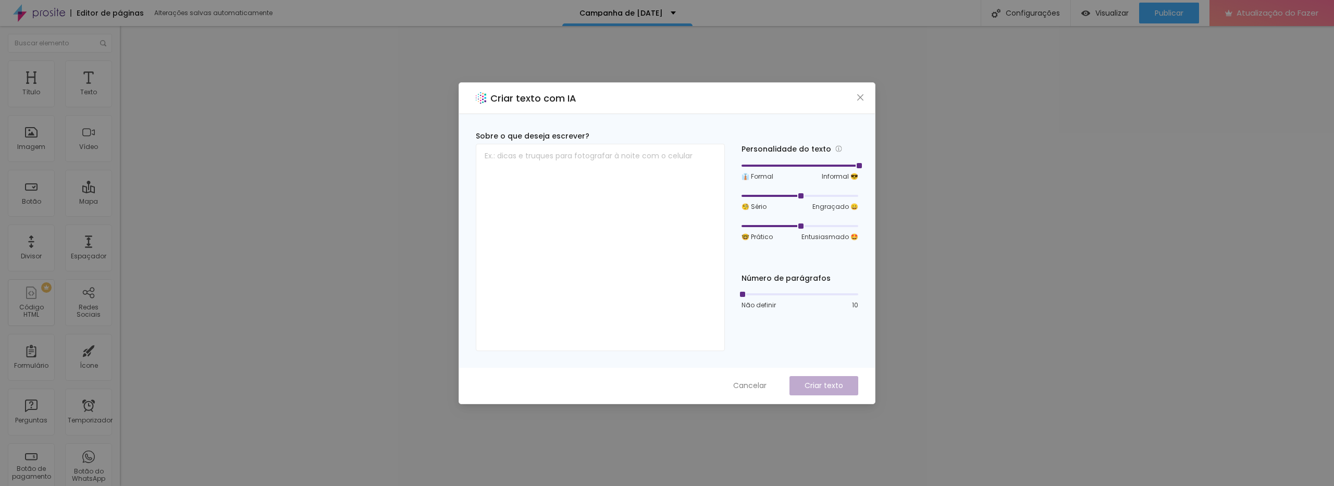
click at [753, 388] on font "Cancelar" at bounding box center [749, 385] width 33 height 10
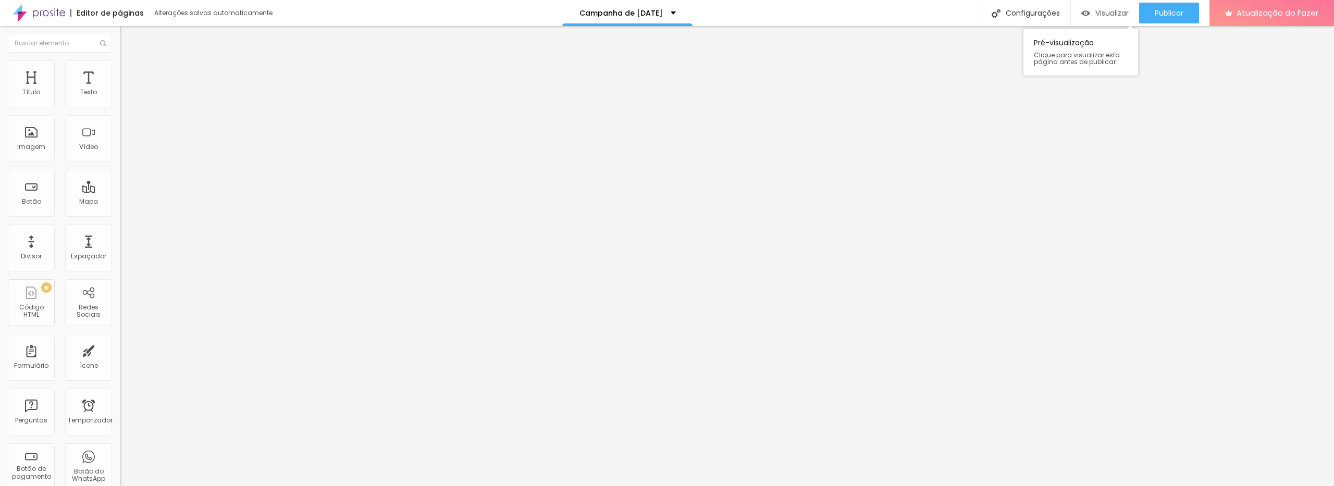
click at [1118, 13] on font "Visualizar" at bounding box center [1111, 13] width 33 height 10
